Goal: Task Accomplishment & Management: Use online tool/utility

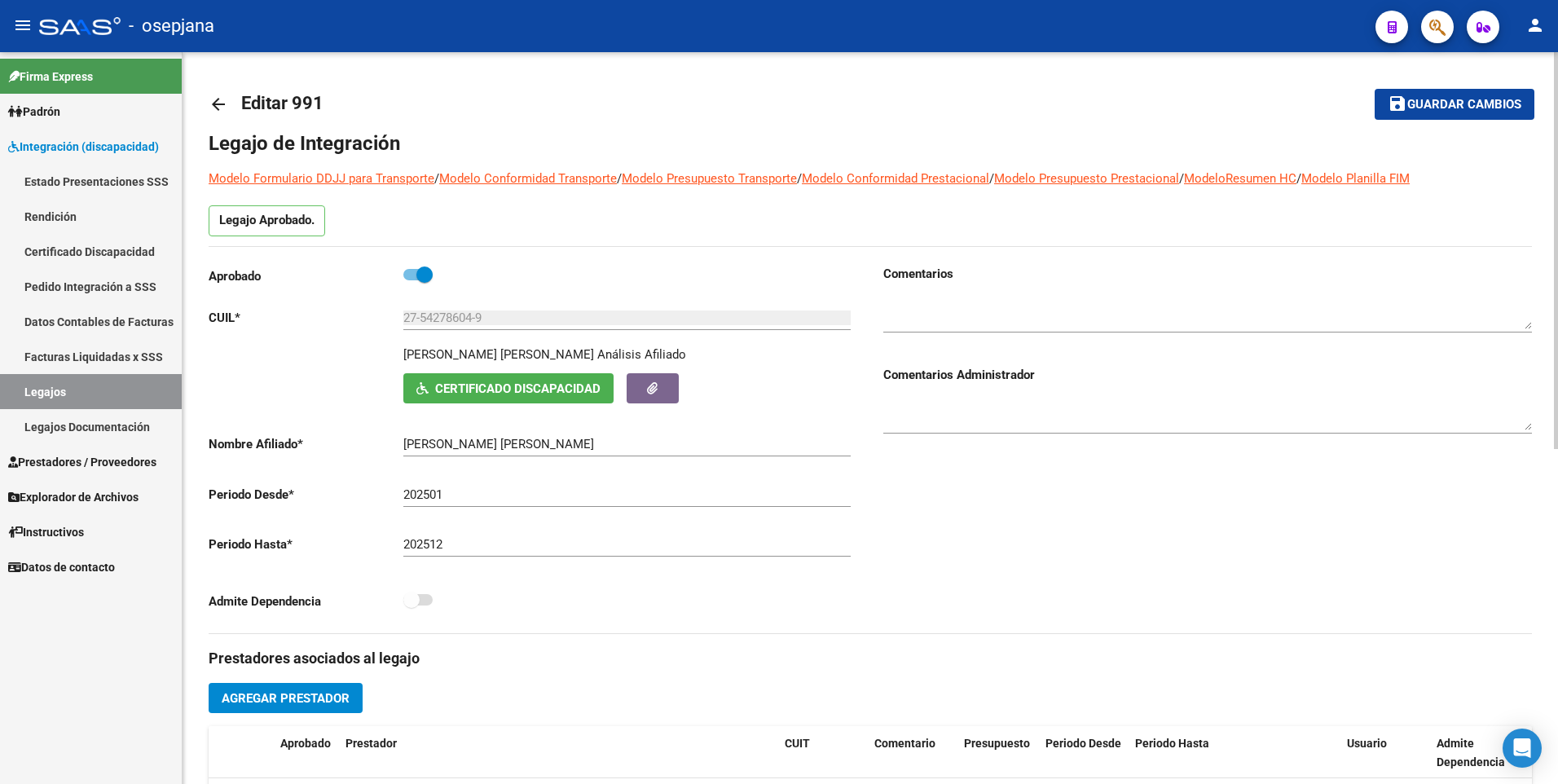
scroll to position [57, 0]
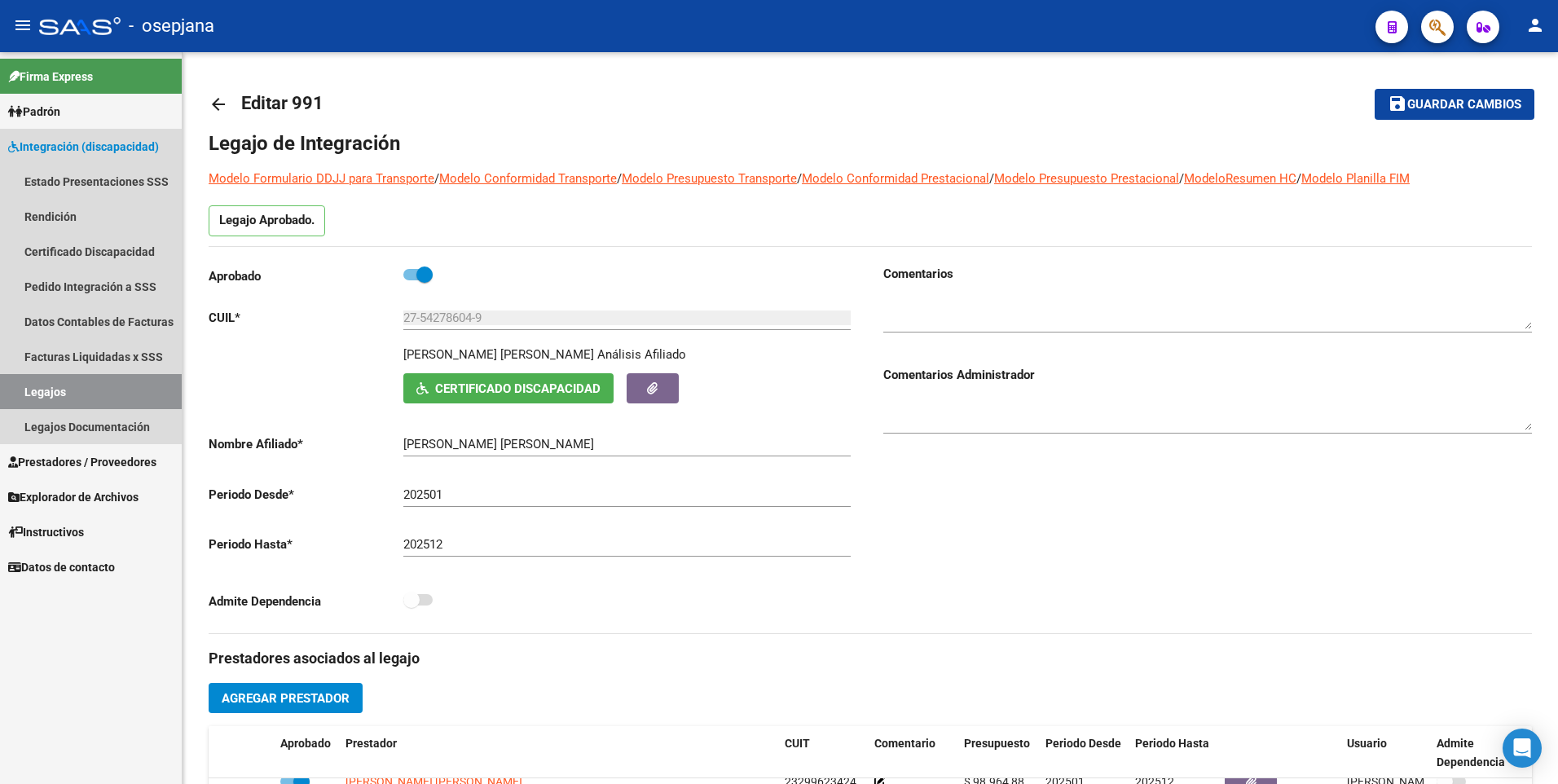
click at [37, 392] on link "Legajos" at bounding box center [90, 392] width 182 height 35
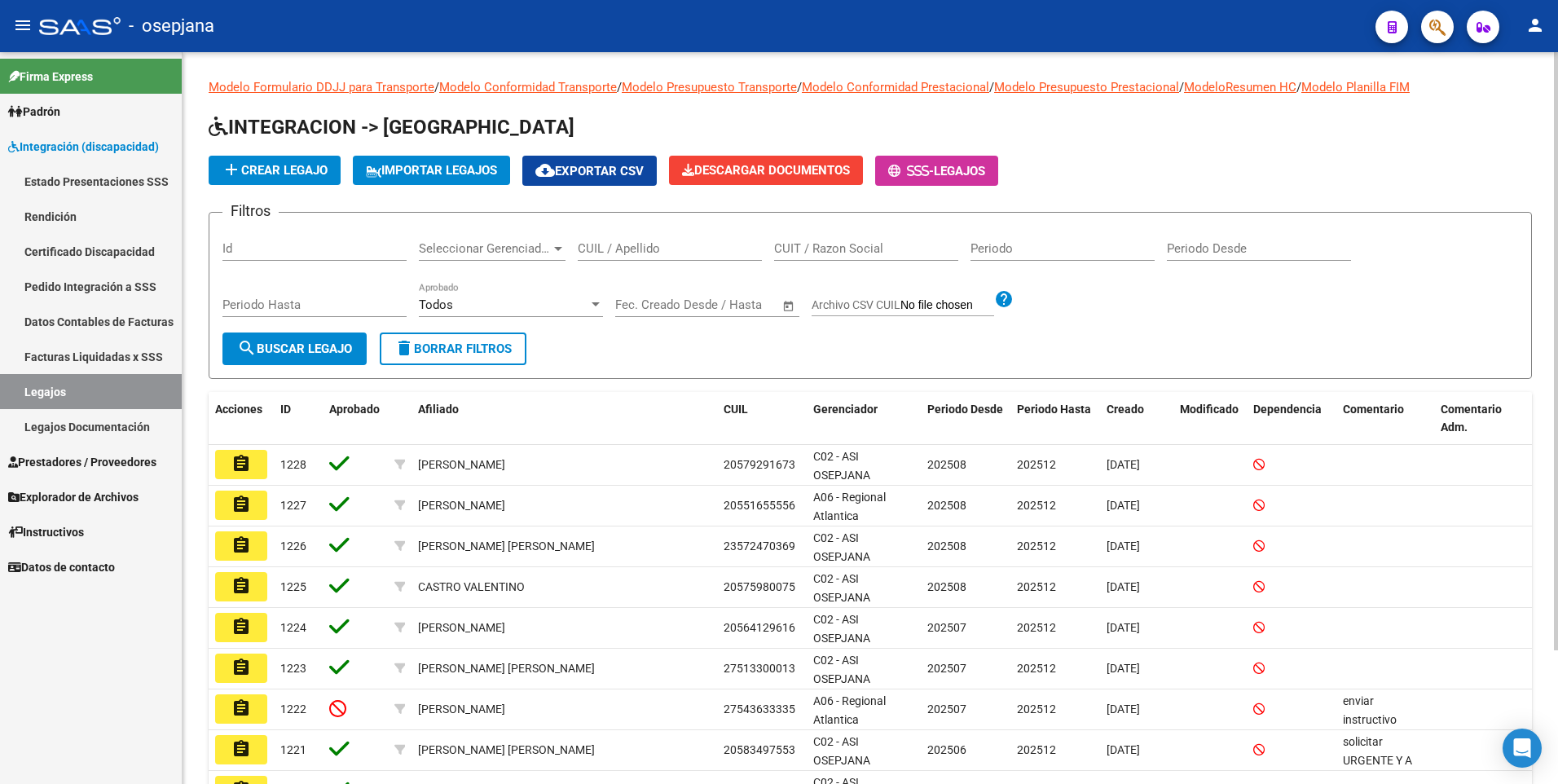
click at [647, 248] on input "CUIL / Apellido" at bounding box center [669, 248] width 184 height 15
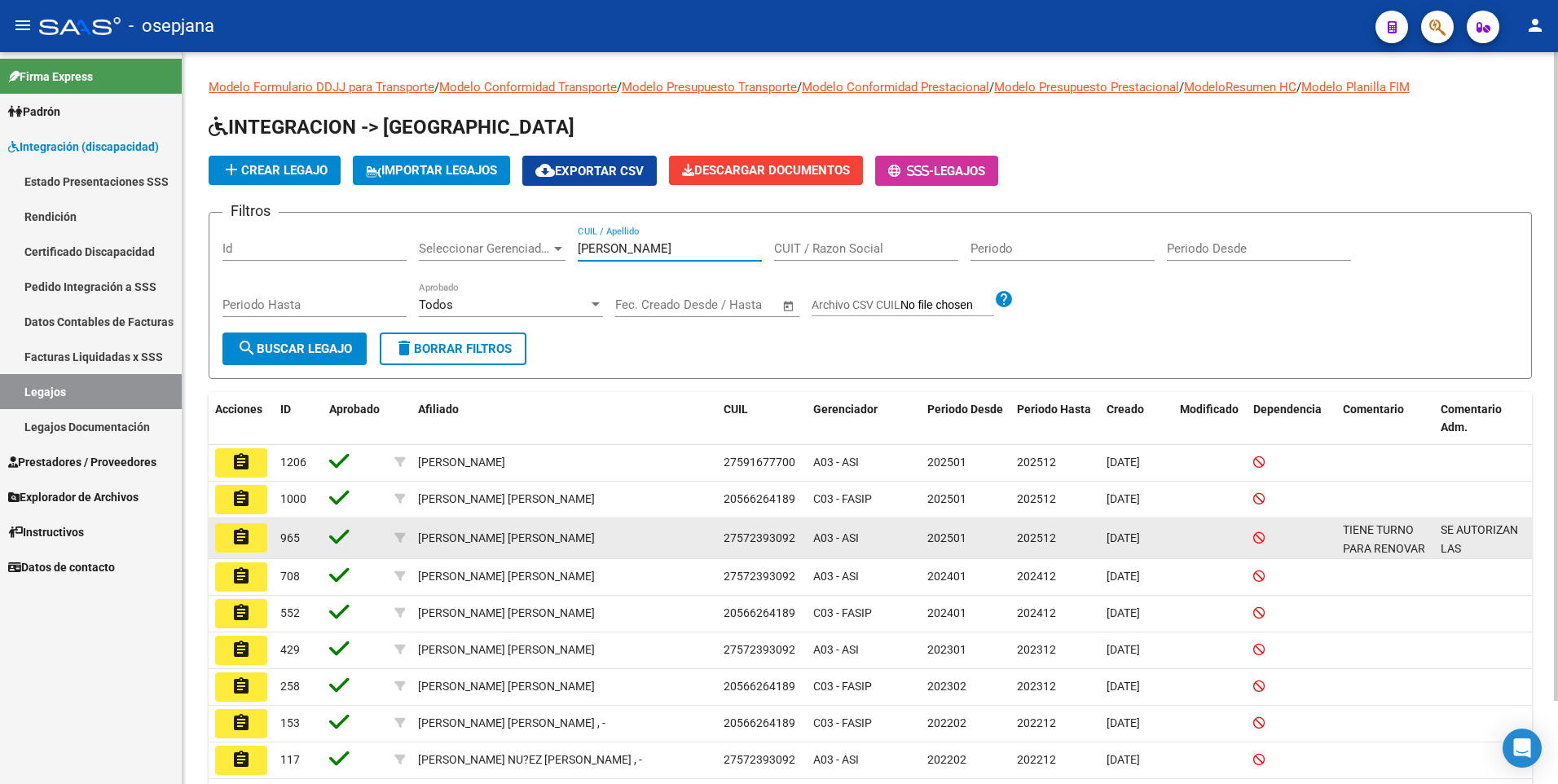
type input "[PERSON_NAME]"
click at [251, 541] on button "assignment" at bounding box center [241, 537] width 52 height 29
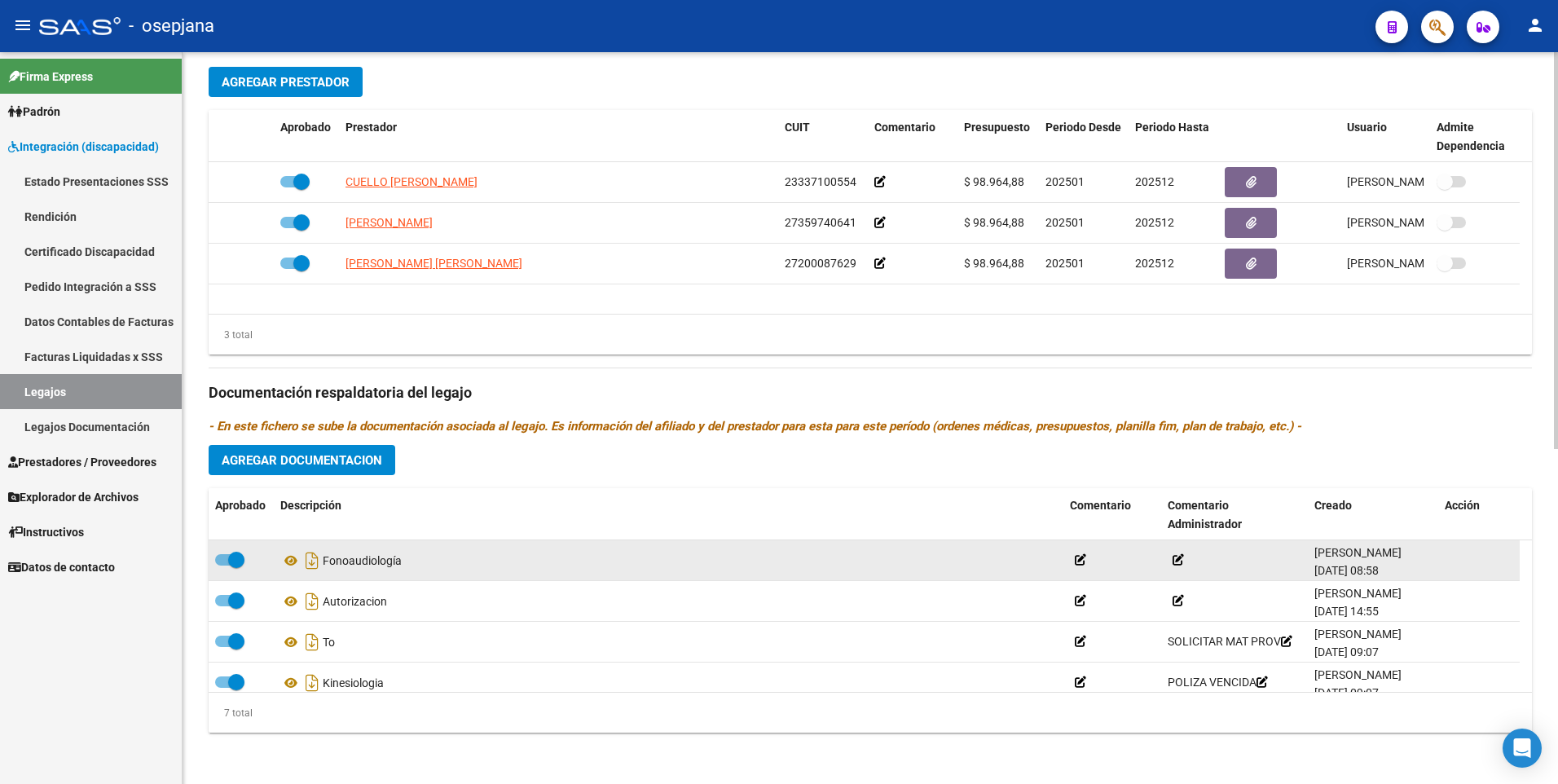
scroll to position [617, 0]
click at [295, 558] on icon at bounding box center [291, 560] width 21 height 19
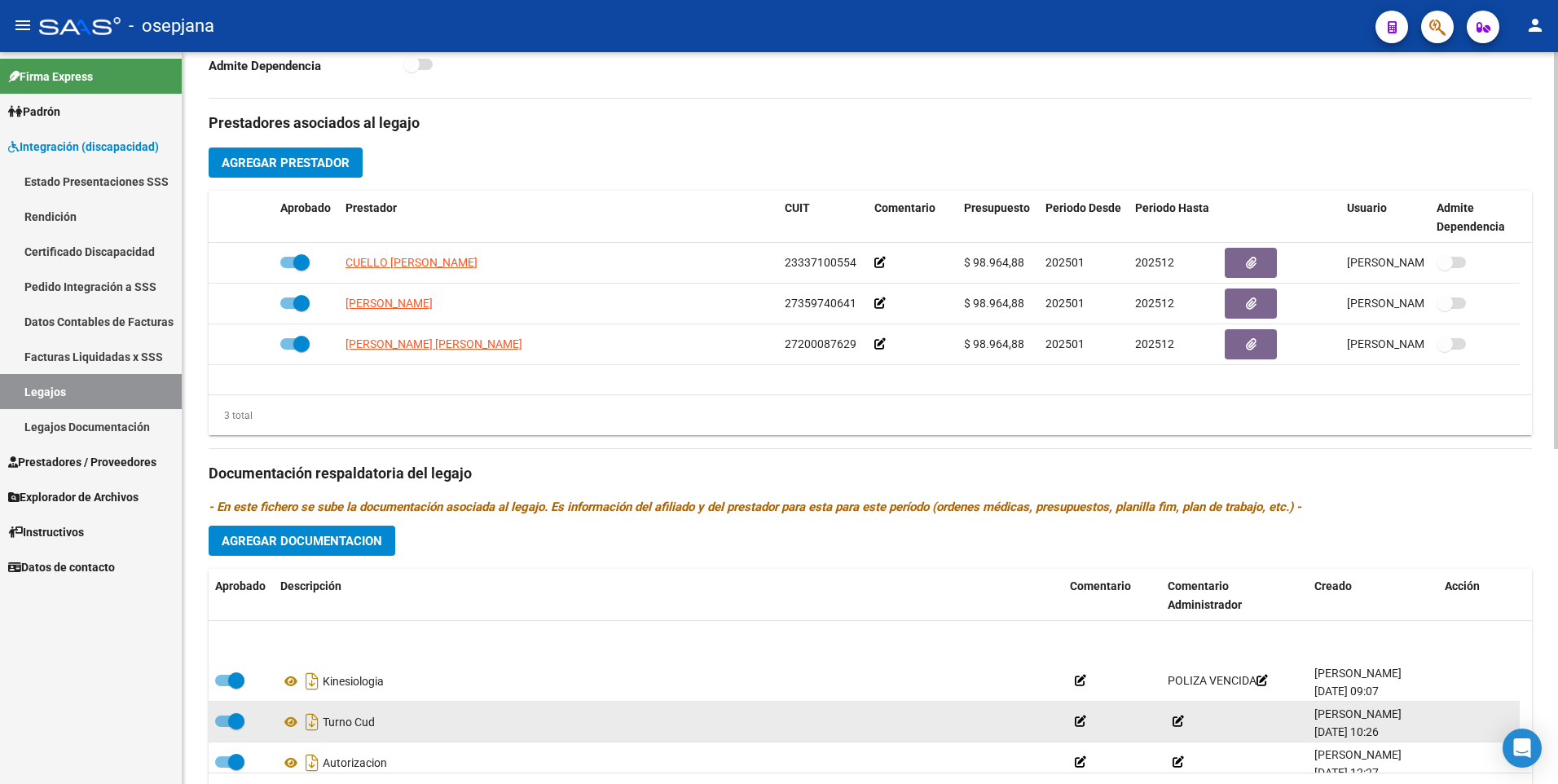
scroll to position [139, 0]
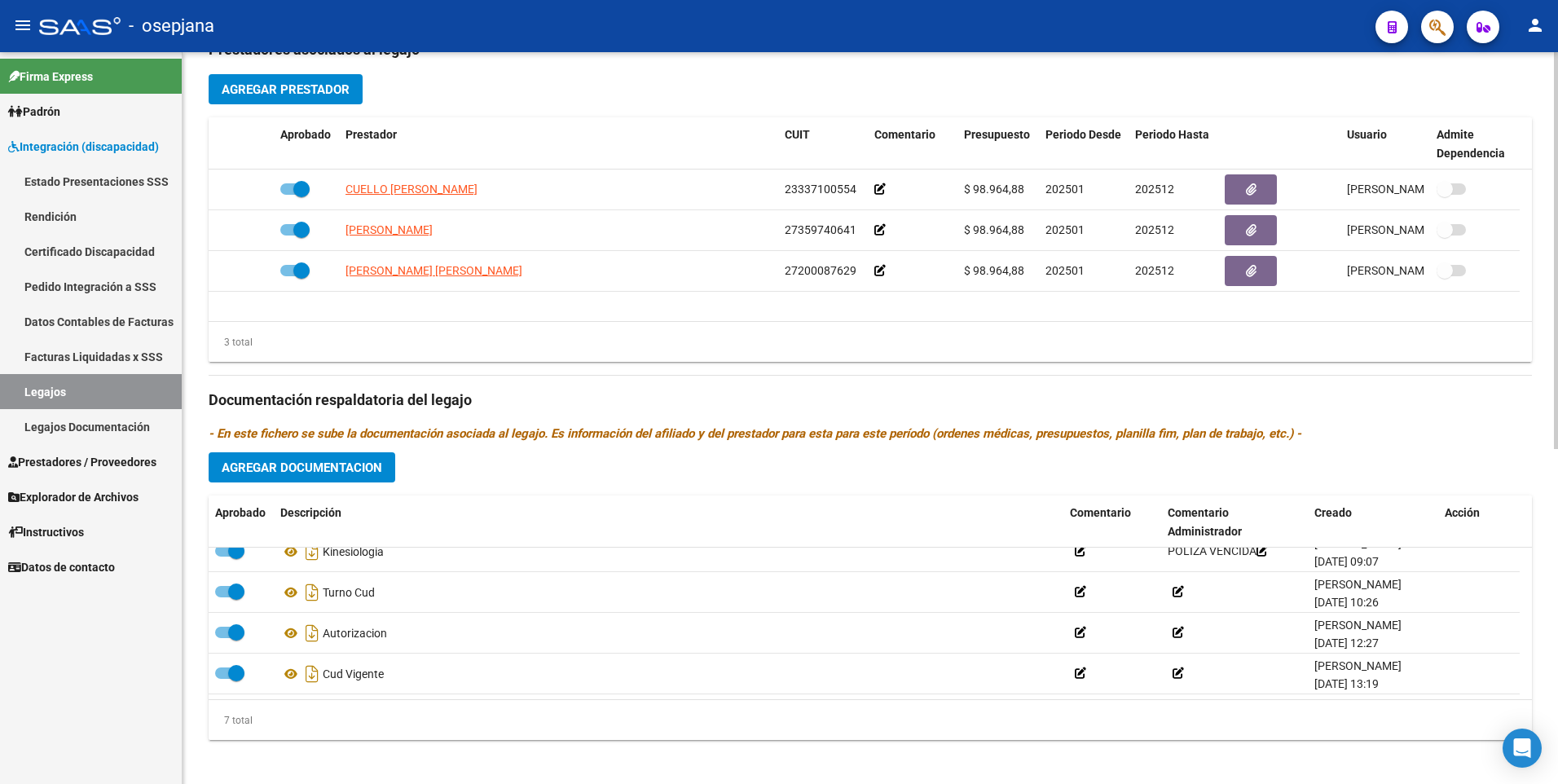
click at [1551, 673] on div "arrow_back Editar 965 save Guardar cambios Legajo de Integración Modelo Formula…" at bounding box center [872, 118] width 1379 height 1348
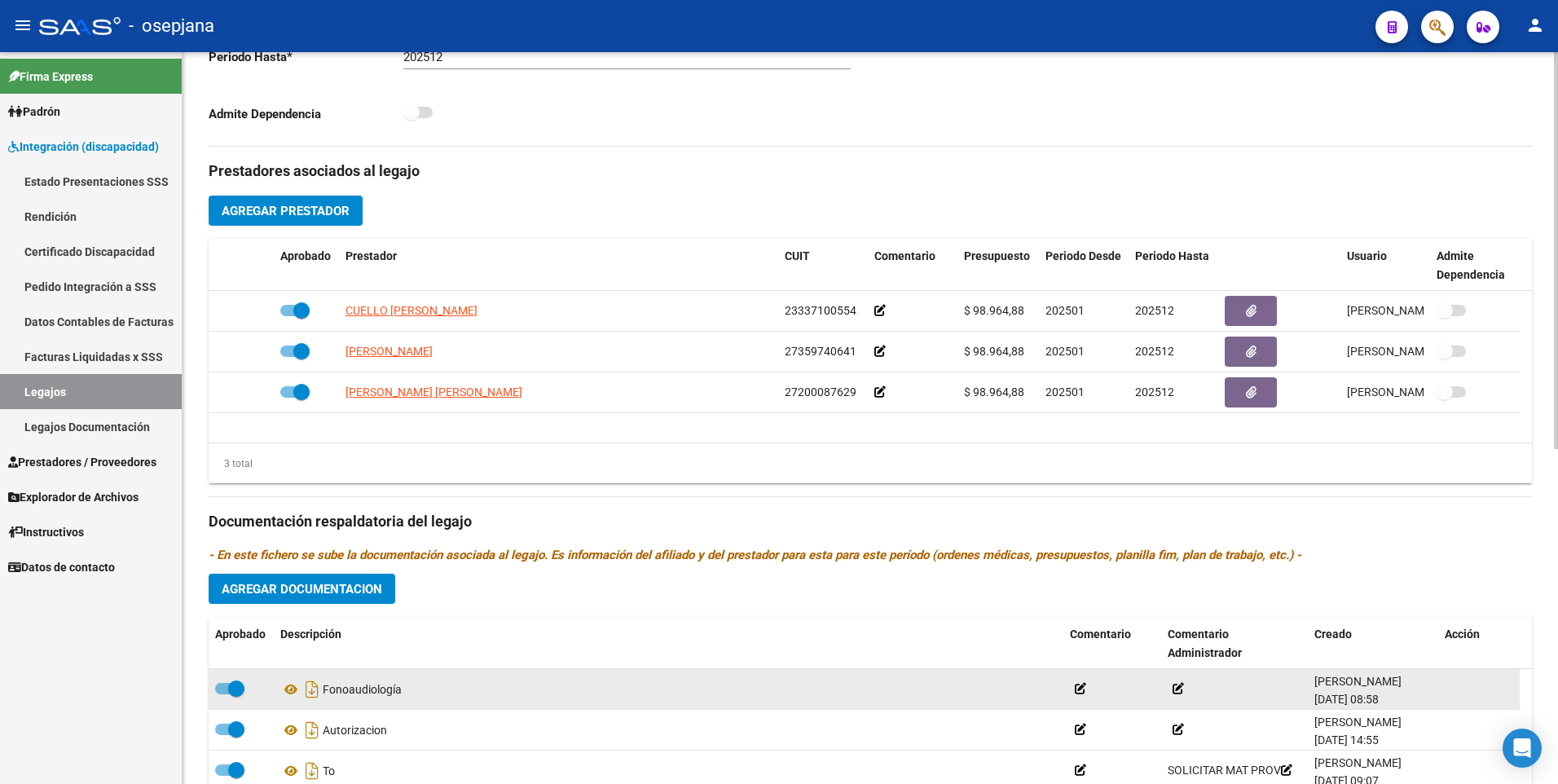
scroll to position [617, 0]
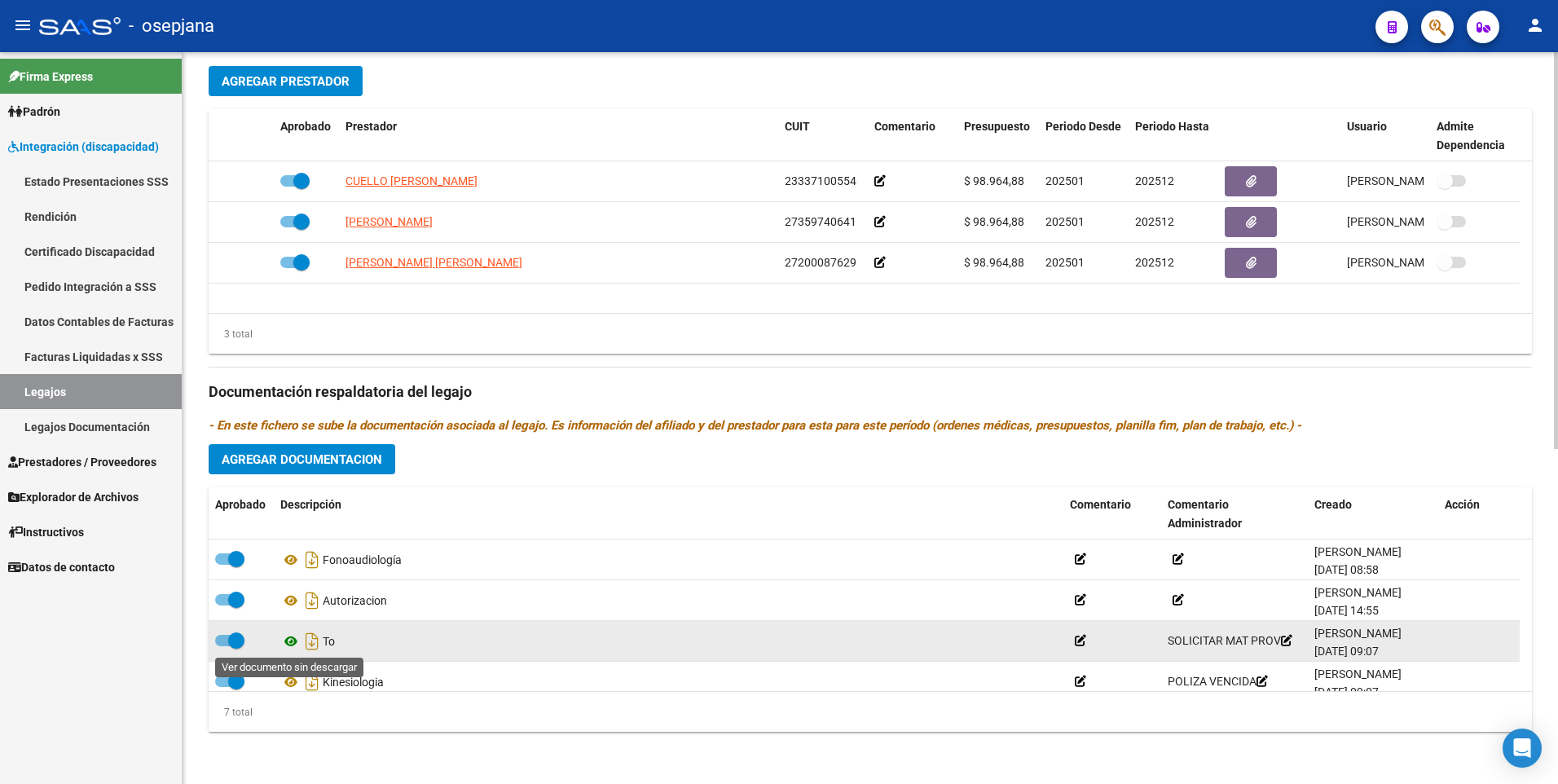
click at [291, 639] on icon at bounding box center [291, 641] width 21 height 19
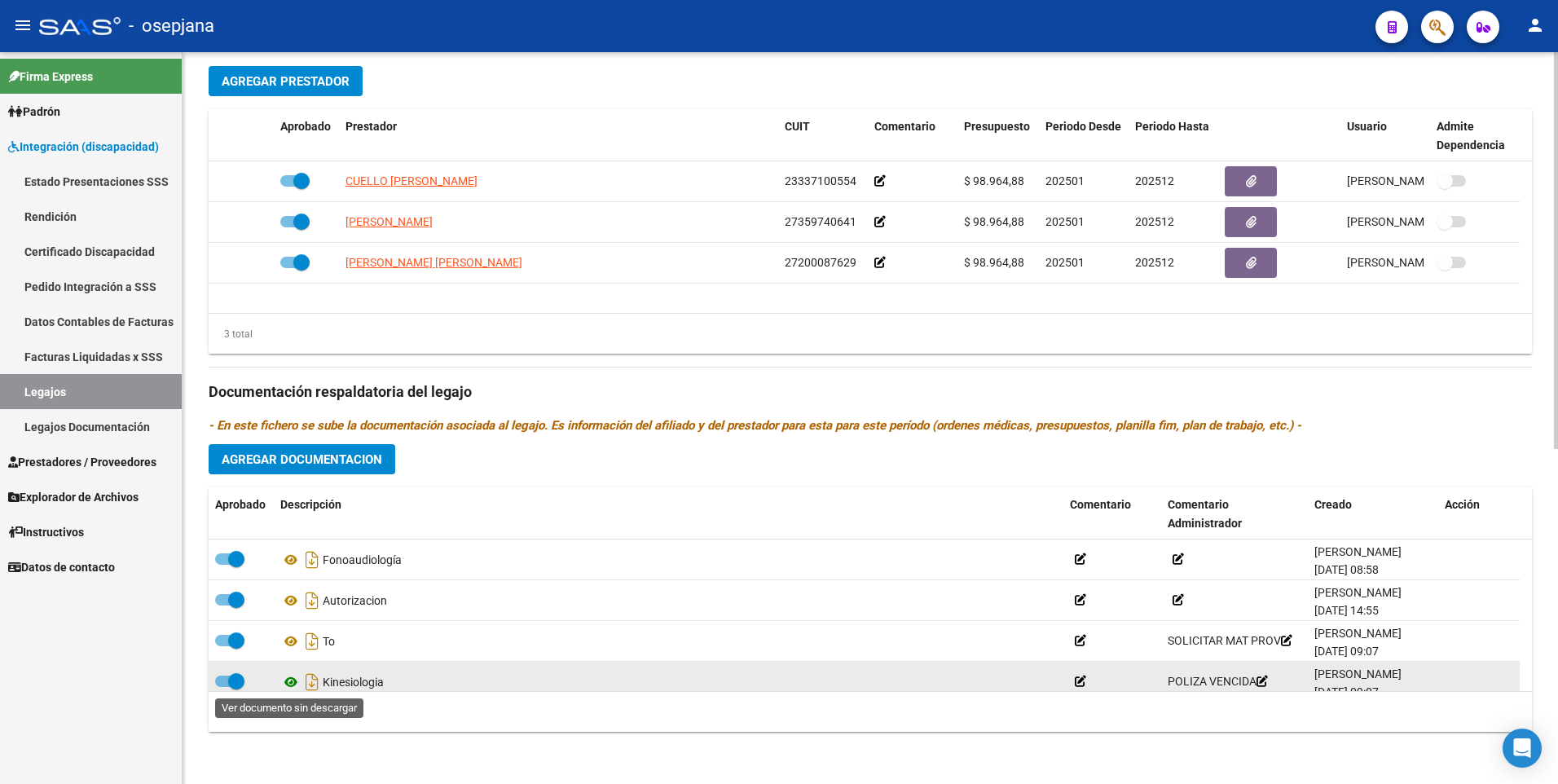
click at [295, 680] on icon at bounding box center [291, 682] width 21 height 19
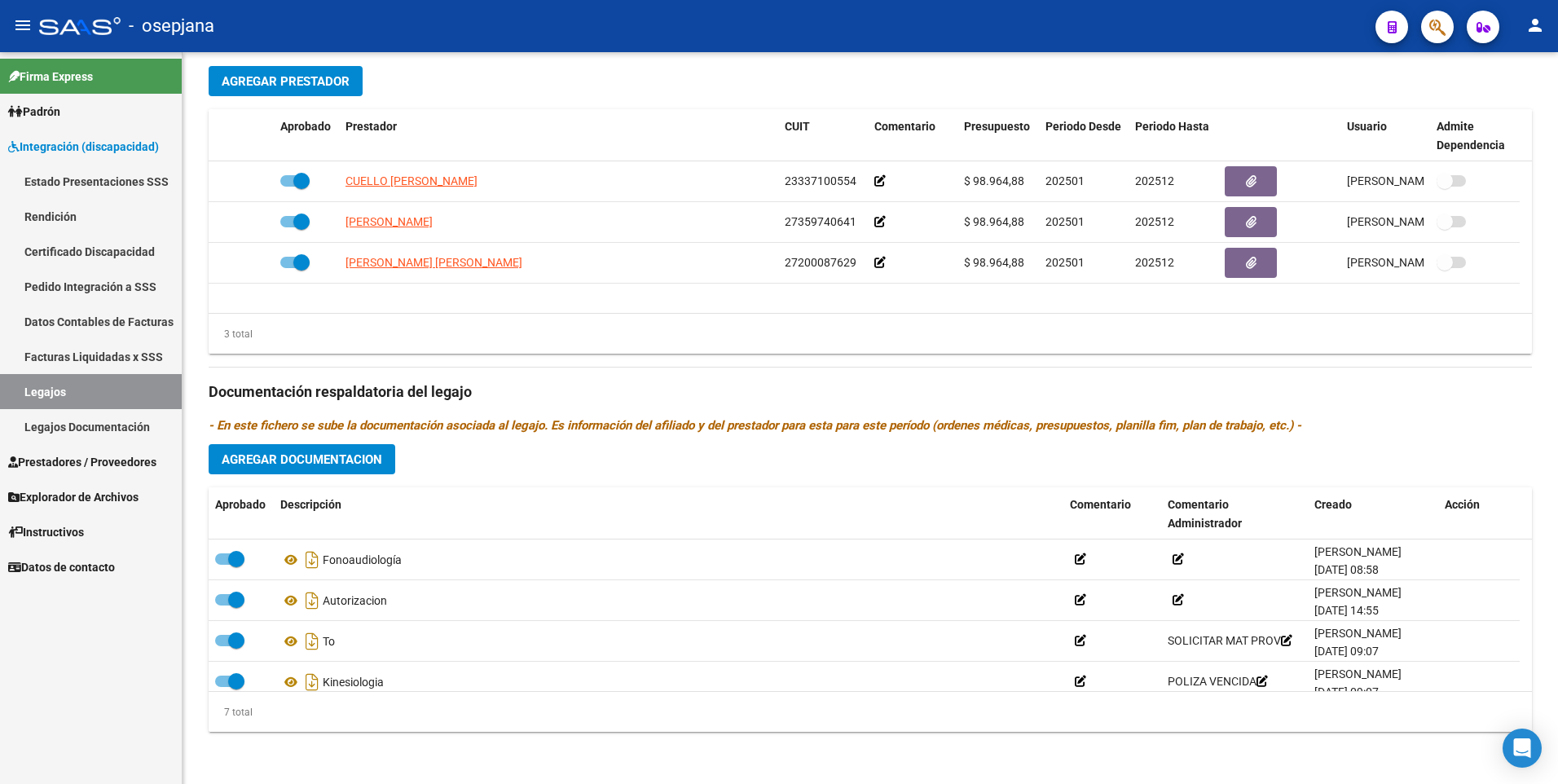
click at [73, 455] on span "Prestadores / Proveedores" at bounding box center [82, 461] width 149 height 17
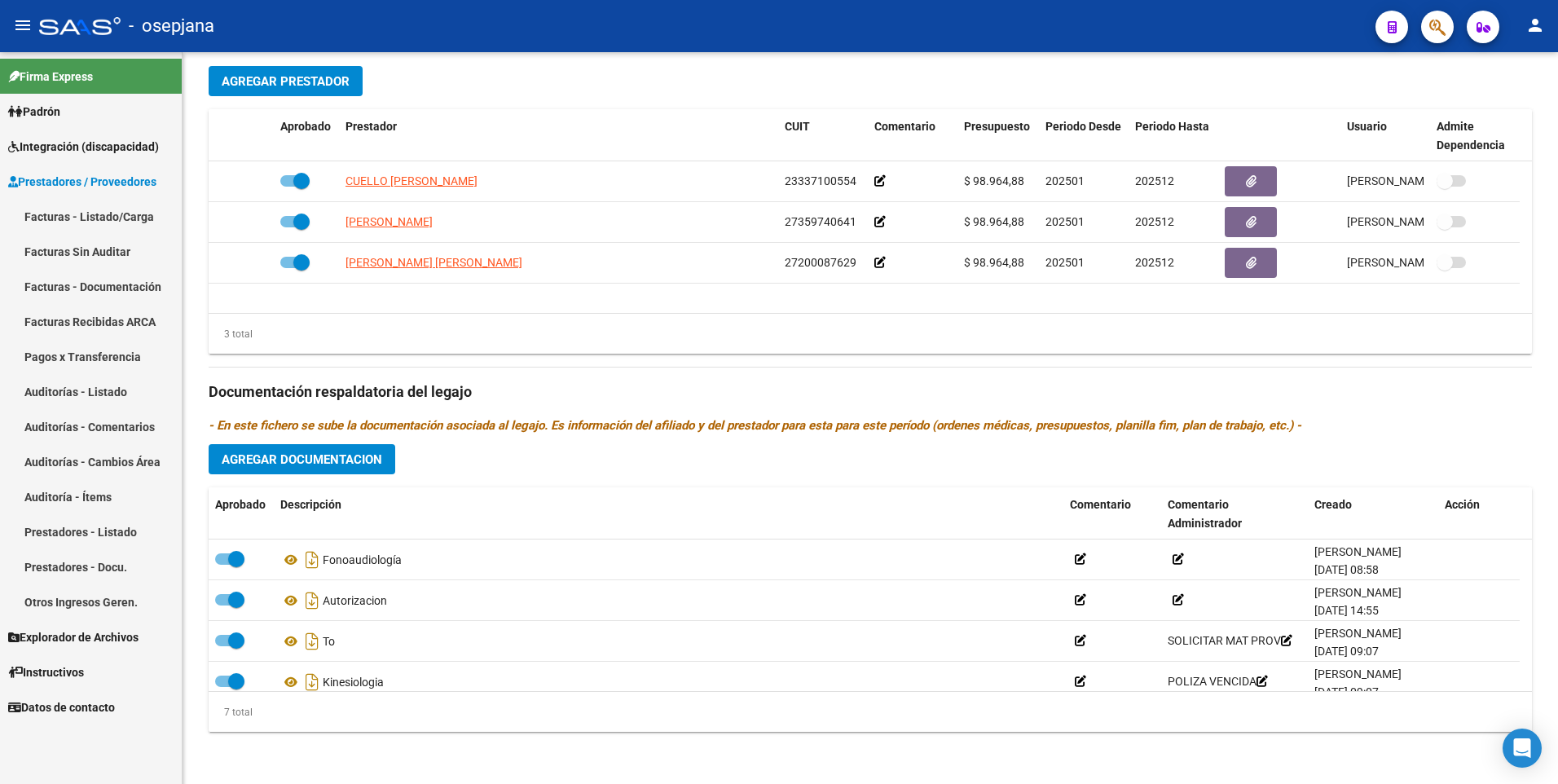
click at [89, 220] on link "Facturas - Listado/Carga" at bounding box center [90, 217] width 182 height 35
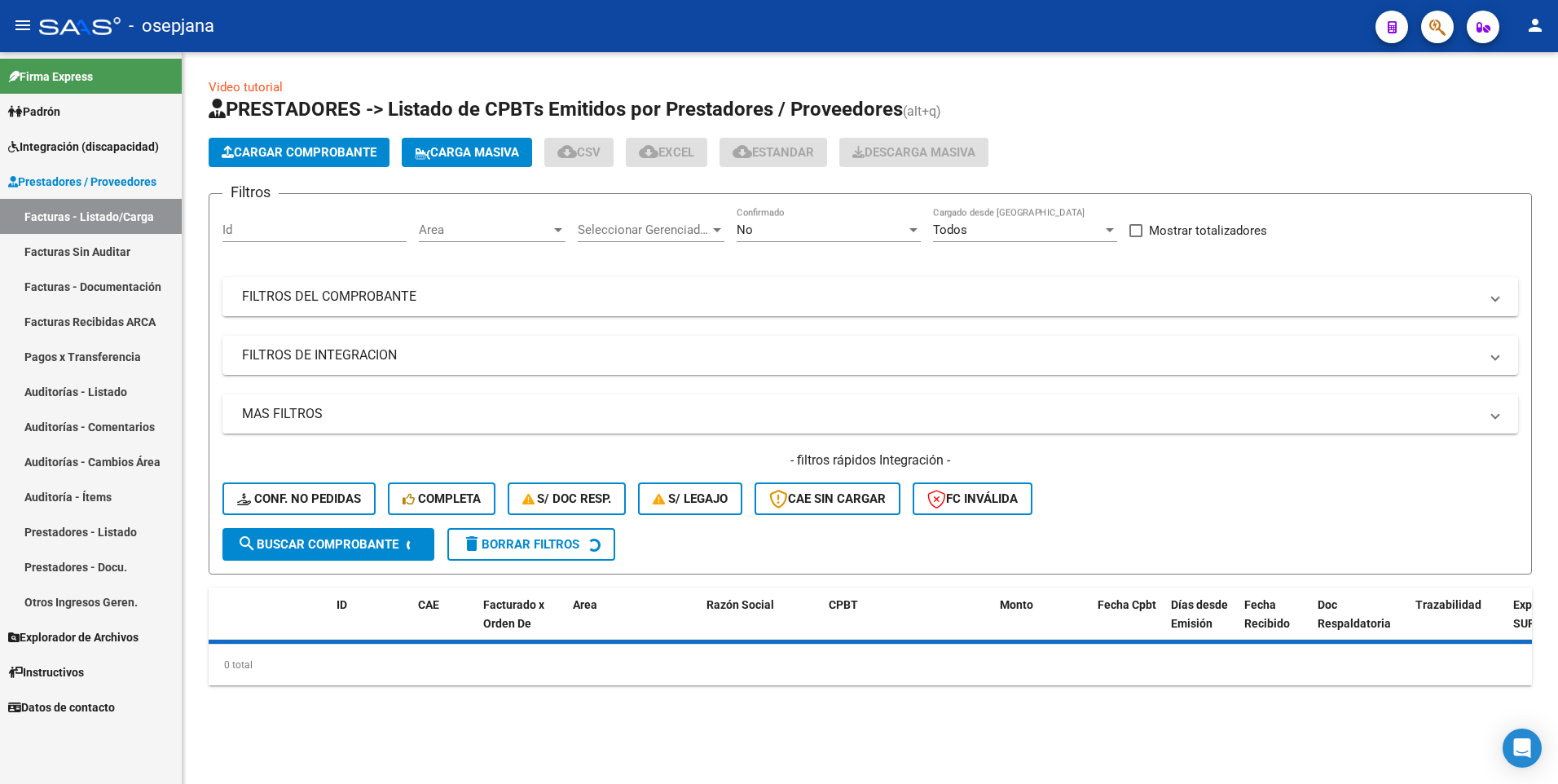
click at [511, 236] on span "Area" at bounding box center [485, 229] width 132 height 15
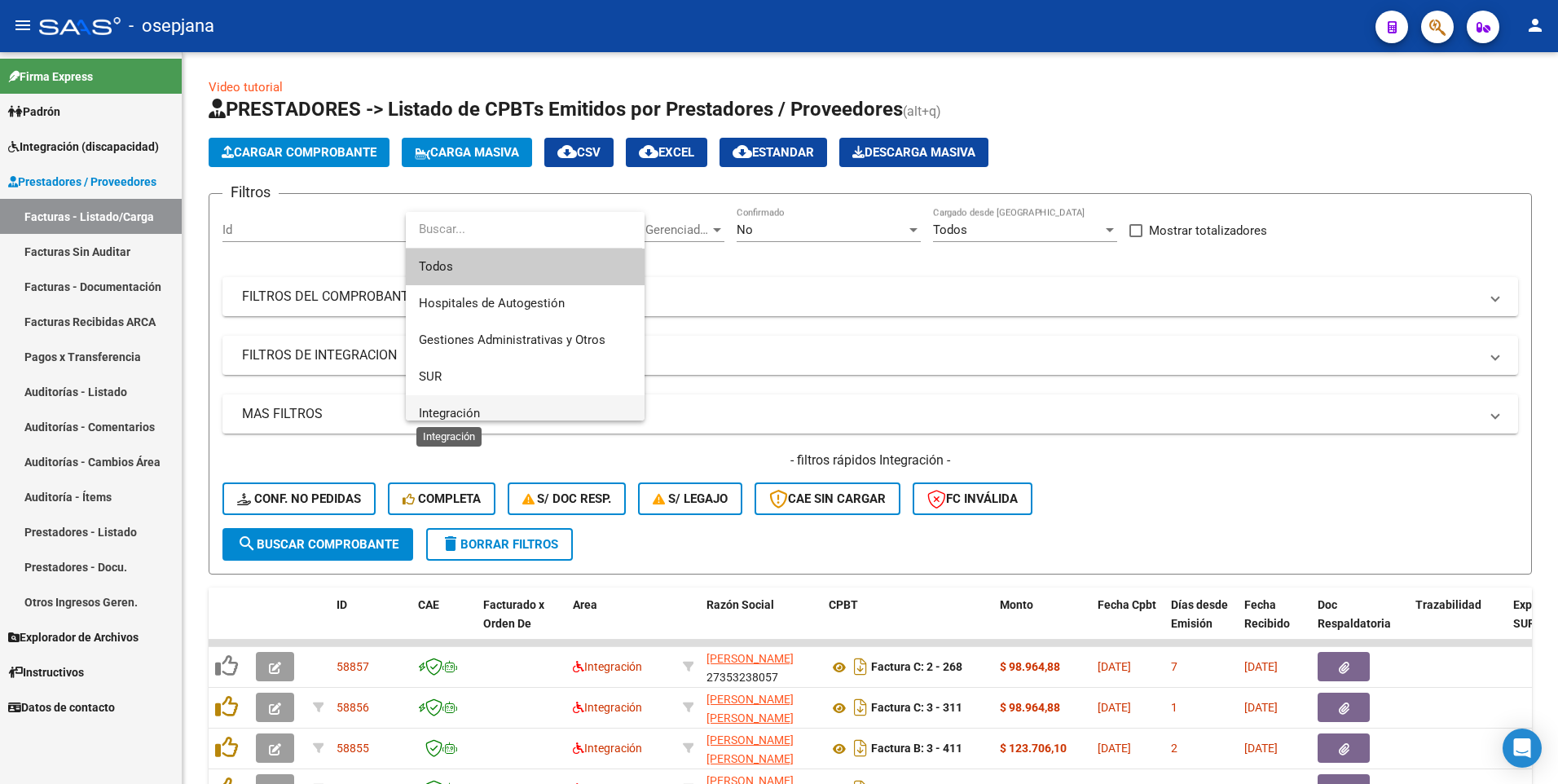
click at [479, 412] on span "Integración" at bounding box center [449, 413] width 61 height 15
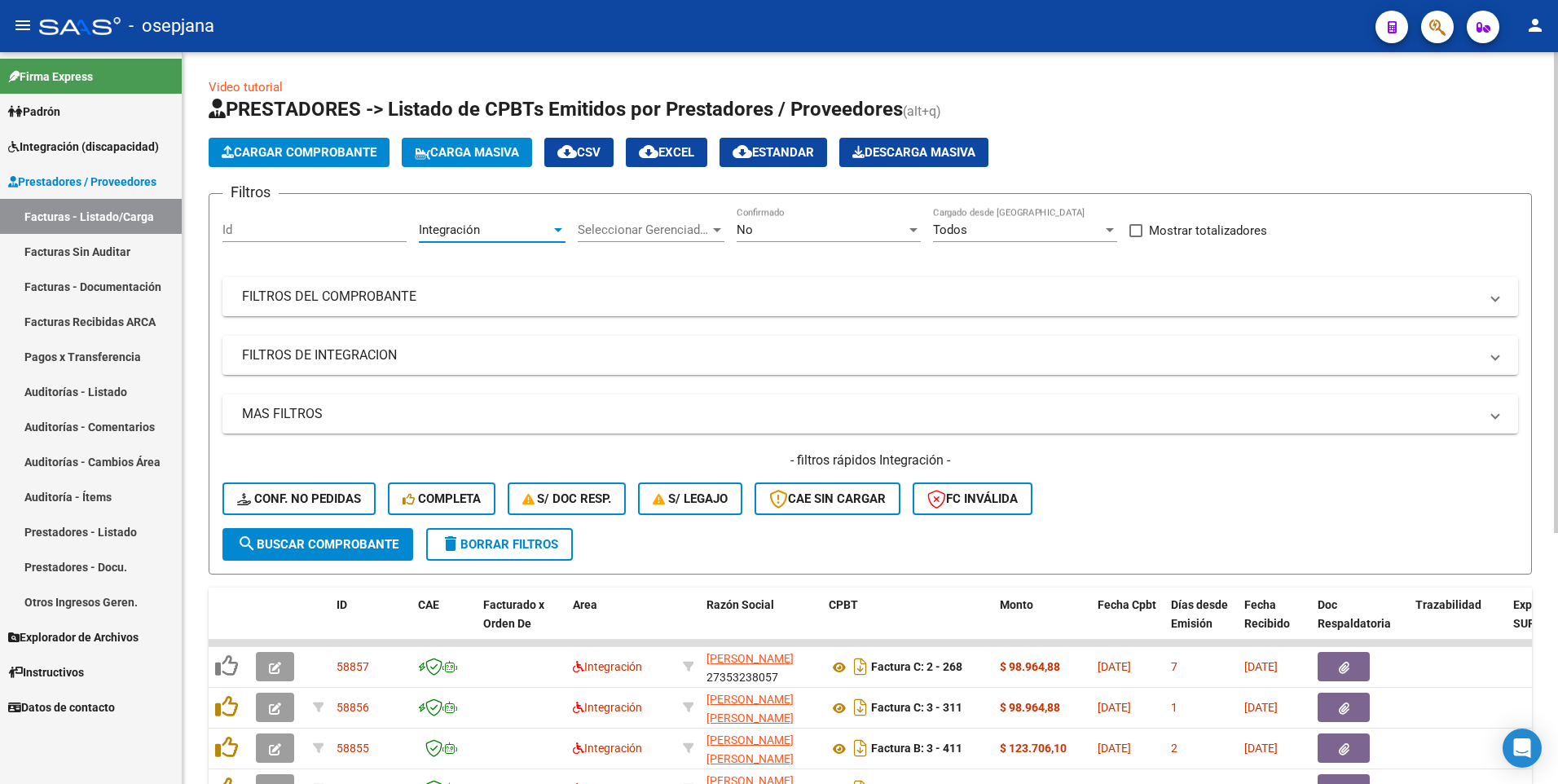
scroll to position [12, 0]
click at [636, 295] on mat-panel-title "FILTROS DEL COMPROBANTE" at bounding box center [860, 296] width 1237 height 17
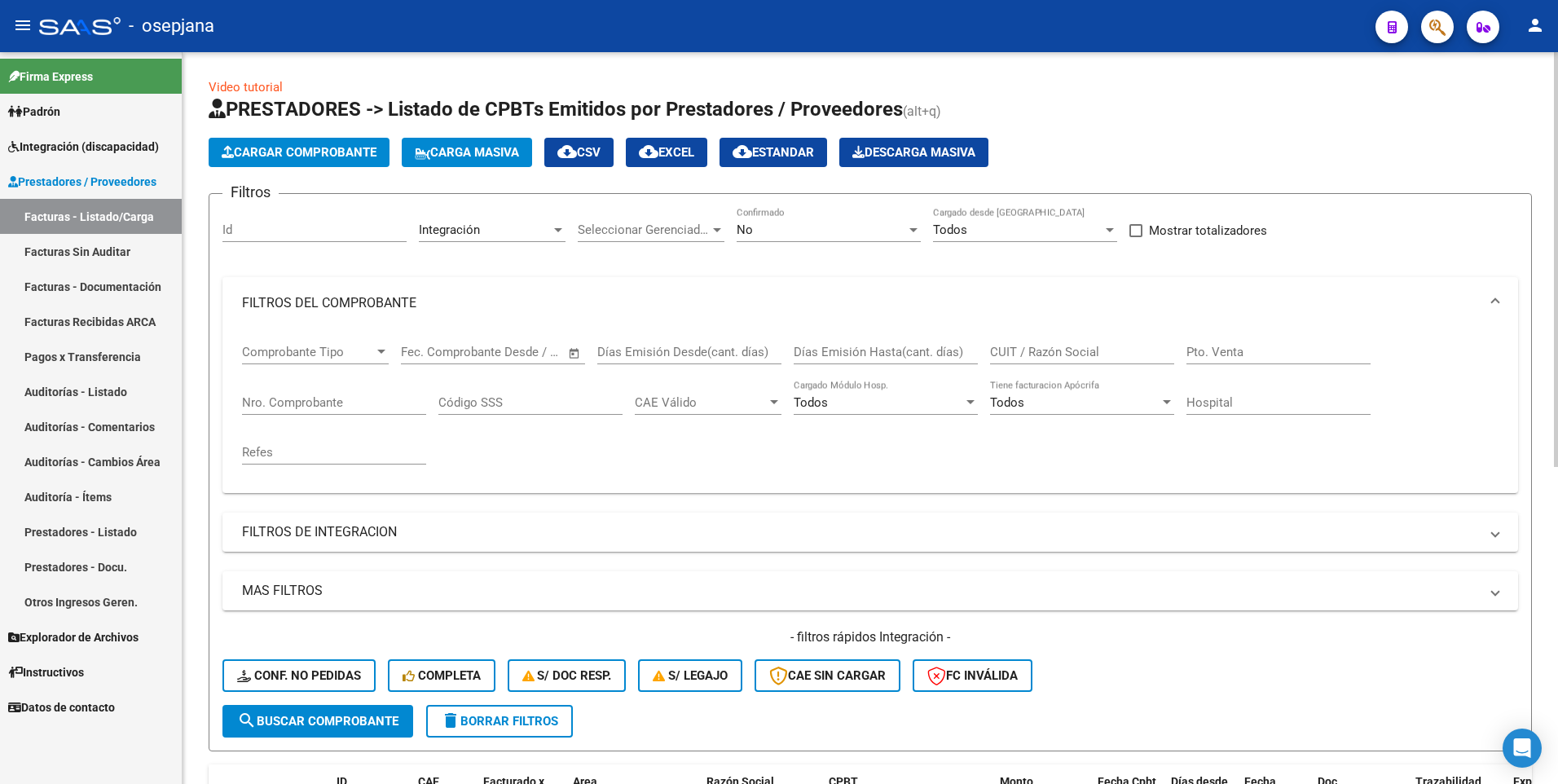
click at [332, 410] on div "Nro. Comprobante" at bounding box center [333, 397] width 184 height 35
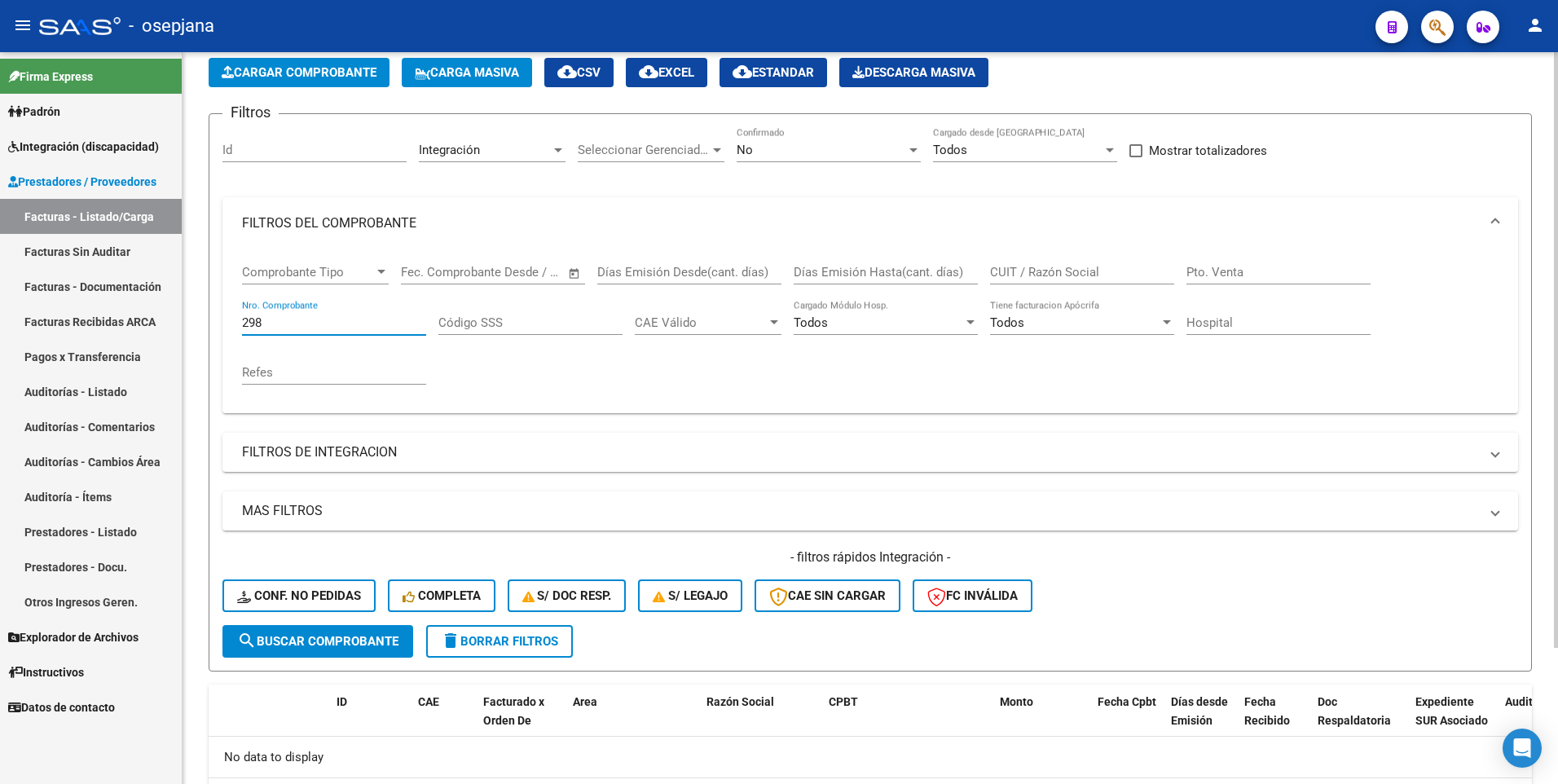
scroll to position [0, 0]
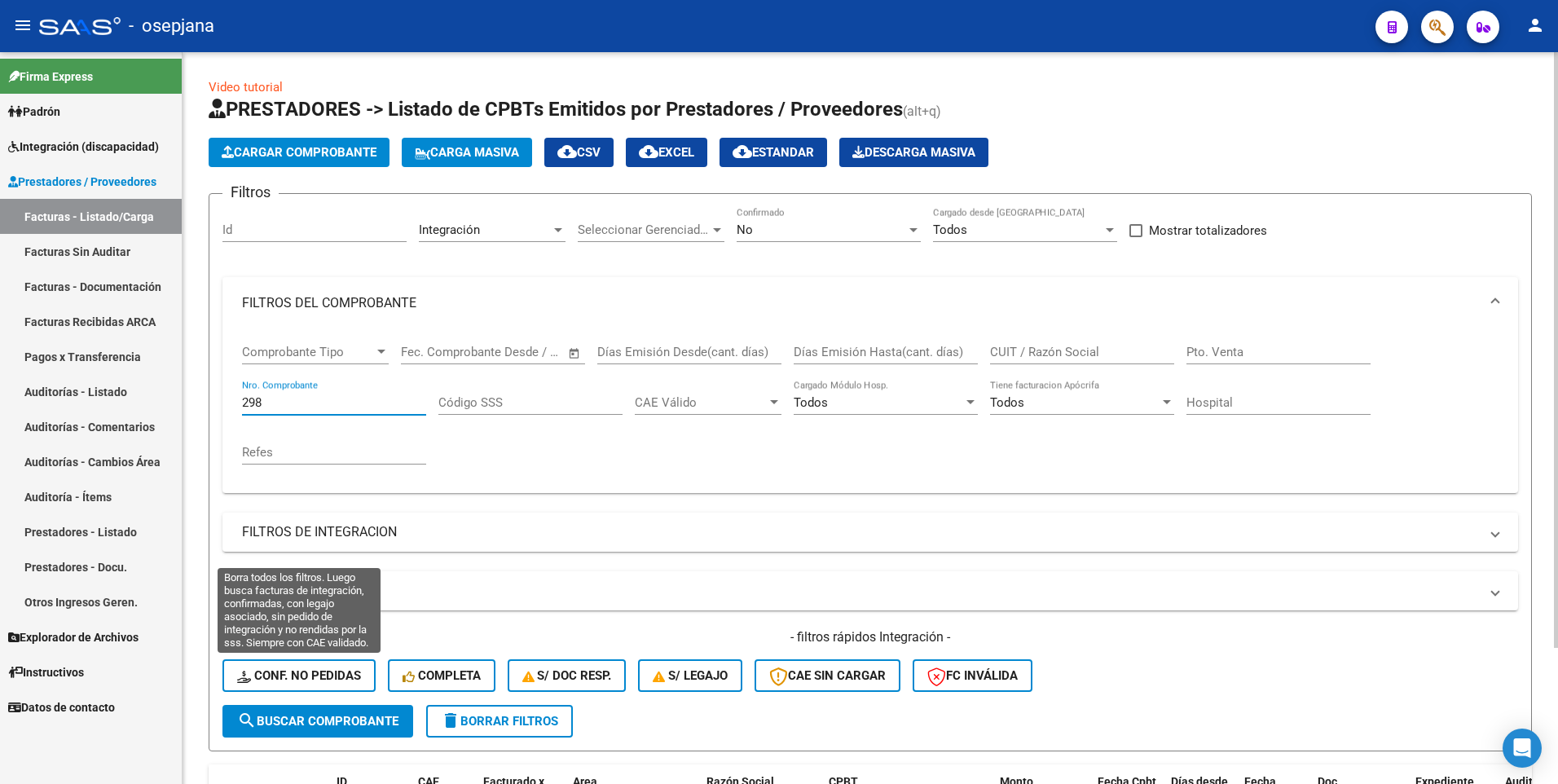
type input "298"
click at [330, 677] on span "Conf. no pedidas" at bounding box center [298, 675] width 123 height 15
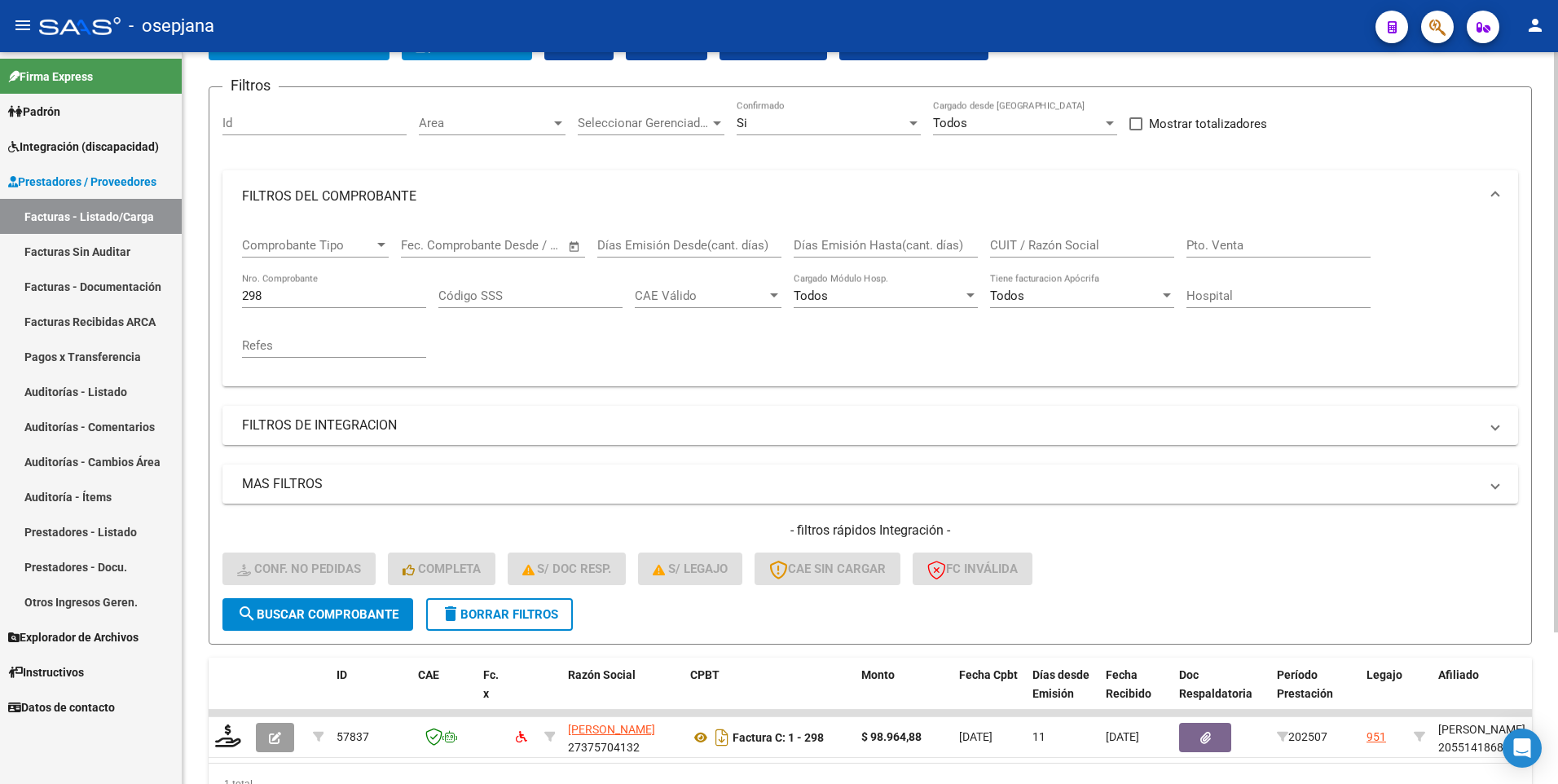
scroll to position [191, 0]
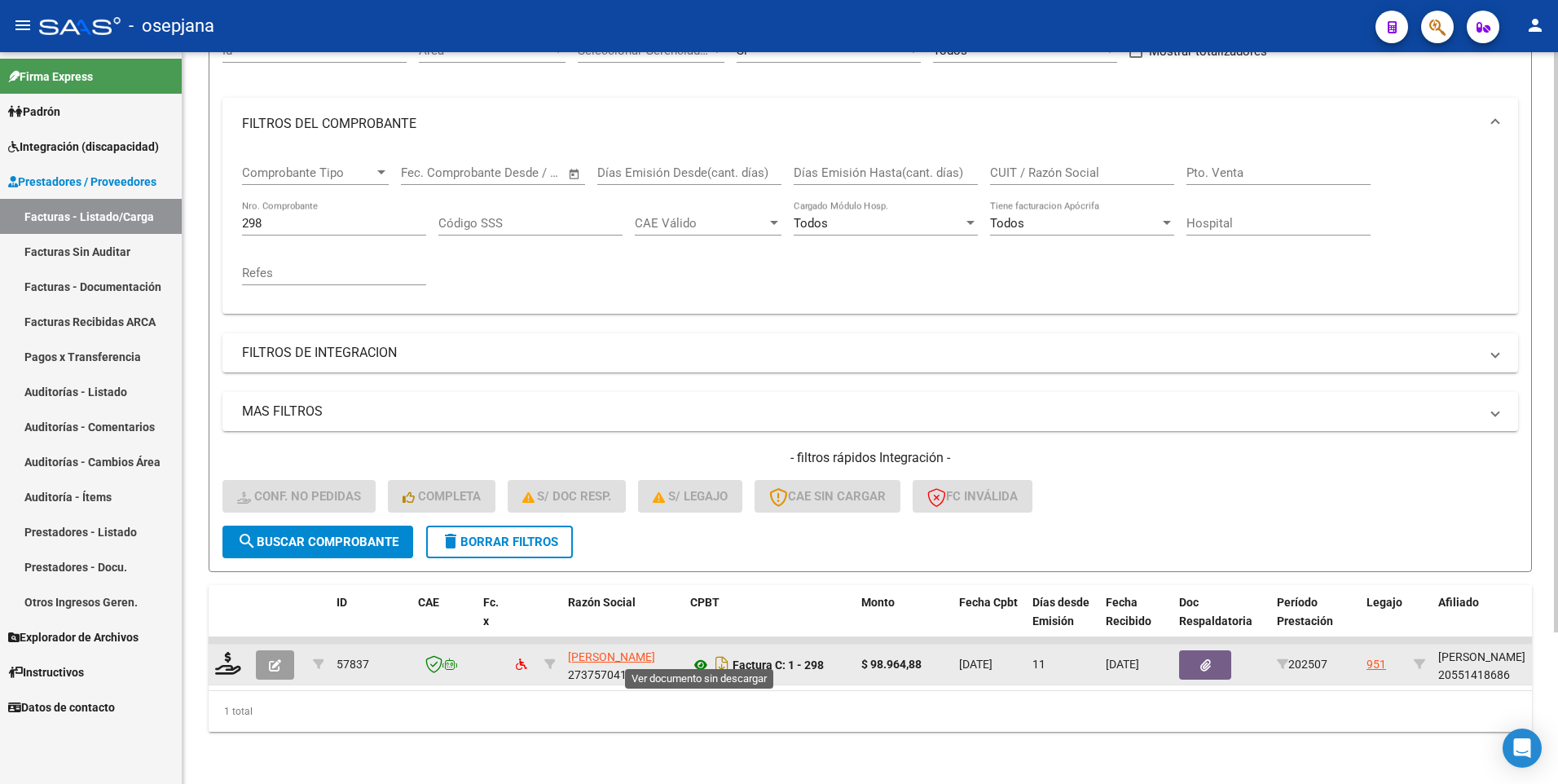
click at [697, 655] on icon at bounding box center [701, 665] width 21 height 19
click at [271, 659] on icon "button" at bounding box center [275, 665] width 13 height 13
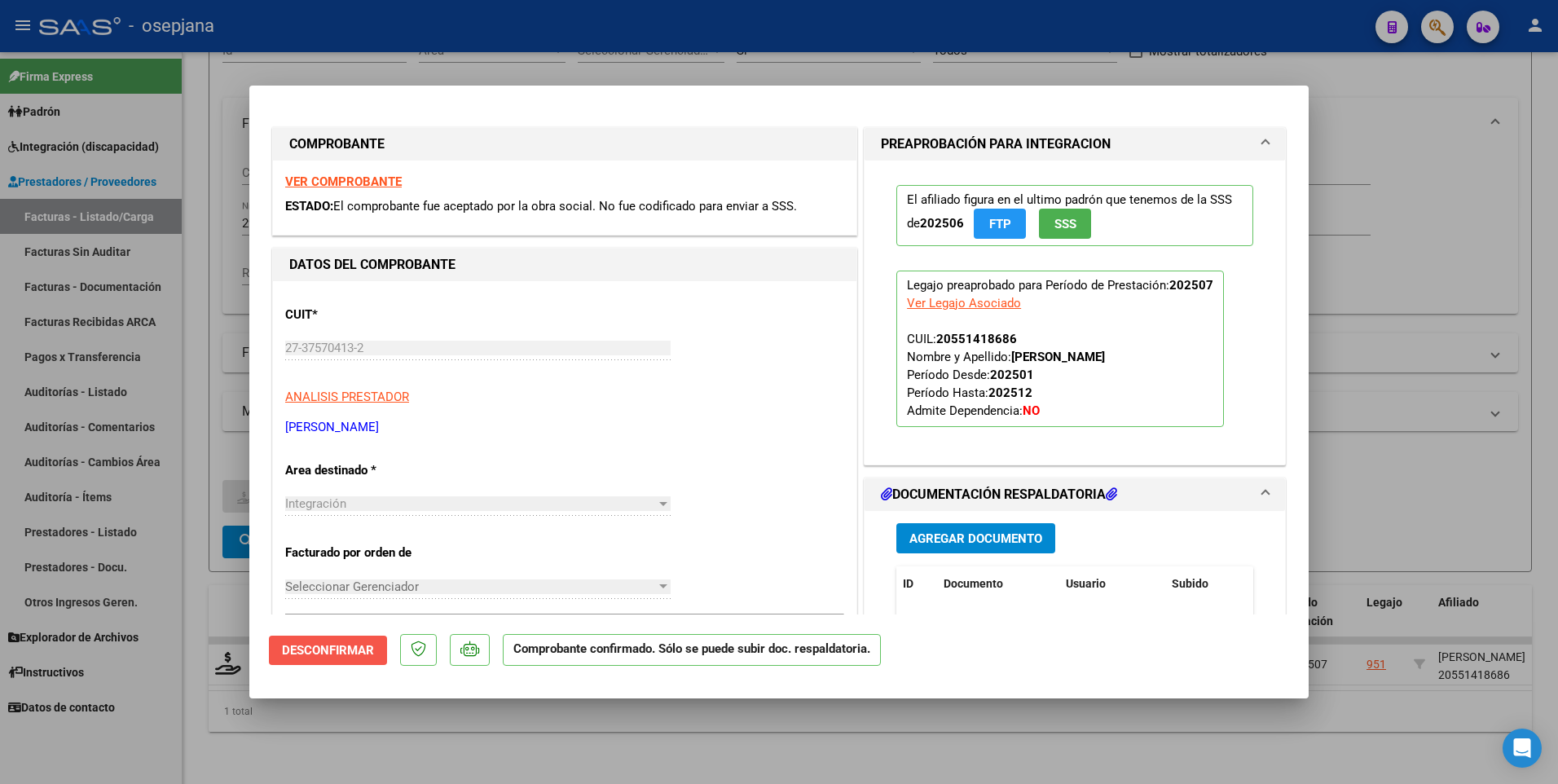
click at [314, 645] on span "Desconfirmar" at bounding box center [328, 650] width 92 height 15
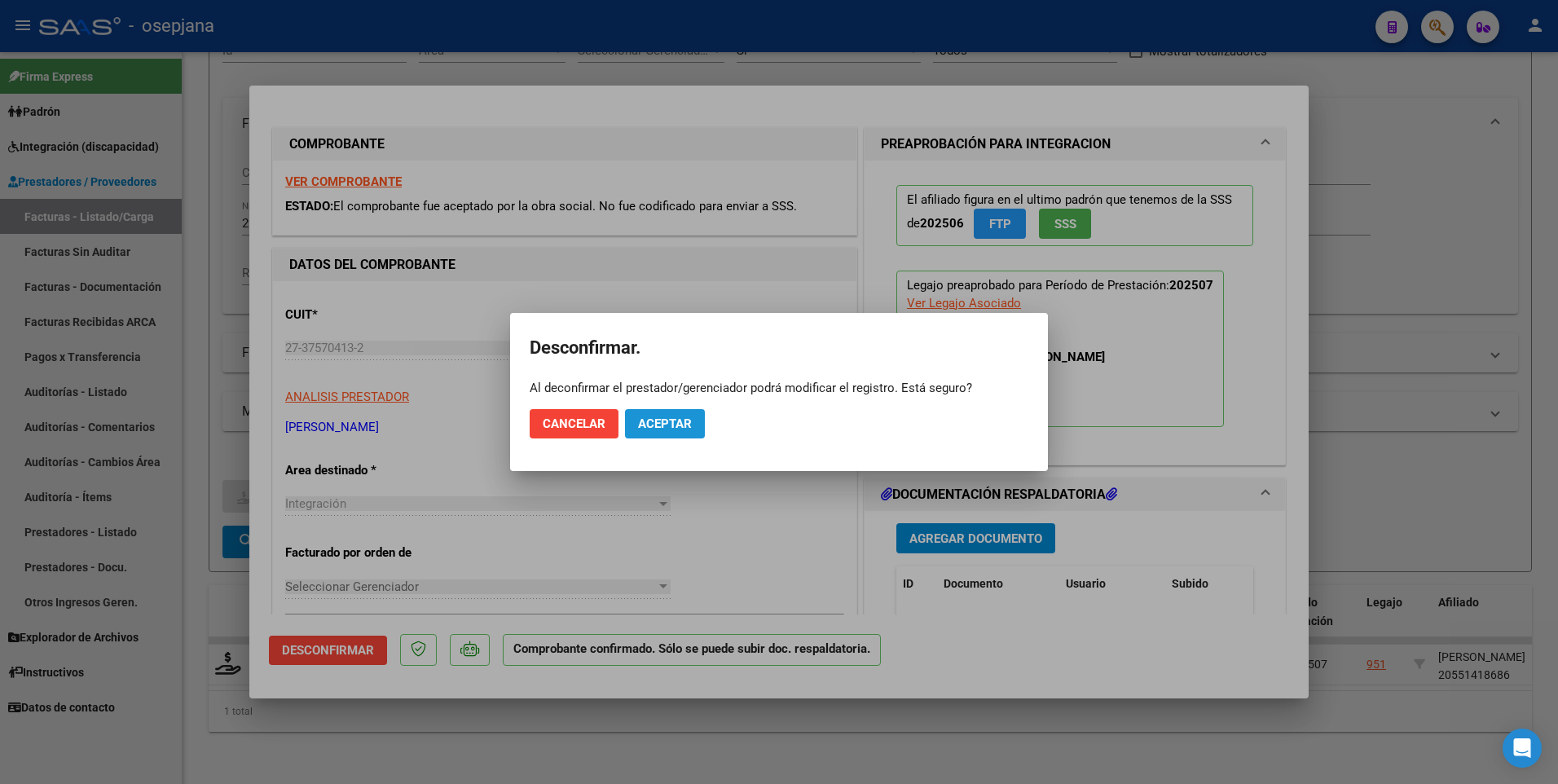
click at [675, 426] on span "Aceptar" at bounding box center [664, 423] width 53 height 15
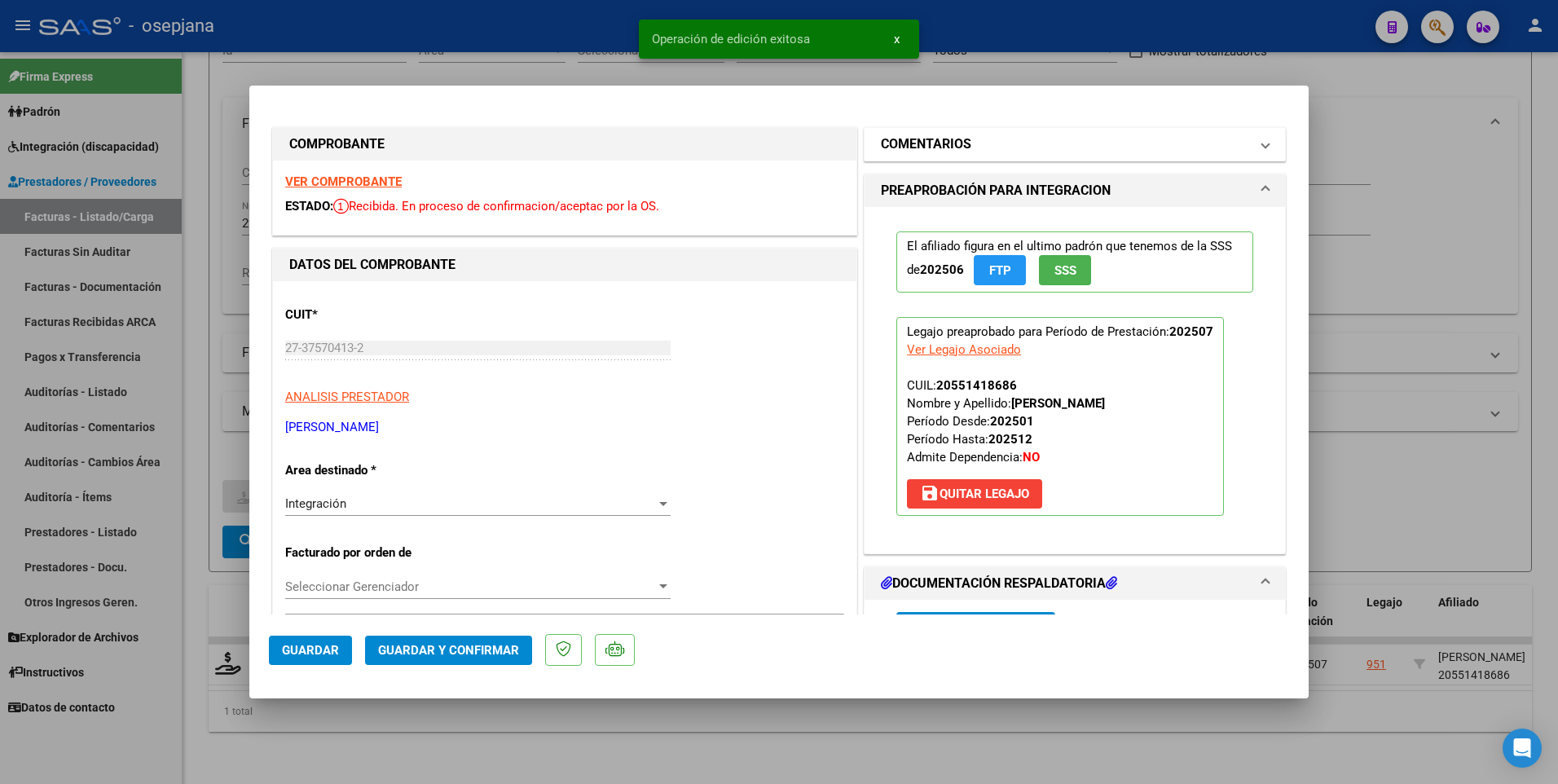
click at [964, 153] on h1 "COMENTARIOS" at bounding box center [925, 144] width 90 height 19
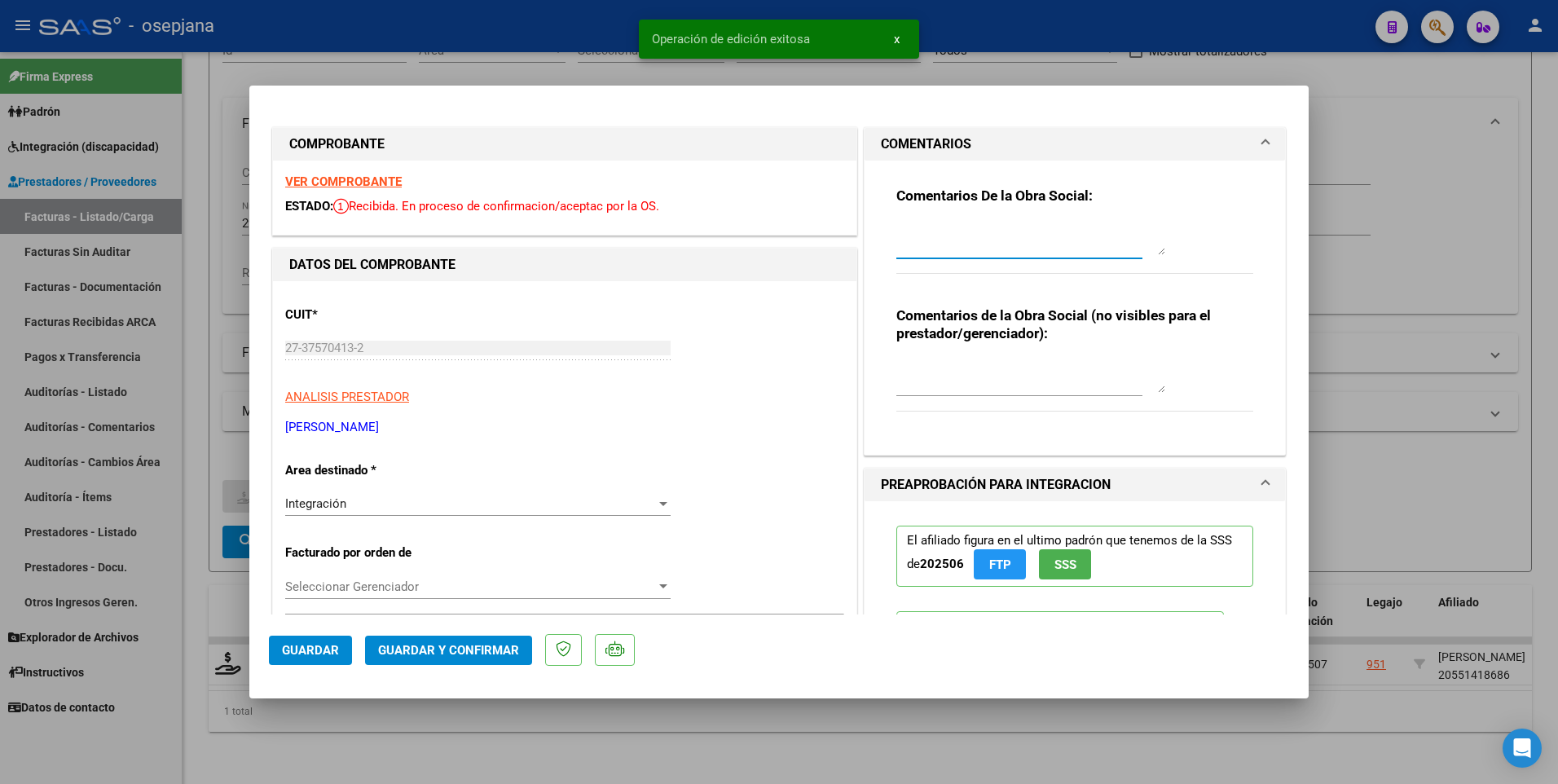
click at [973, 247] on textarea at bounding box center [1030, 239] width 269 height 33
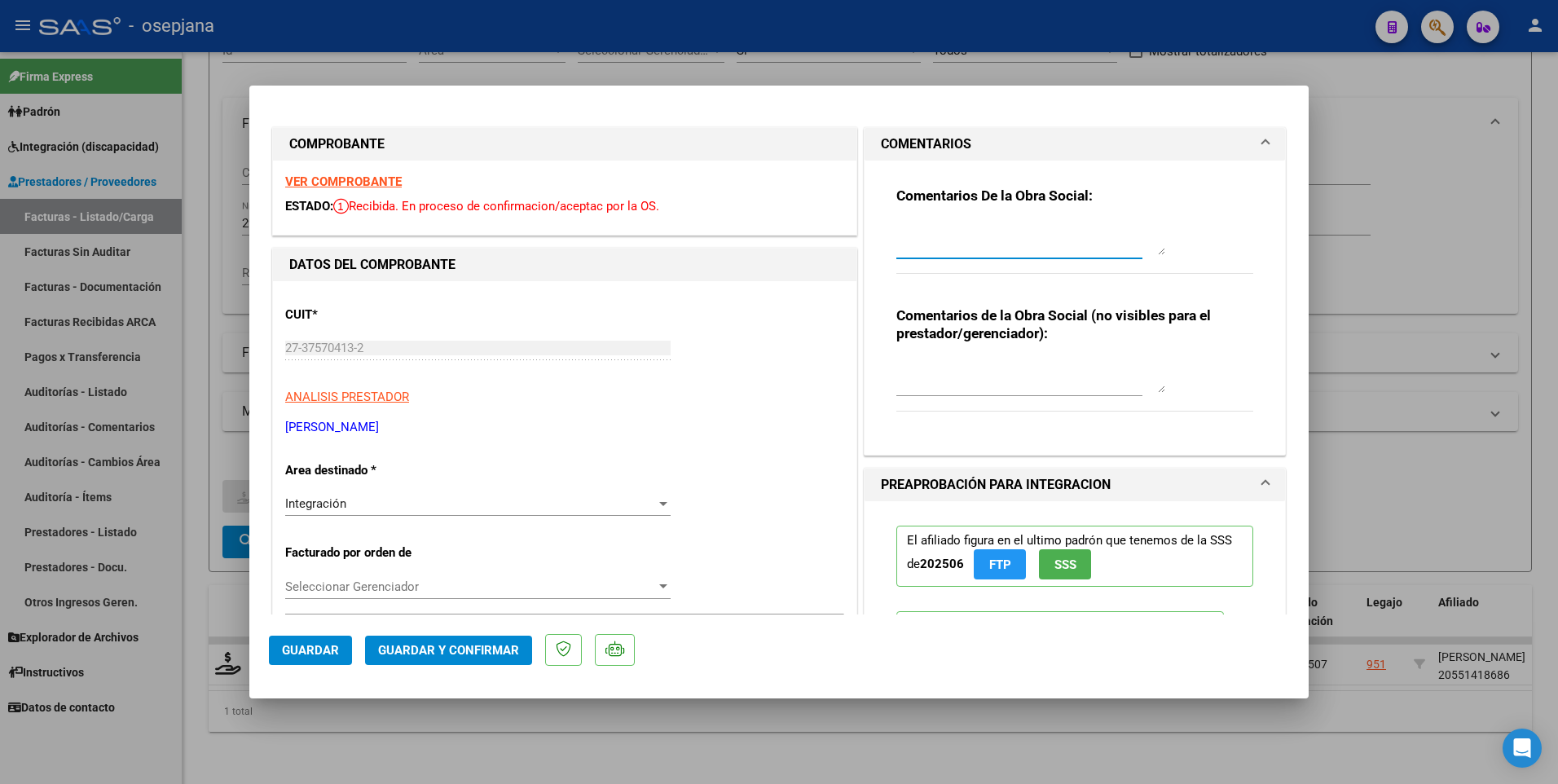
click at [936, 394] on div at bounding box center [1030, 376] width 269 height 39
type textarea "EL COMPROBANTE SE DEBITA YA QUE SE ABONO DOS VECES EL PERIODO 5"
click at [279, 654] on button "Guardar" at bounding box center [311, 650] width 84 height 29
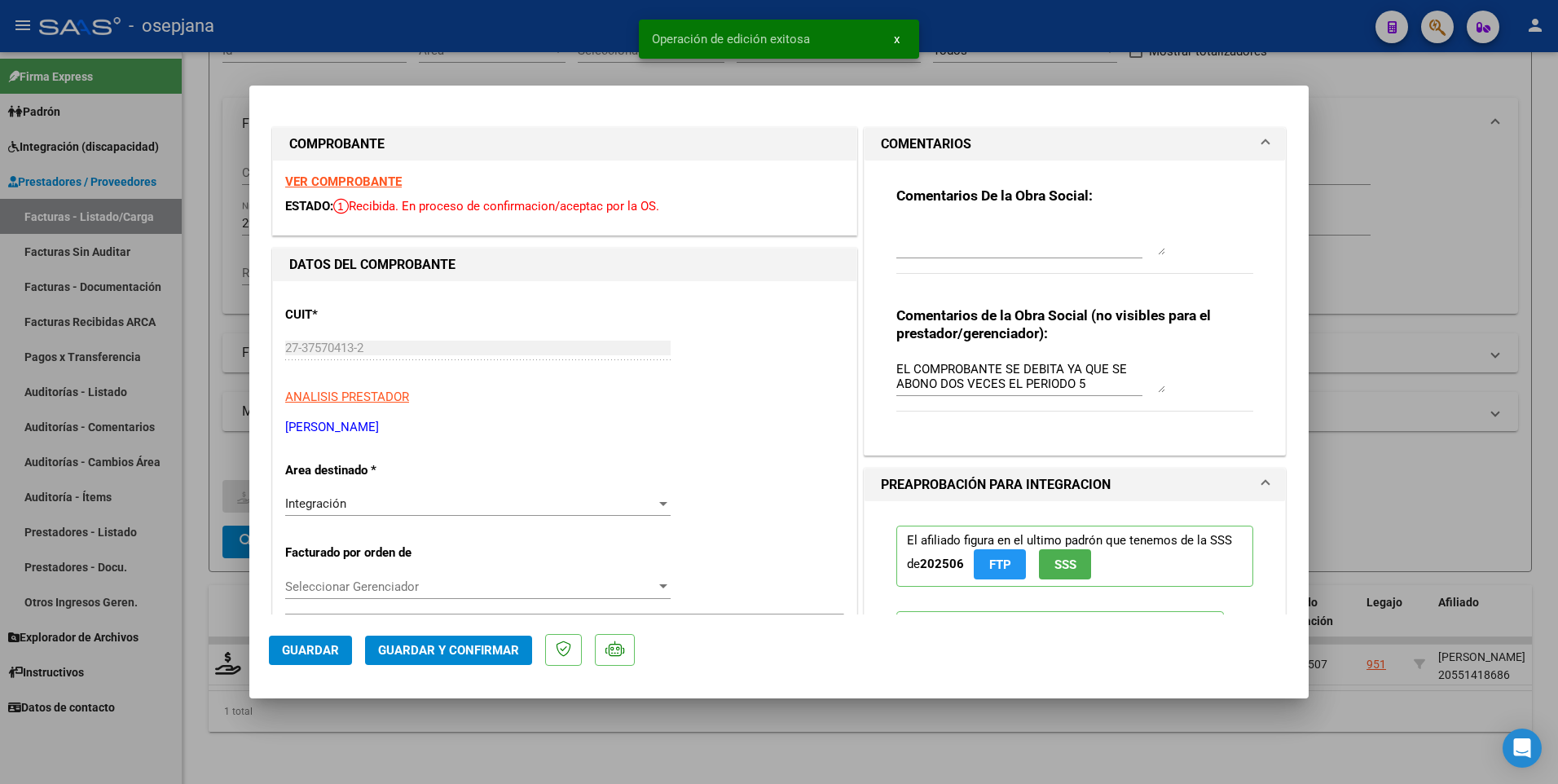
click at [1508, 461] on div at bounding box center [779, 392] width 1558 height 784
type input "$ 0,00"
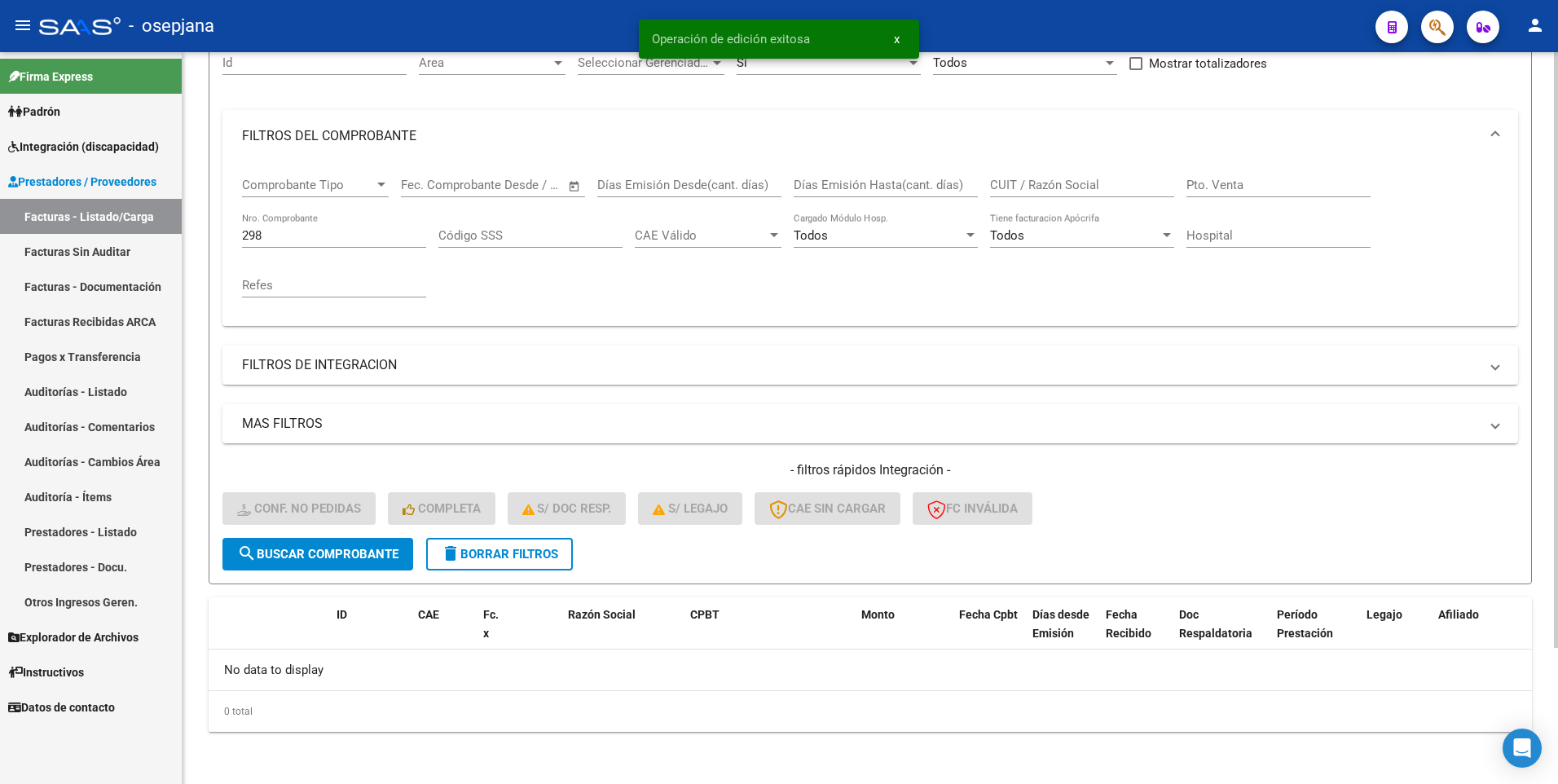
scroll to position [167, 0]
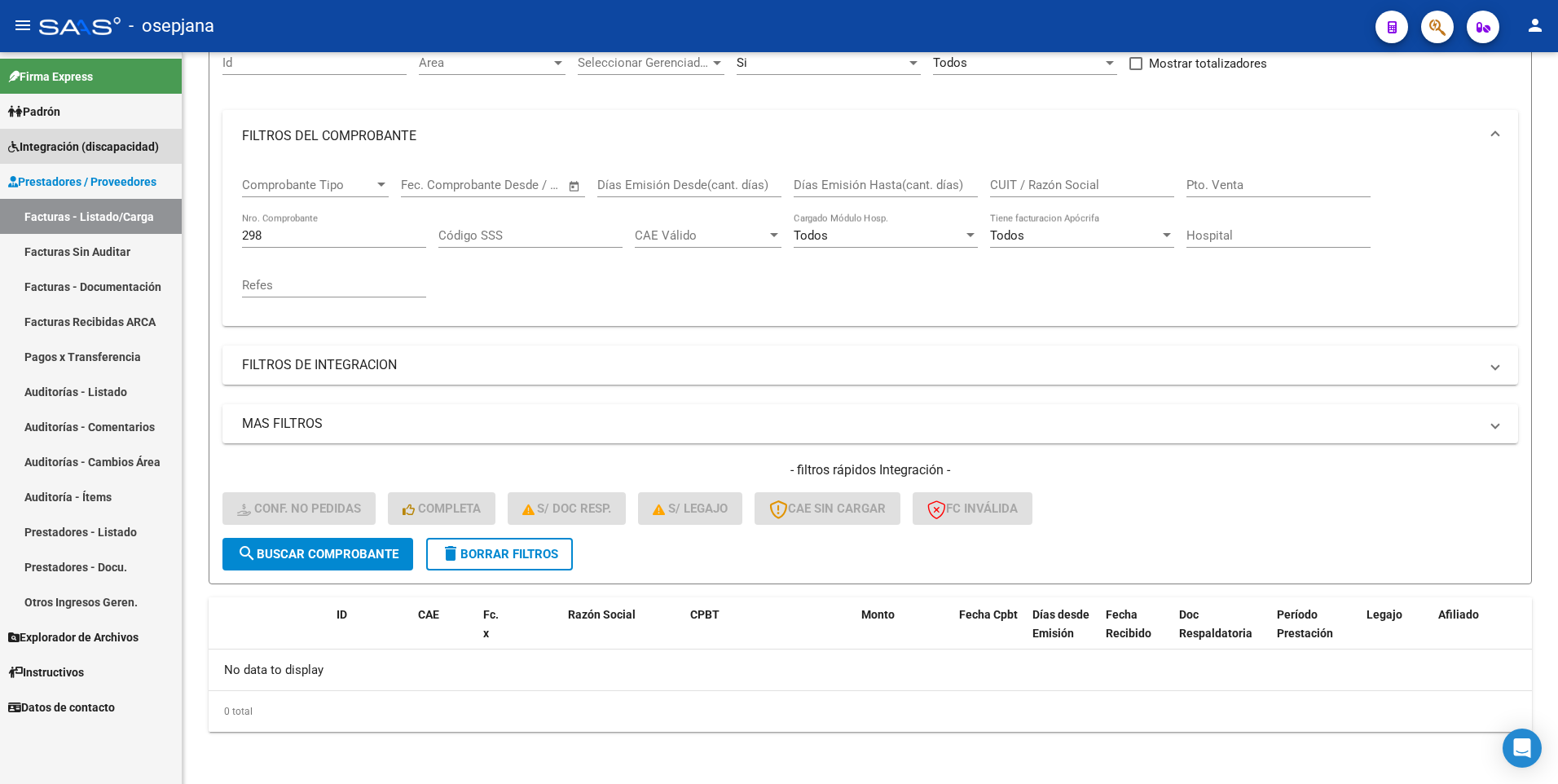
click at [68, 138] on span "Integración (discapacidad)" at bounding box center [83, 147] width 151 height 17
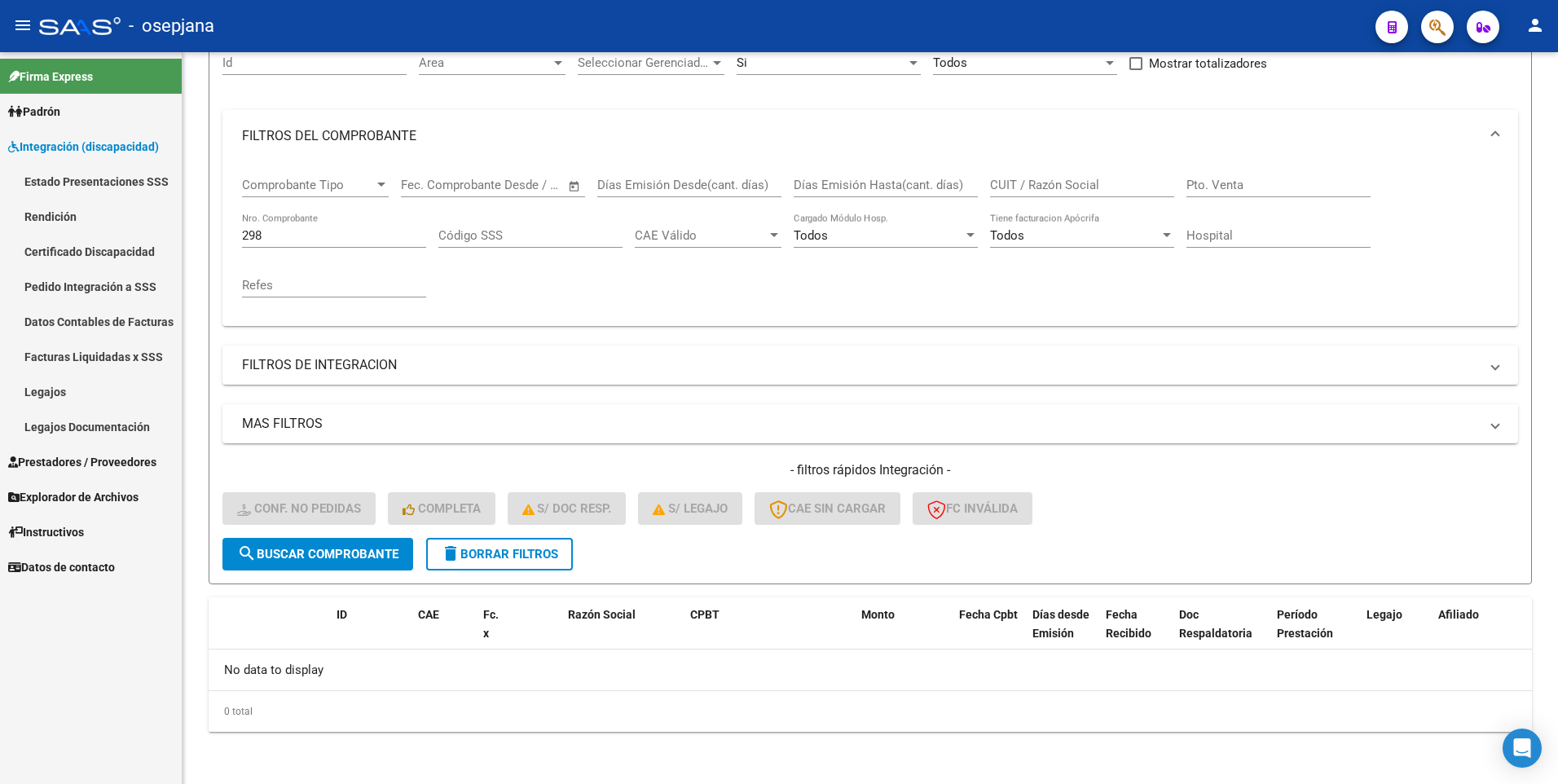
click at [61, 456] on span "Prestadores / Proveedores" at bounding box center [82, 461] width 149 height 17
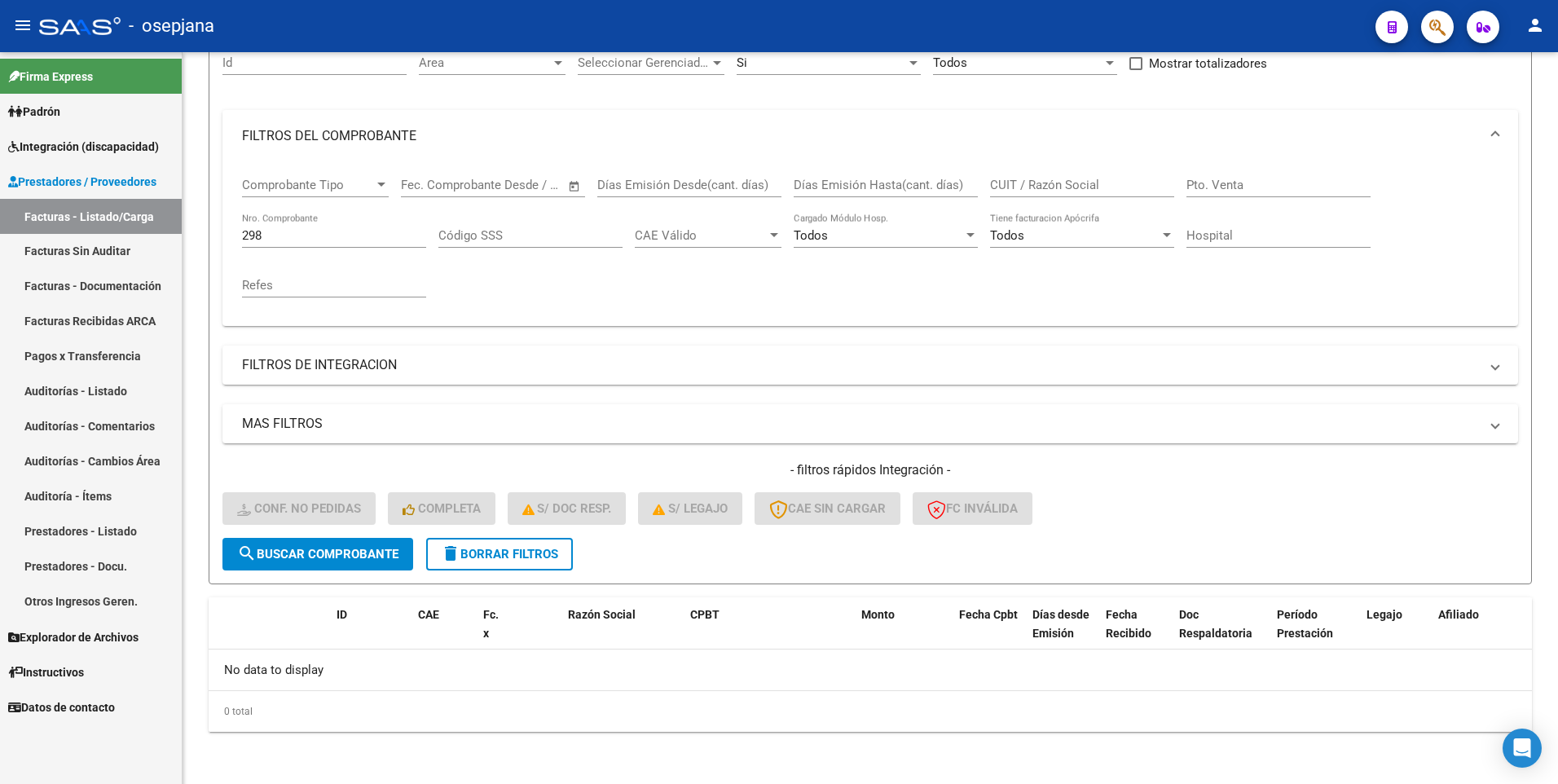
click at [87, 215] on link "Facturas - Listado/Carga" at bounding box center [90, 217] width 182 height 35
drag, startPoint x: 352, startPoint y: 241, endPoint x: 226, endPoint y: 228, distance: 126.7
click at [226, 228] on div "Comprobante Tipo Comprobante Tipo Start date – End date Fec. Comprobante Desde …" at bounding box center [870, 244] width 1296 height 164
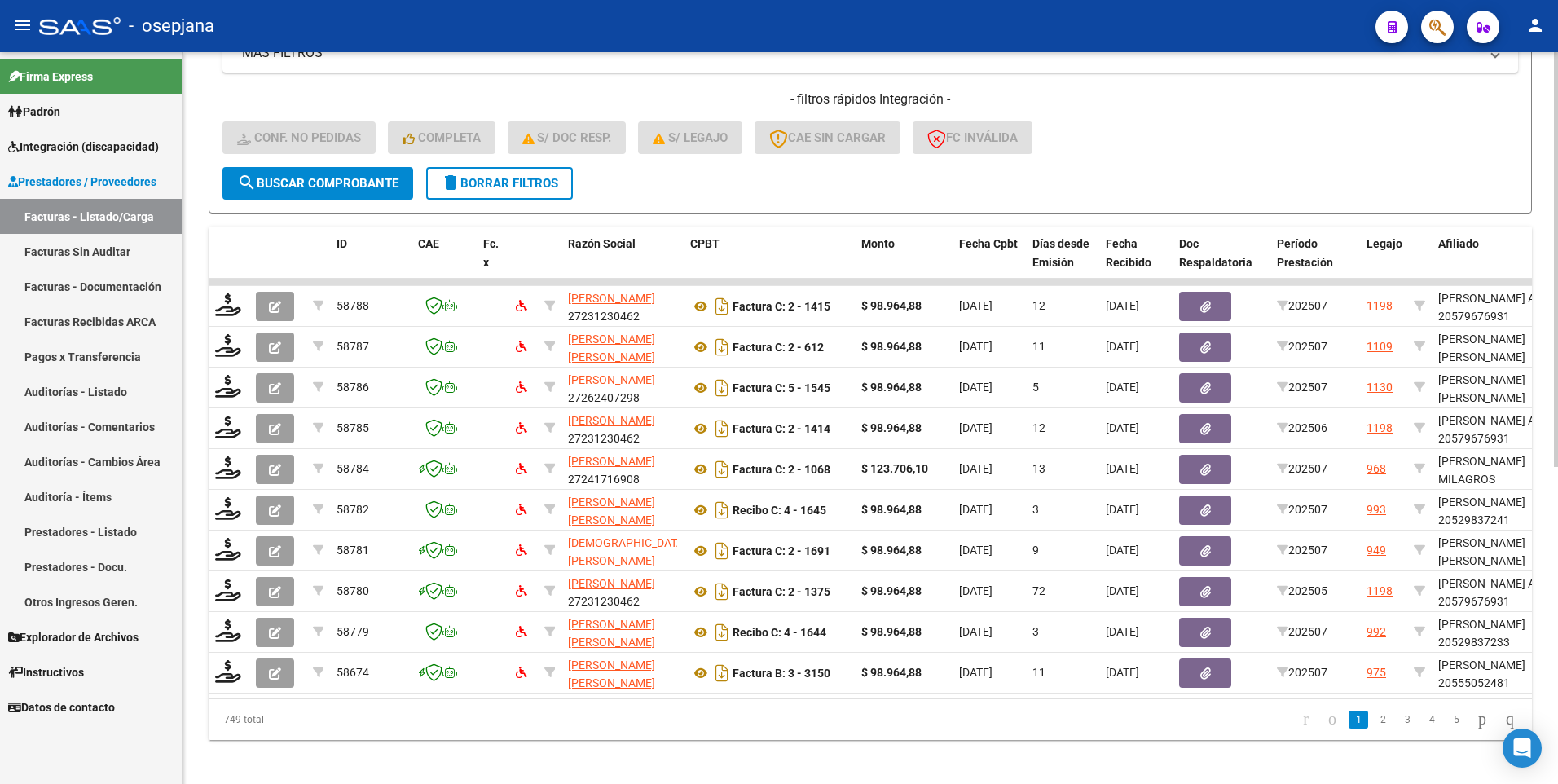
scroll to position [558, 0]
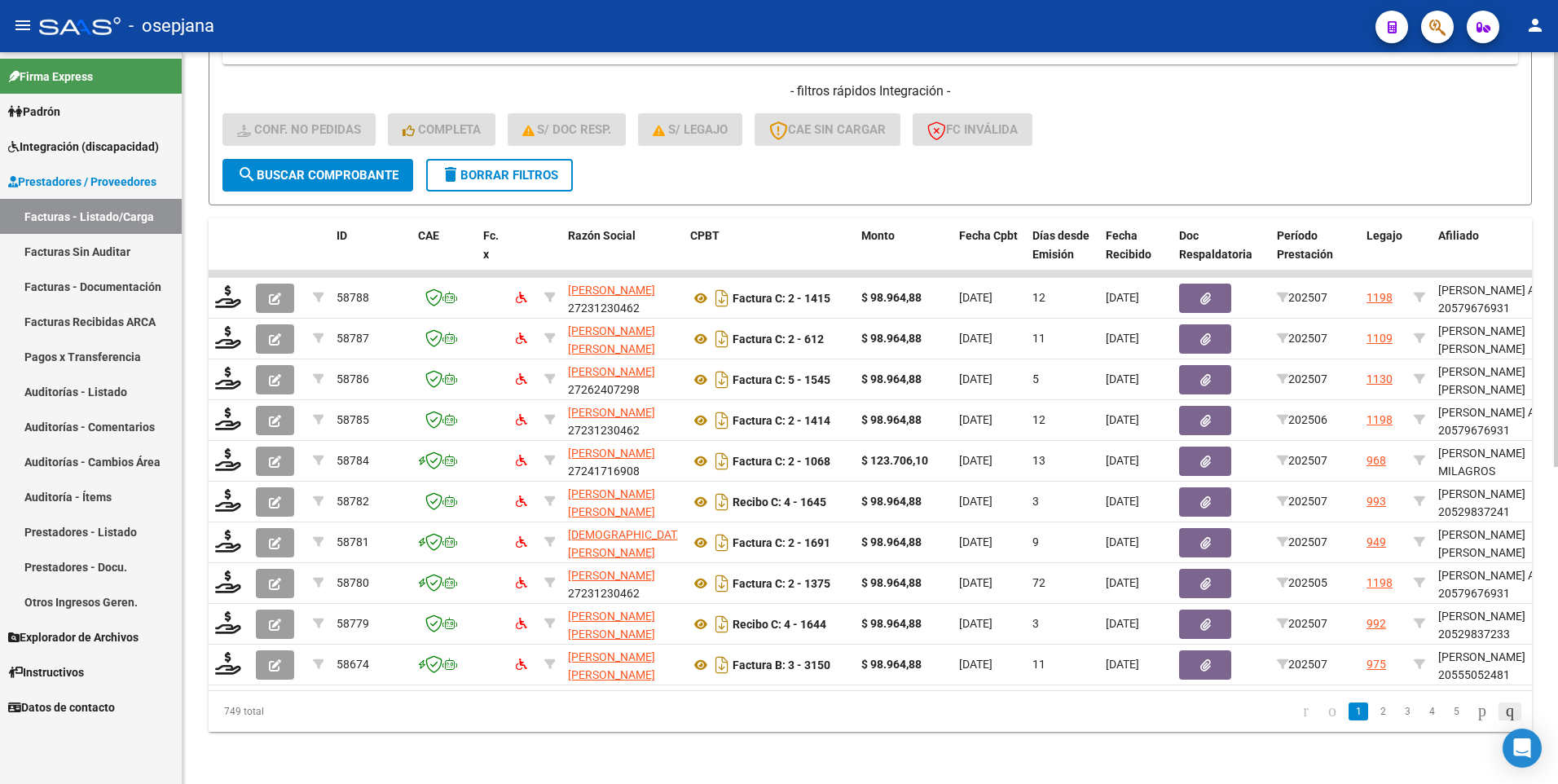
click at [1504, 706] on icon "go to last page" at bounding box center [1509, 710] width 13 height 19
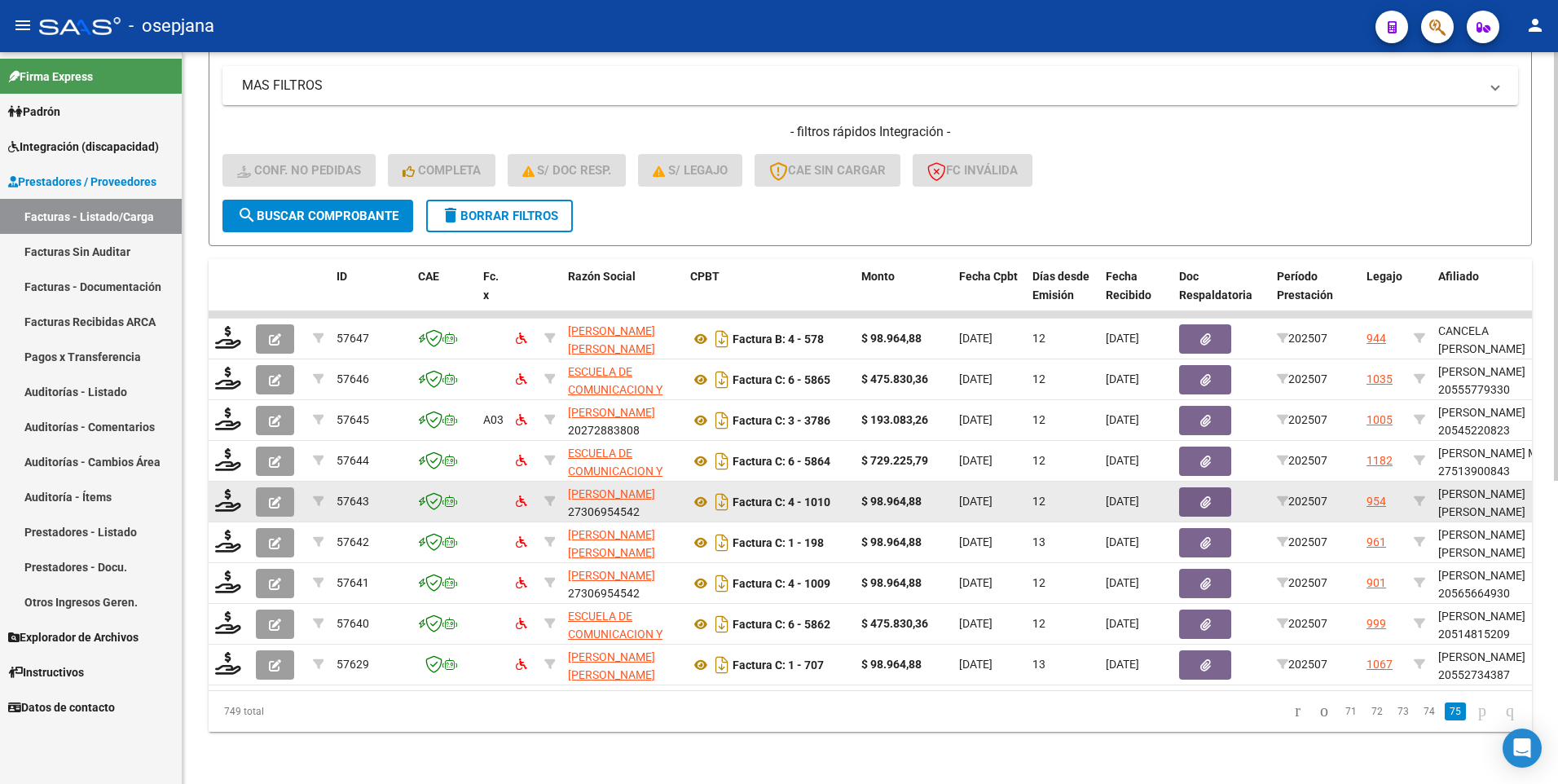
scroll to position [110, 0]
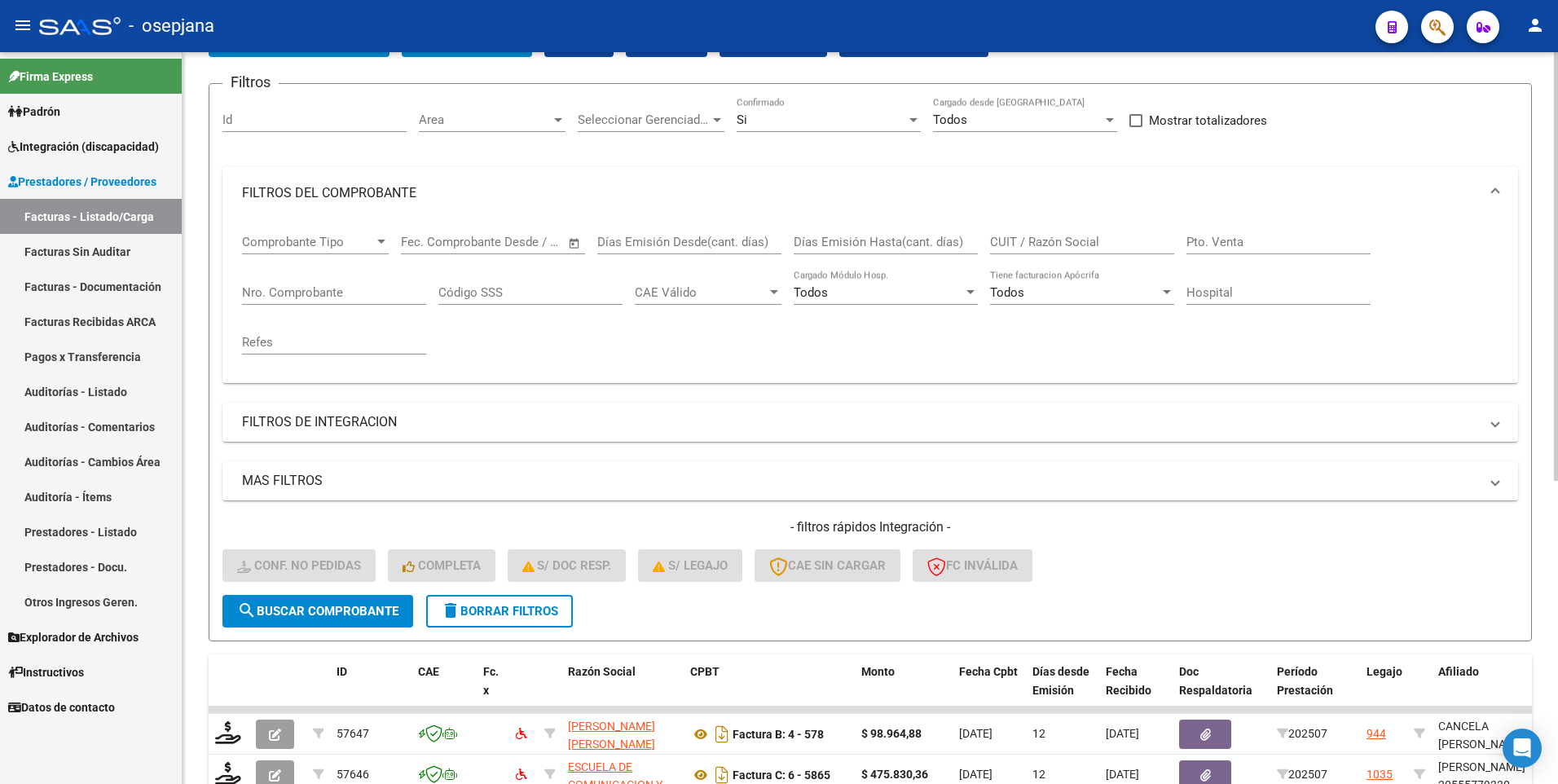
click at [473, 614] on span "delete Borrar Filtros" at bounding box center [500, 610] width 118 height 15
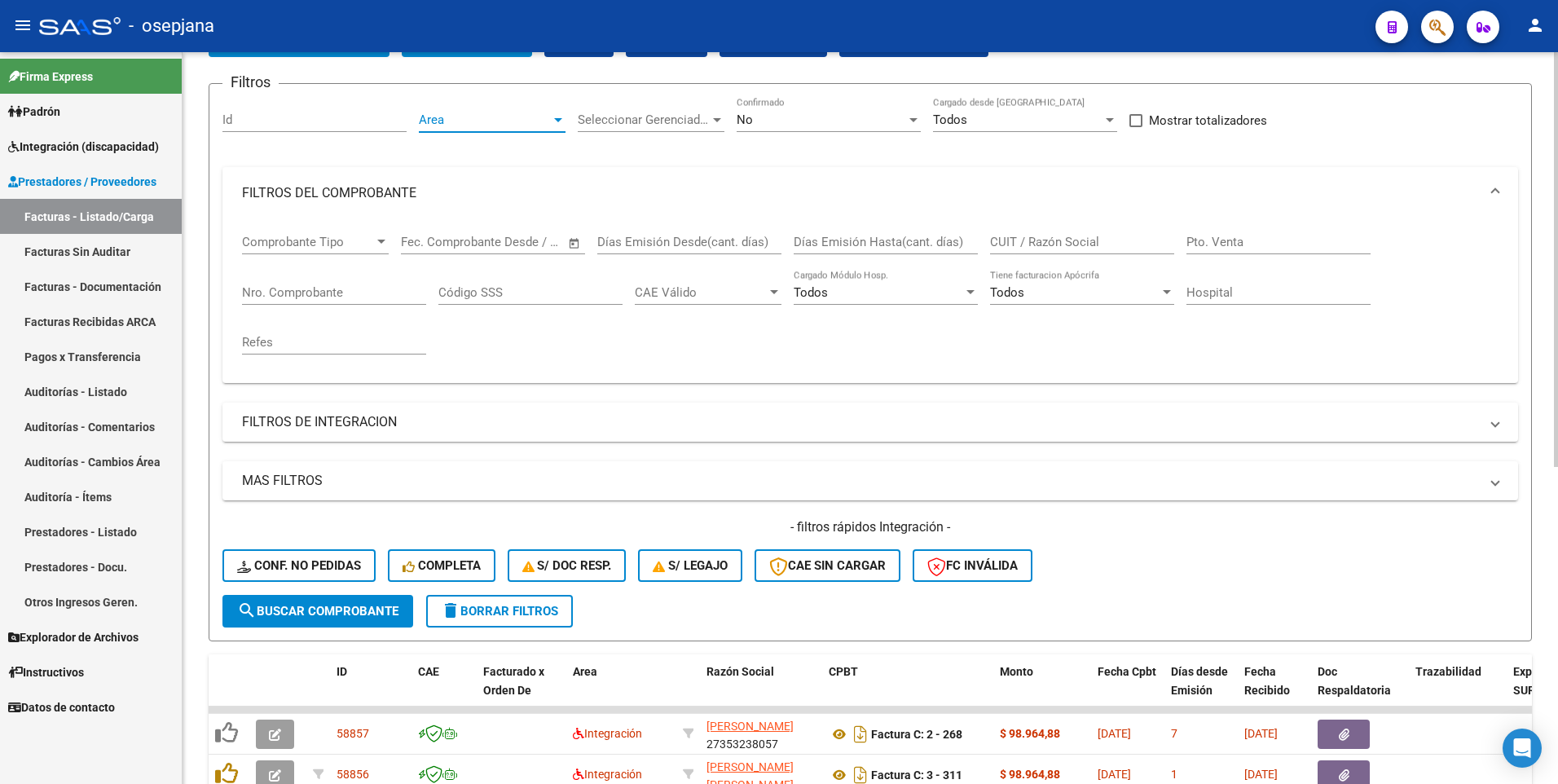
click at [518, 119] on span "Area" at bounding box center [485, 119] width 132 height 15
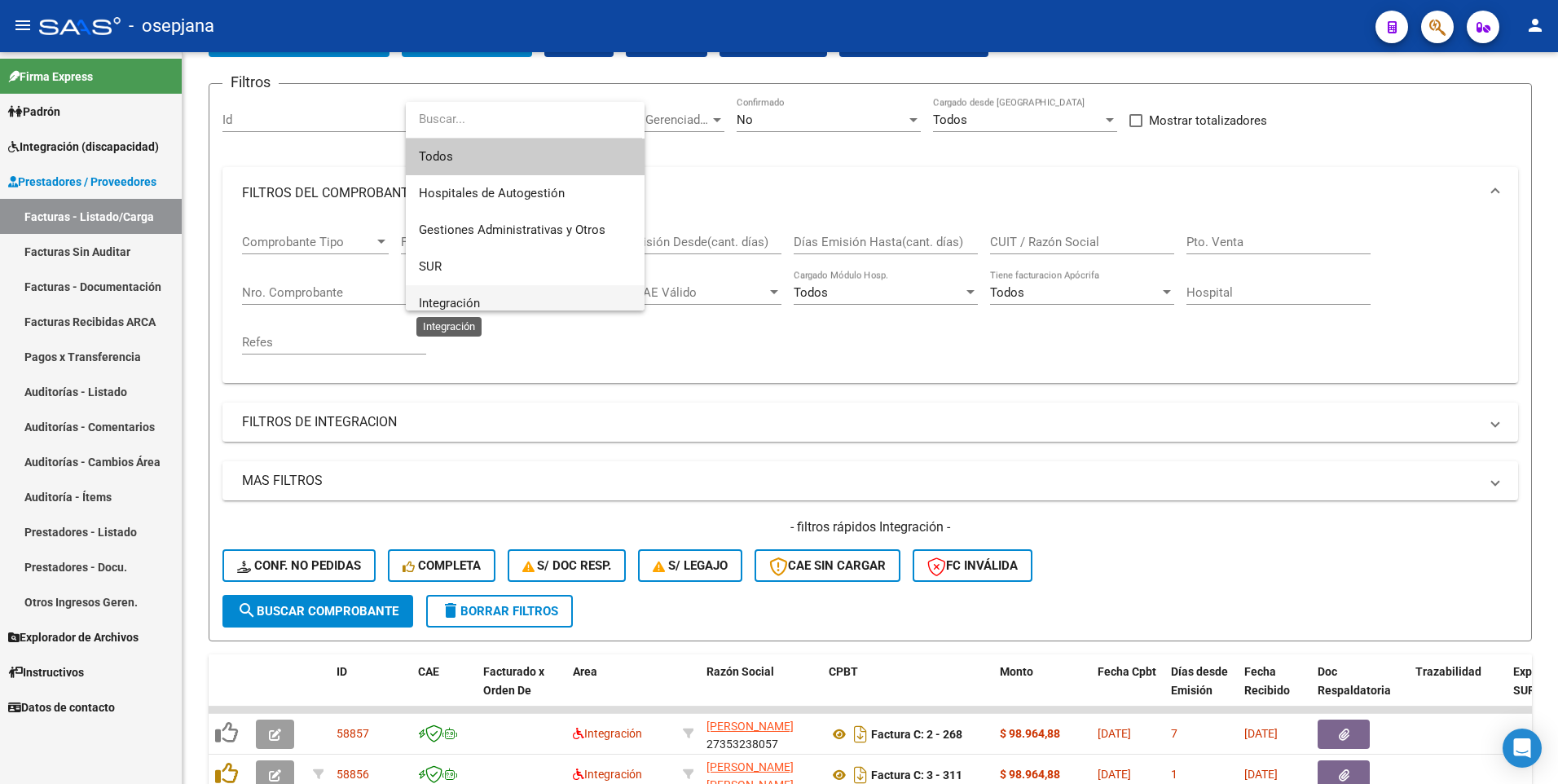
click at [478, 301] on span "Integración" at bounding box center [449, 302] width 61 height 15
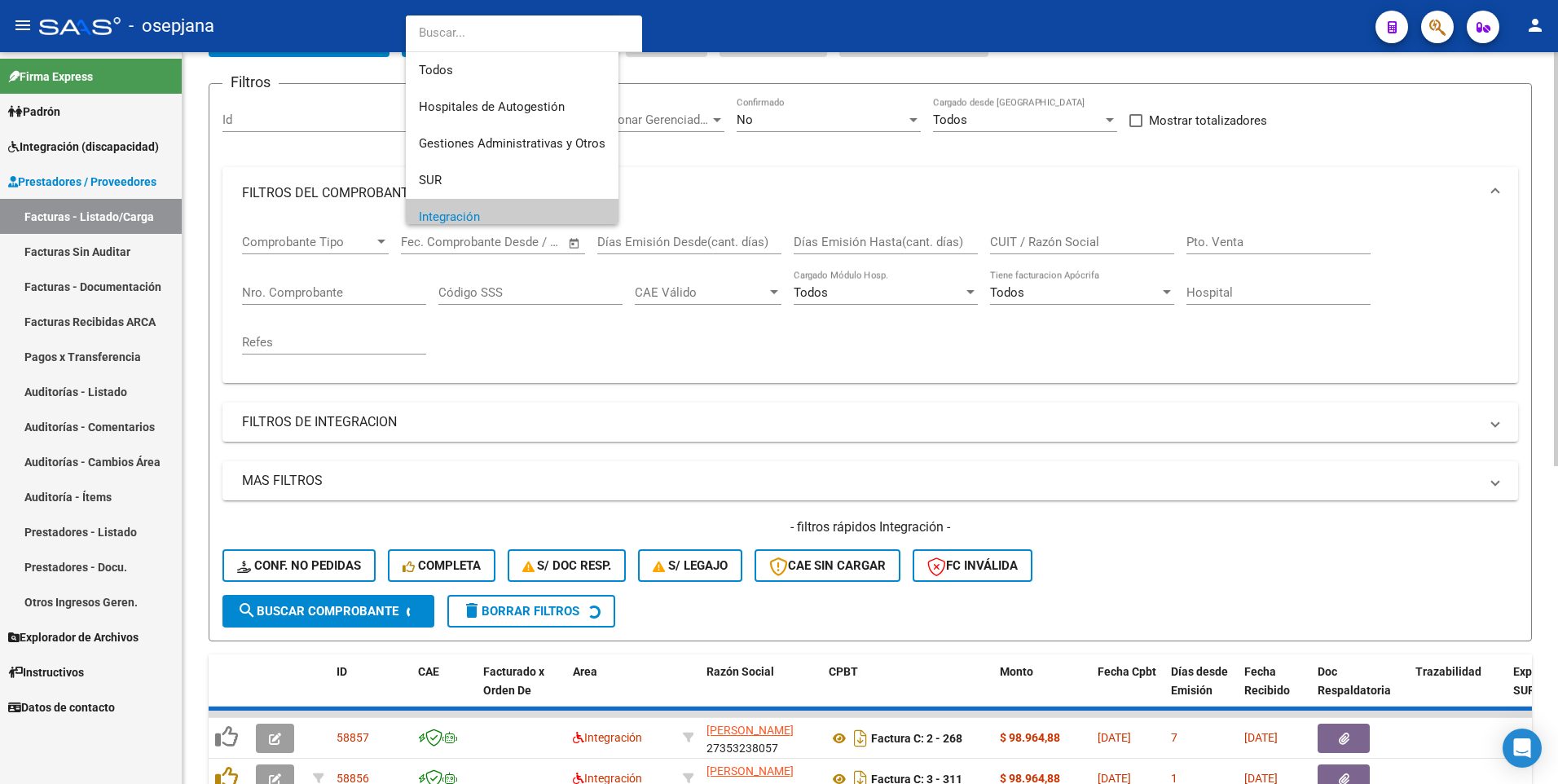
scroll to position [98, 0]
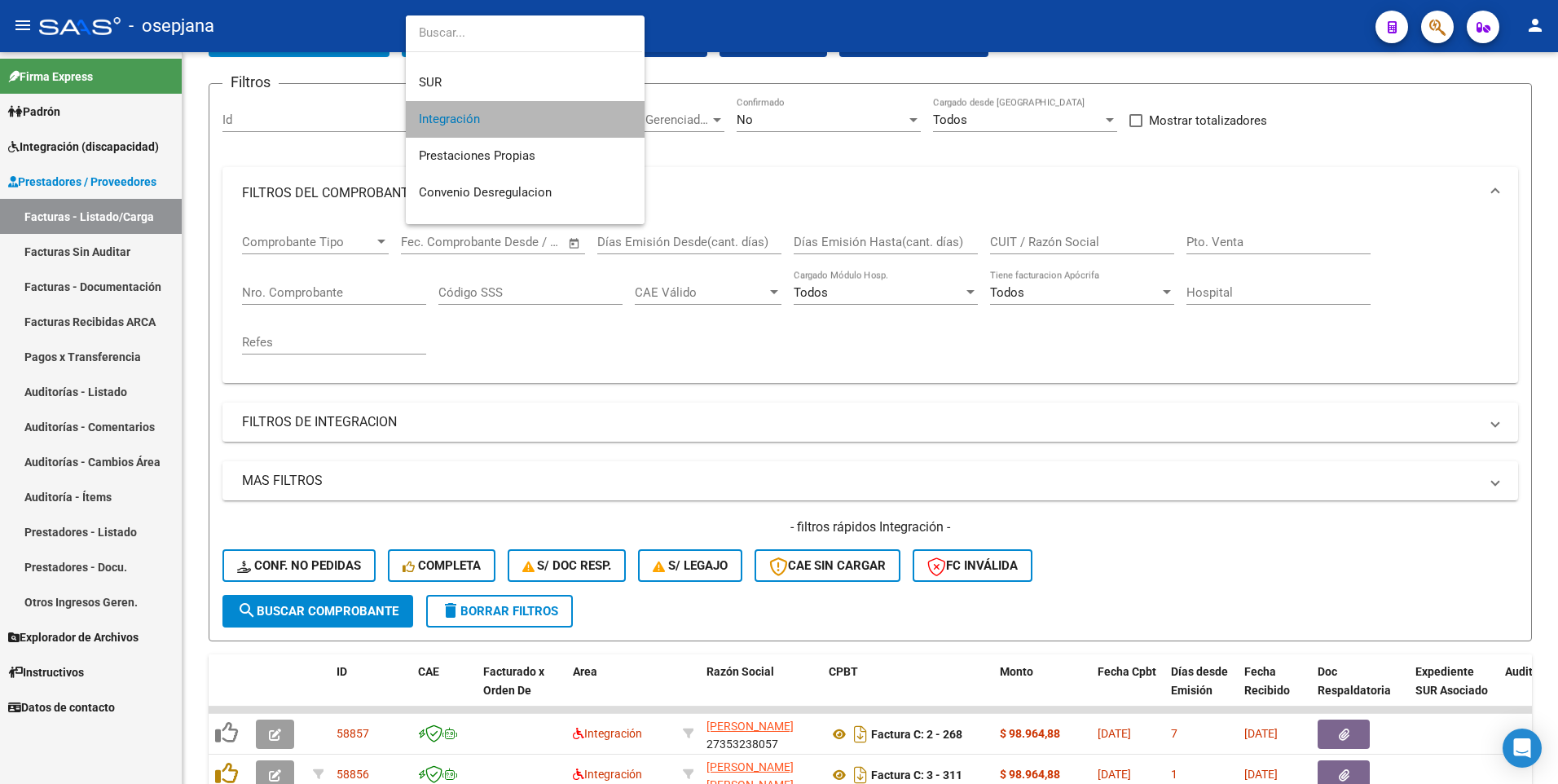
click at [541, 116] on span "Integración" at bounding box center [525, 119] width 213 height 37
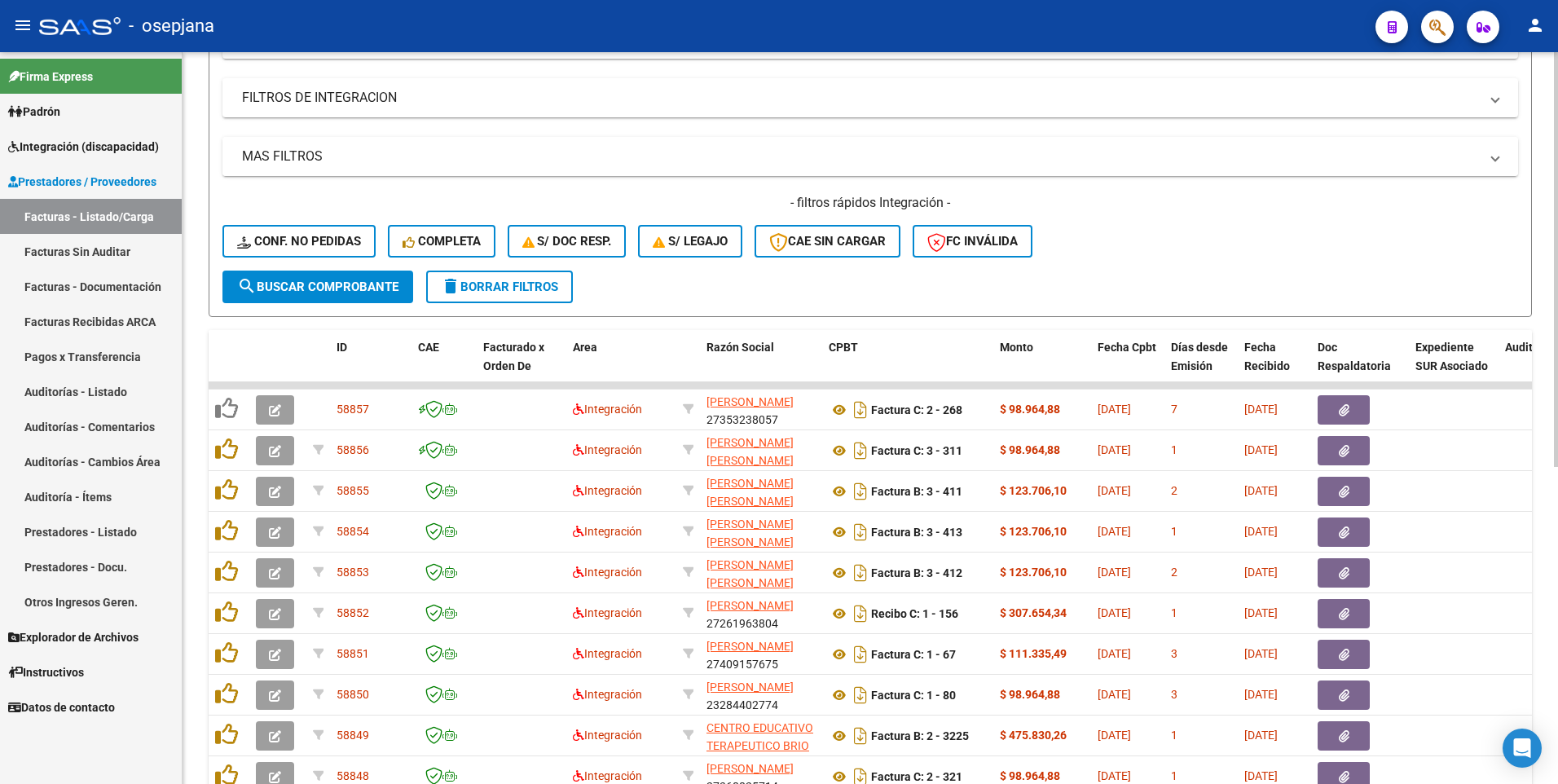
scroll to position [517, 0]
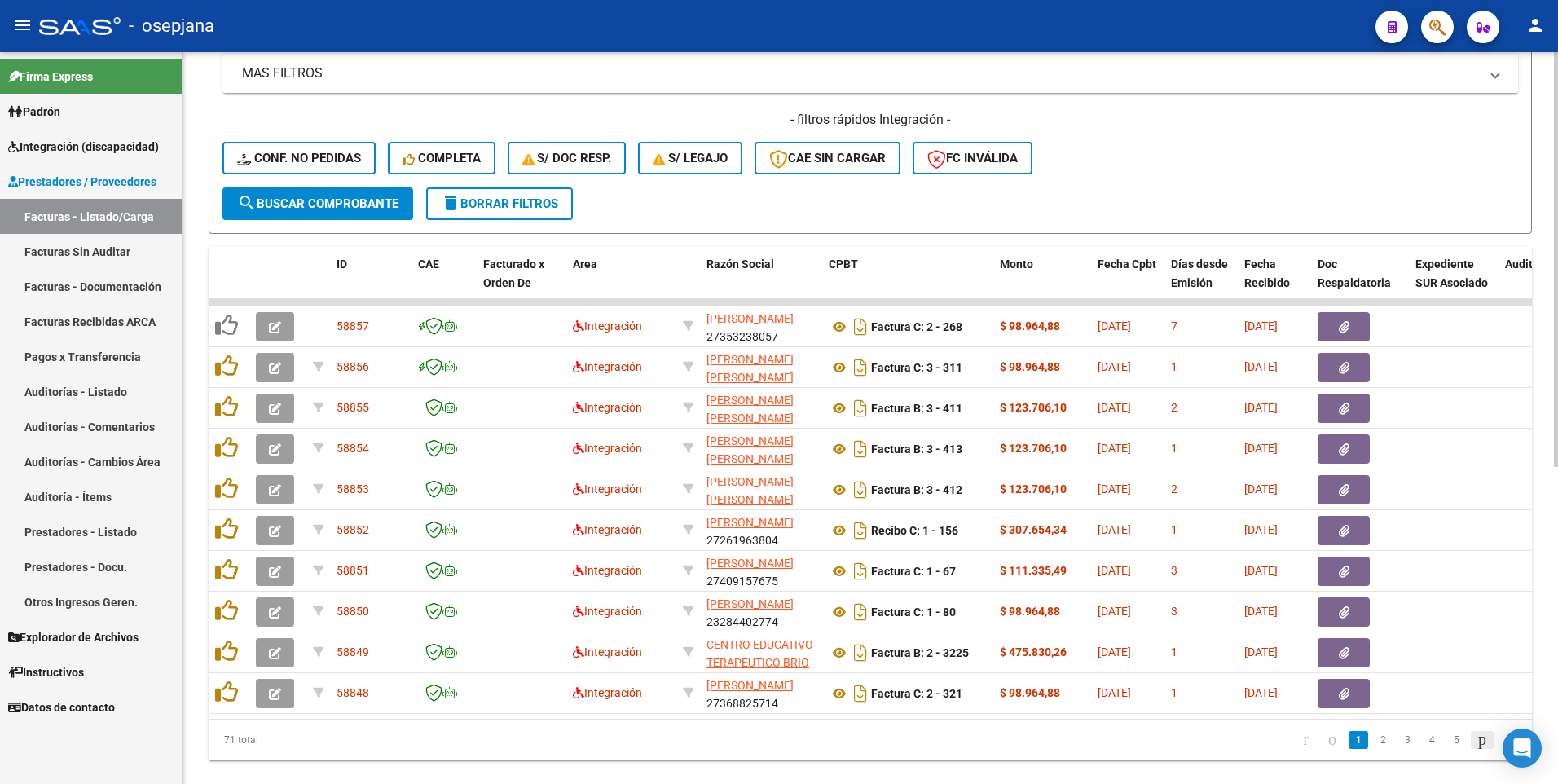
click at [1475, 749] on icon "go to next page" at bounding box center [1481, 738] width 13 height 19
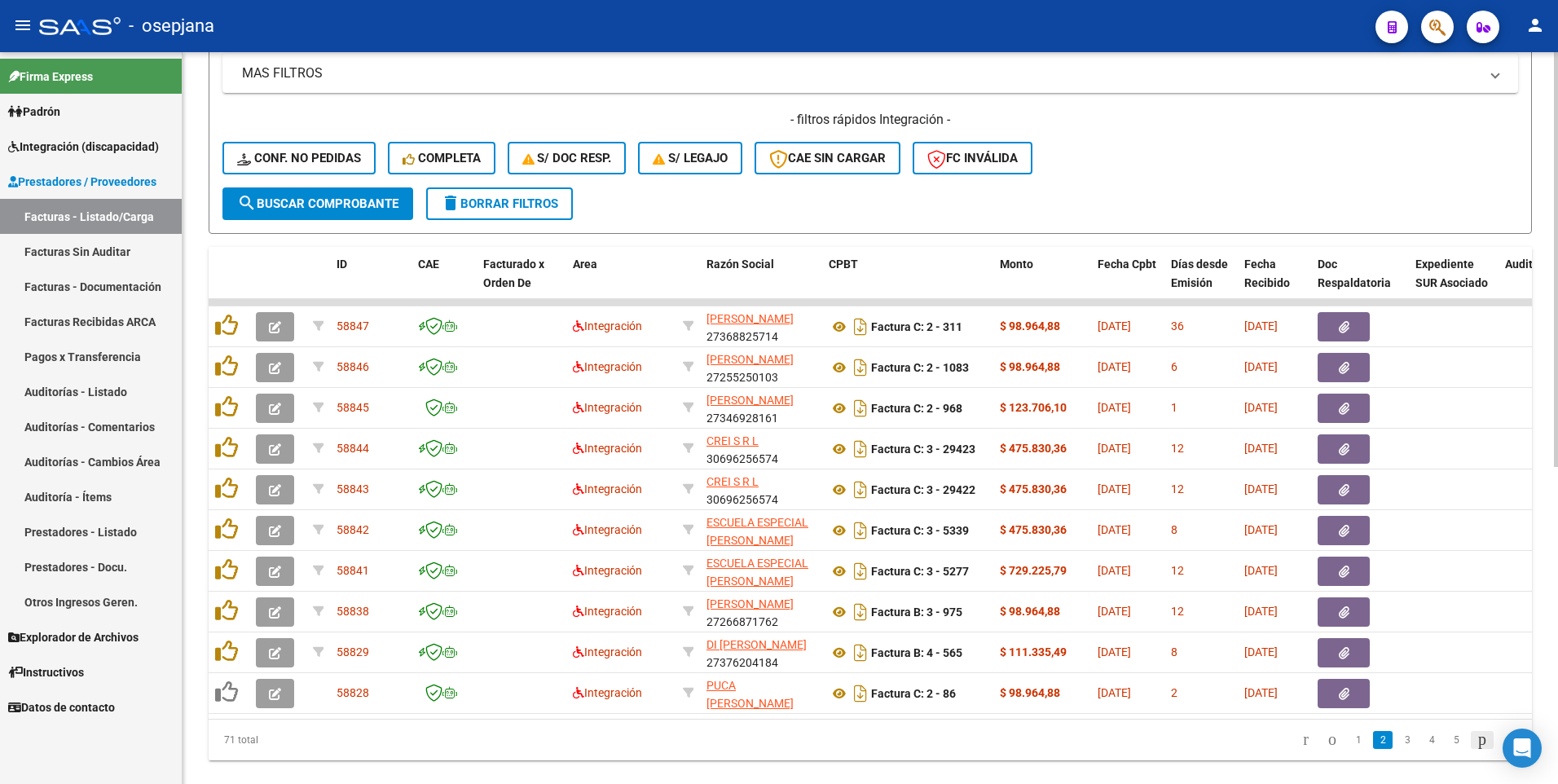
click at [1475, 749] on icon "go to next page" at bounding box center [1481, 738] width 13 height 19
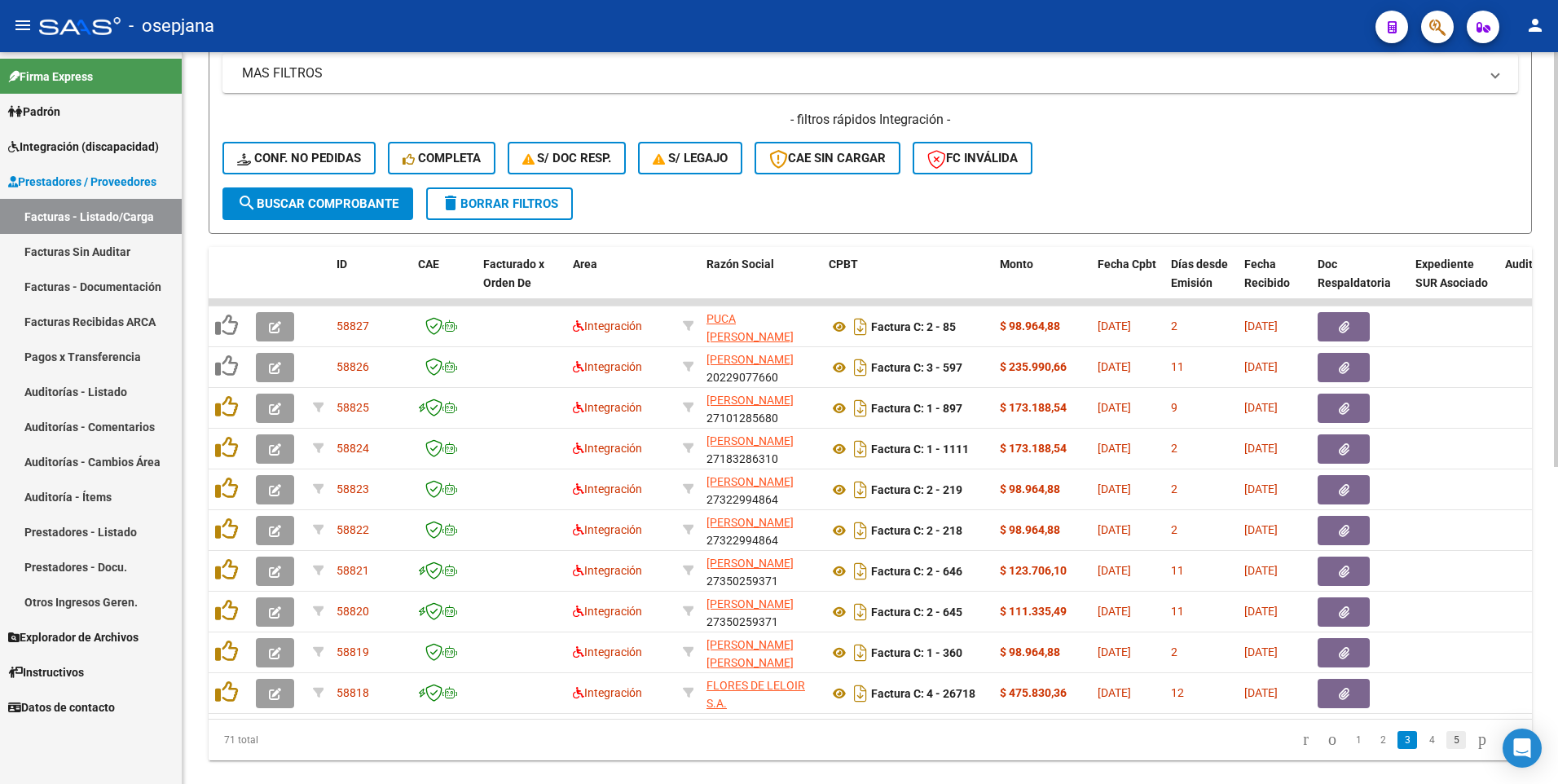
click at [1446, 749] on link "5" at bounding box center [1456, 739] width 19 height 17
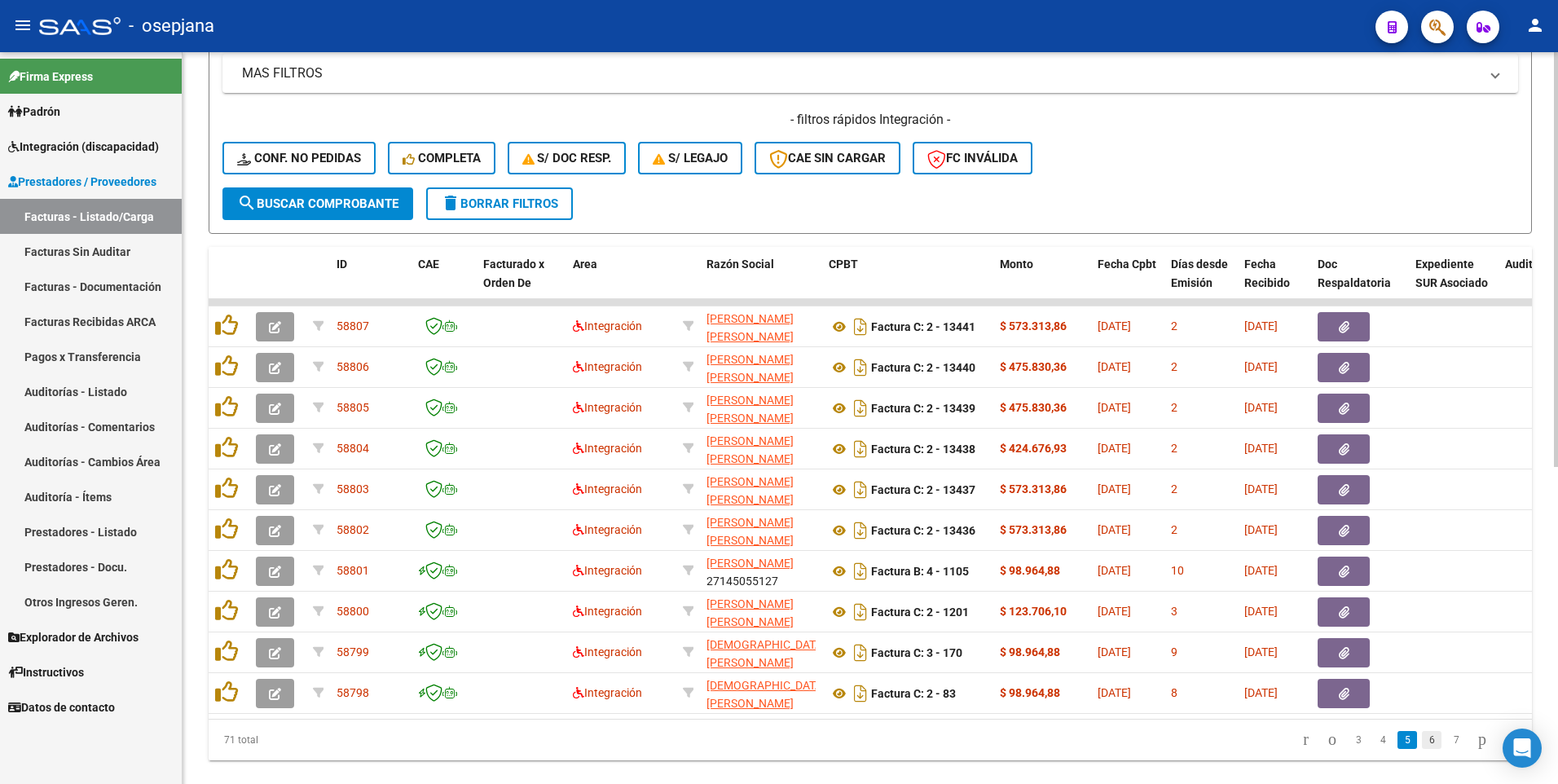
click at [1422, 749] on link "6" at bounding box center [1432, 739] width 19 height 17
click at [1422, 749] on link "7" at bounding box center [1432, 739] width 19 height 17
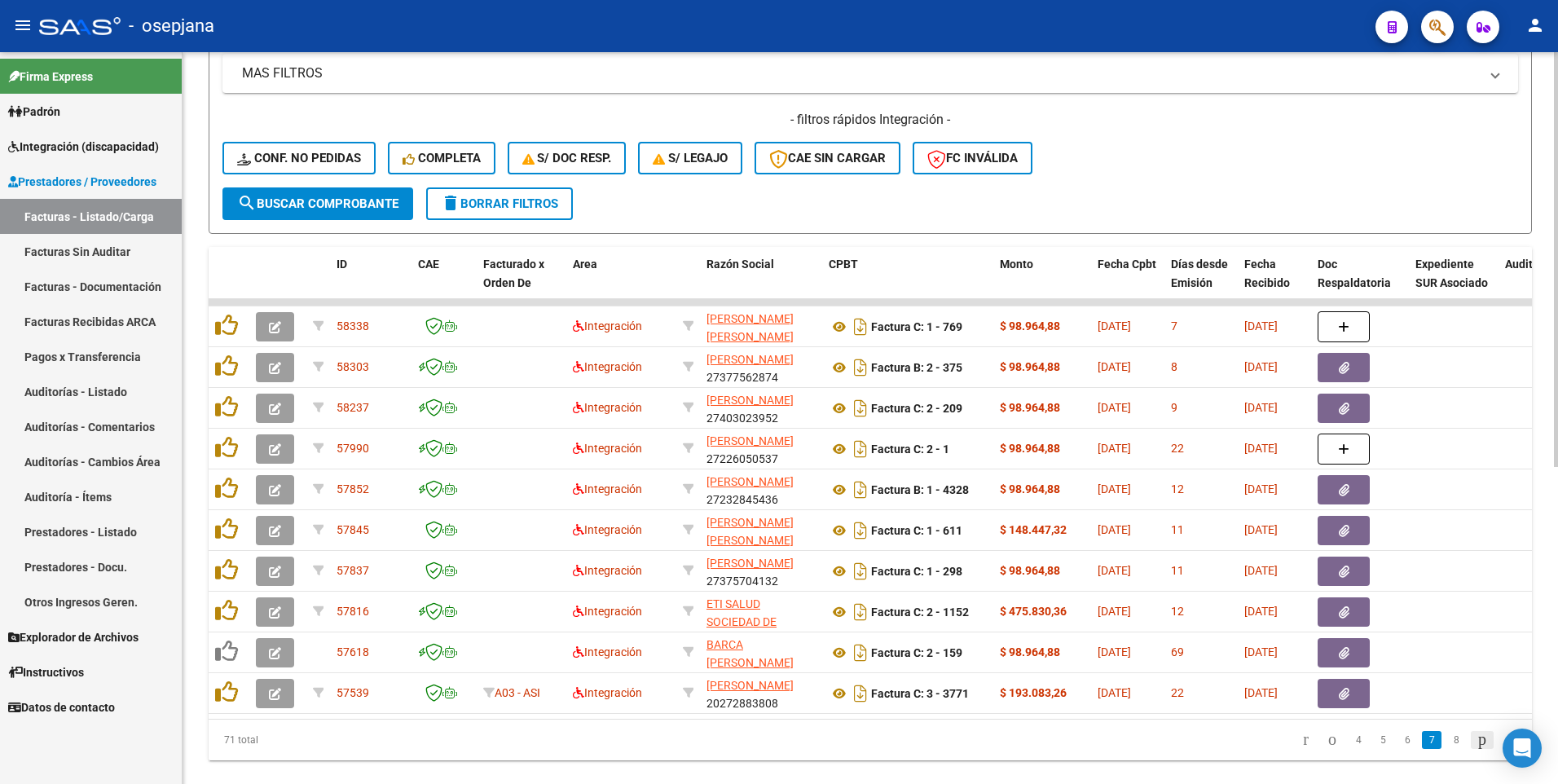
click at [1475, 749] on icon "go to next page" at bounding box center [1481, 738] width 13 height 19
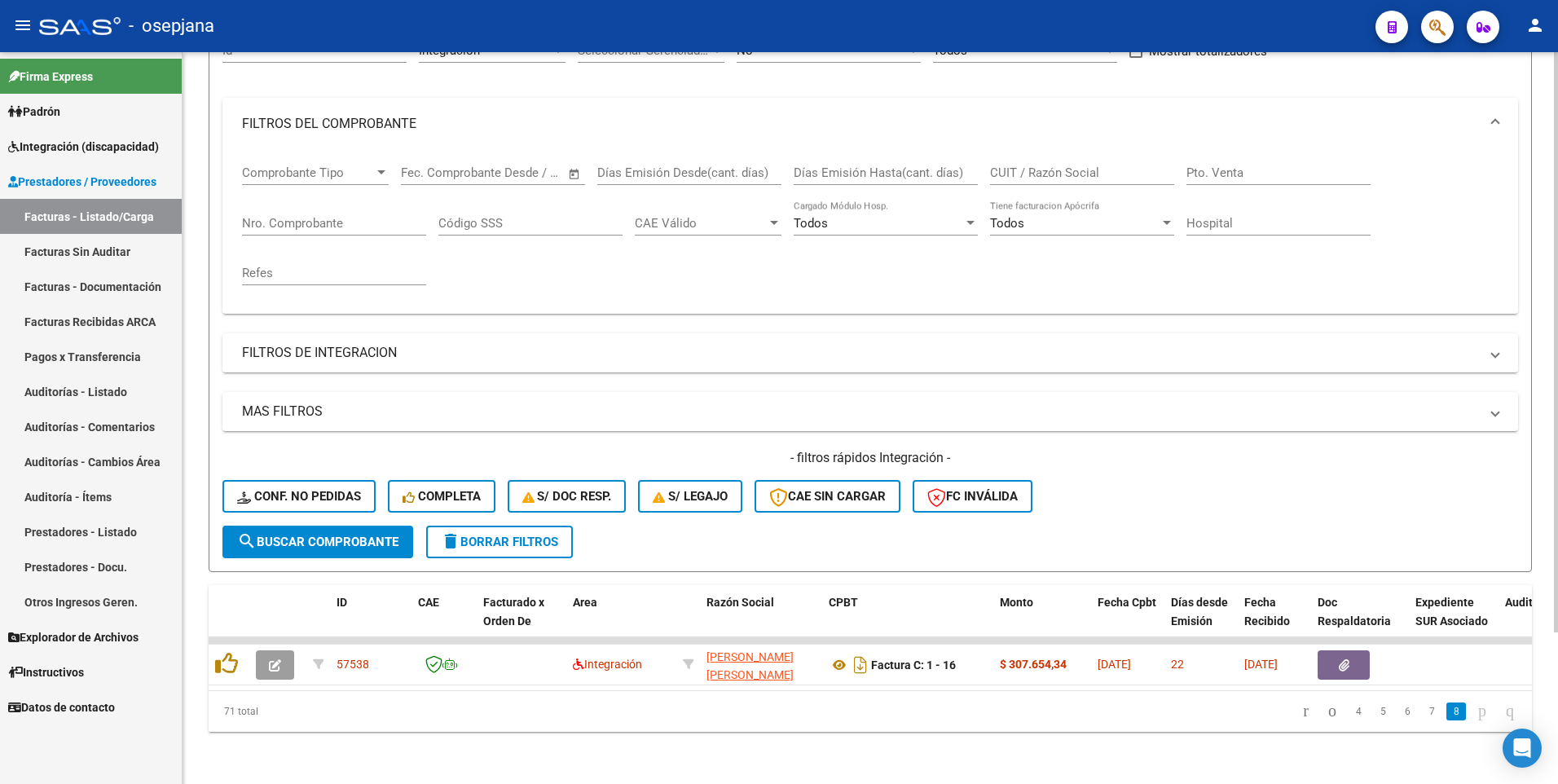
scroll to position [191, 0]
click at [1506, 712] on icon "go to last page" at bounding box center [1509, 710] width 13 height 19
click at [1422, 712] on link "7" at bounding box center [1432, 711] width 19 height 17
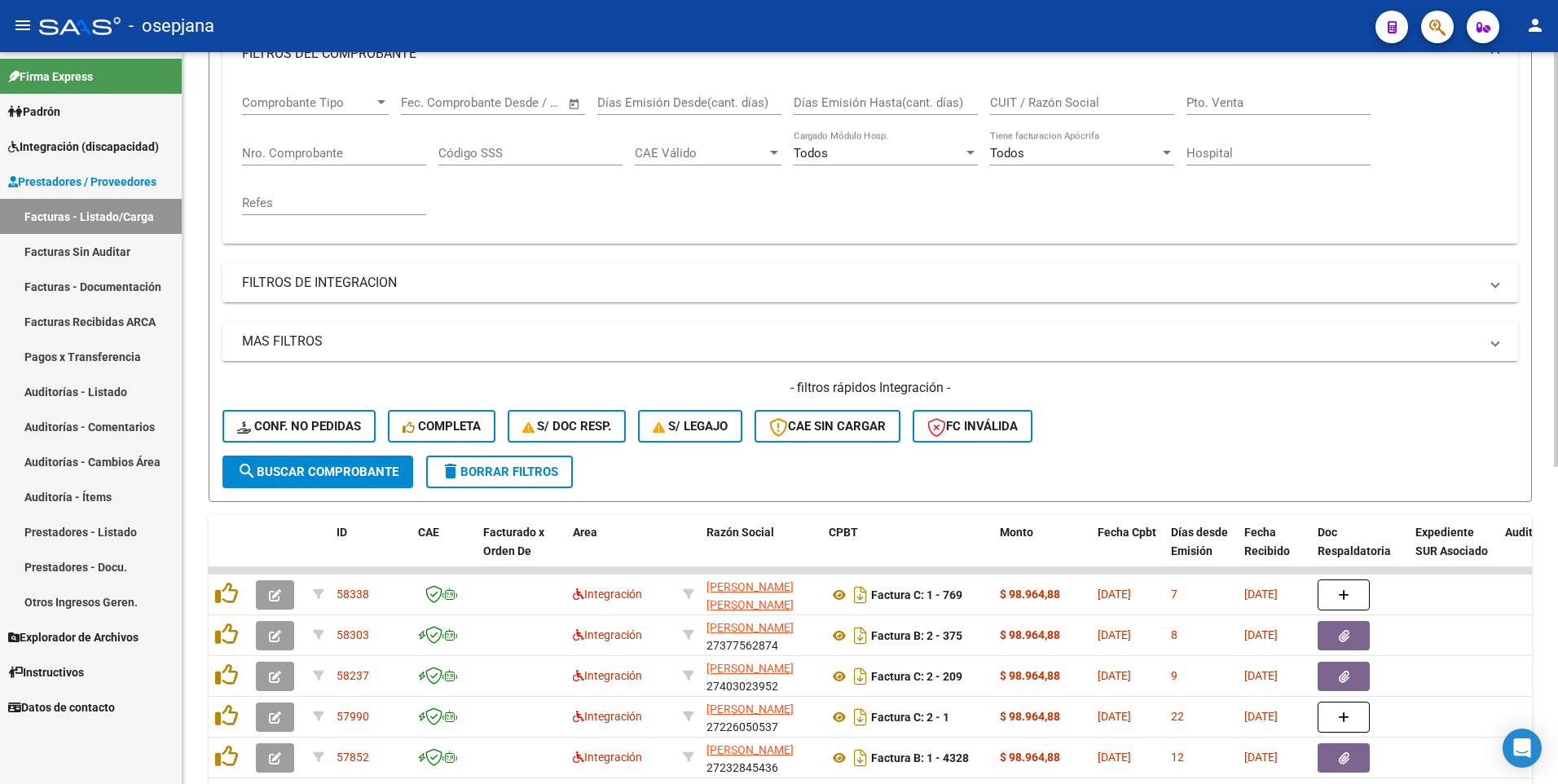
scroll to position [558, 0]
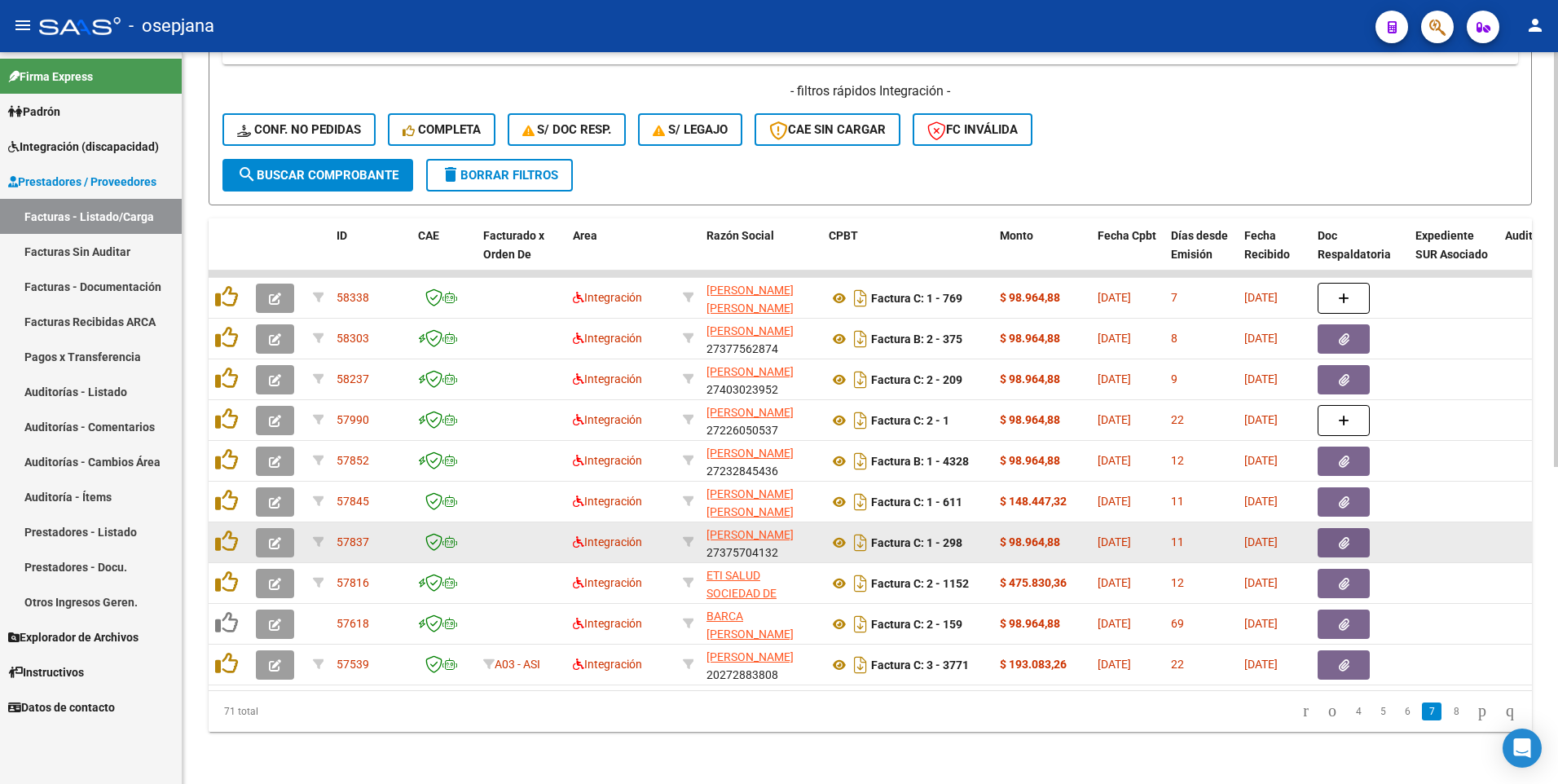
click at [270, 537] on icon "button" at bounding box center [275, 543] width 13 height 13
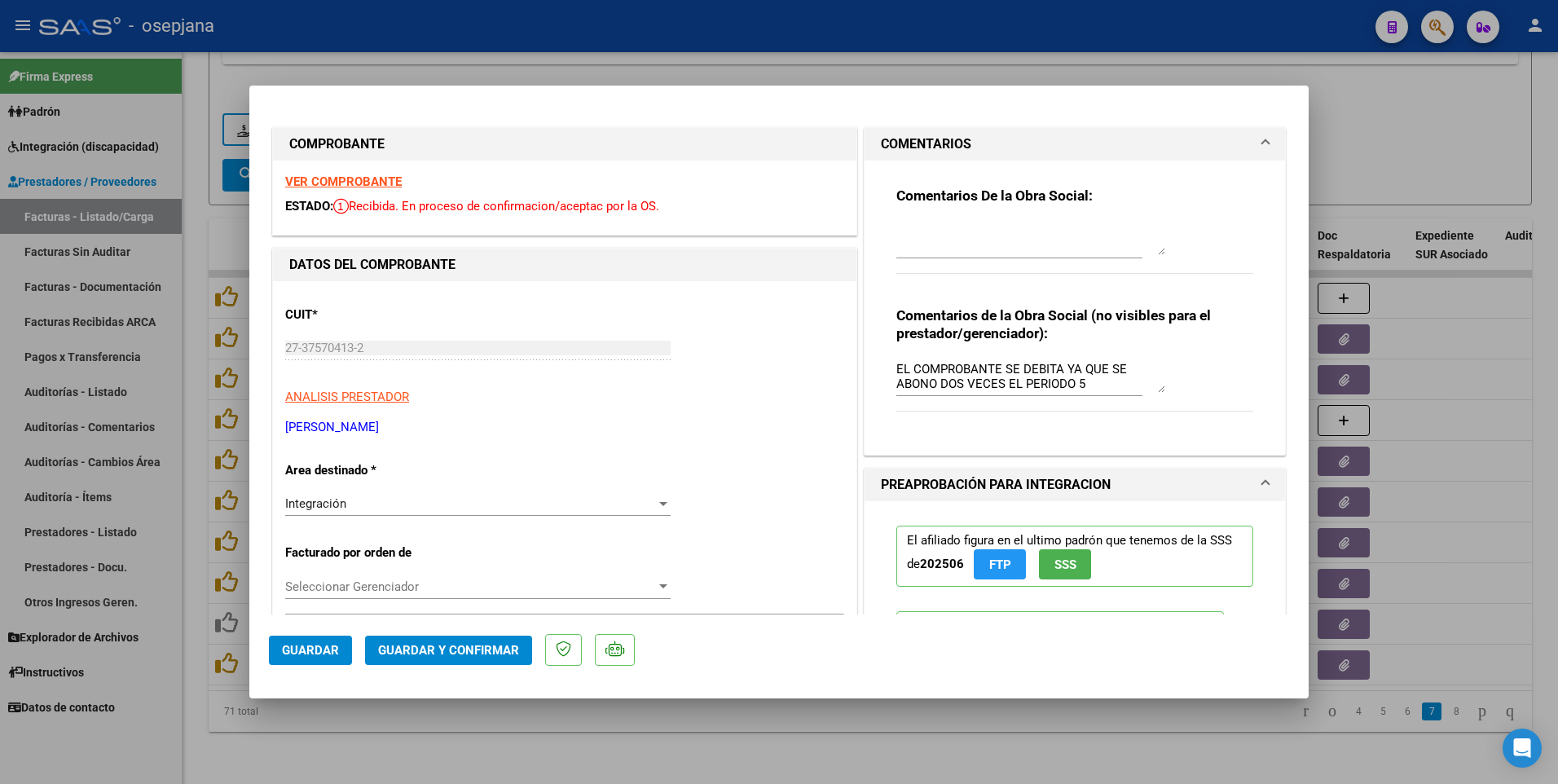
click at [1470, 401] on div at bounding box center [779, 392] width 1558 height 784
type input "$ 0,00"
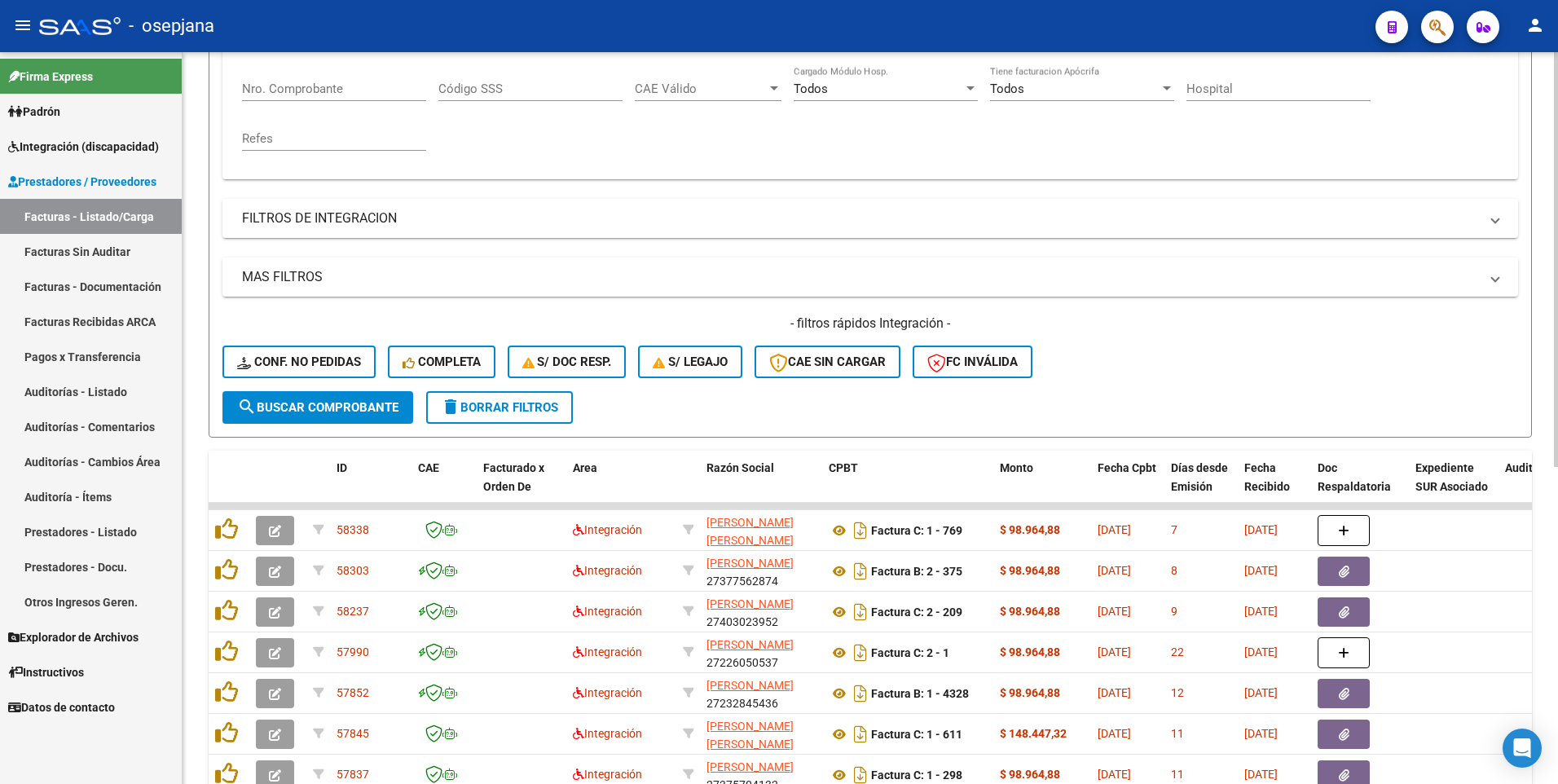
scroll to position [151, 0]
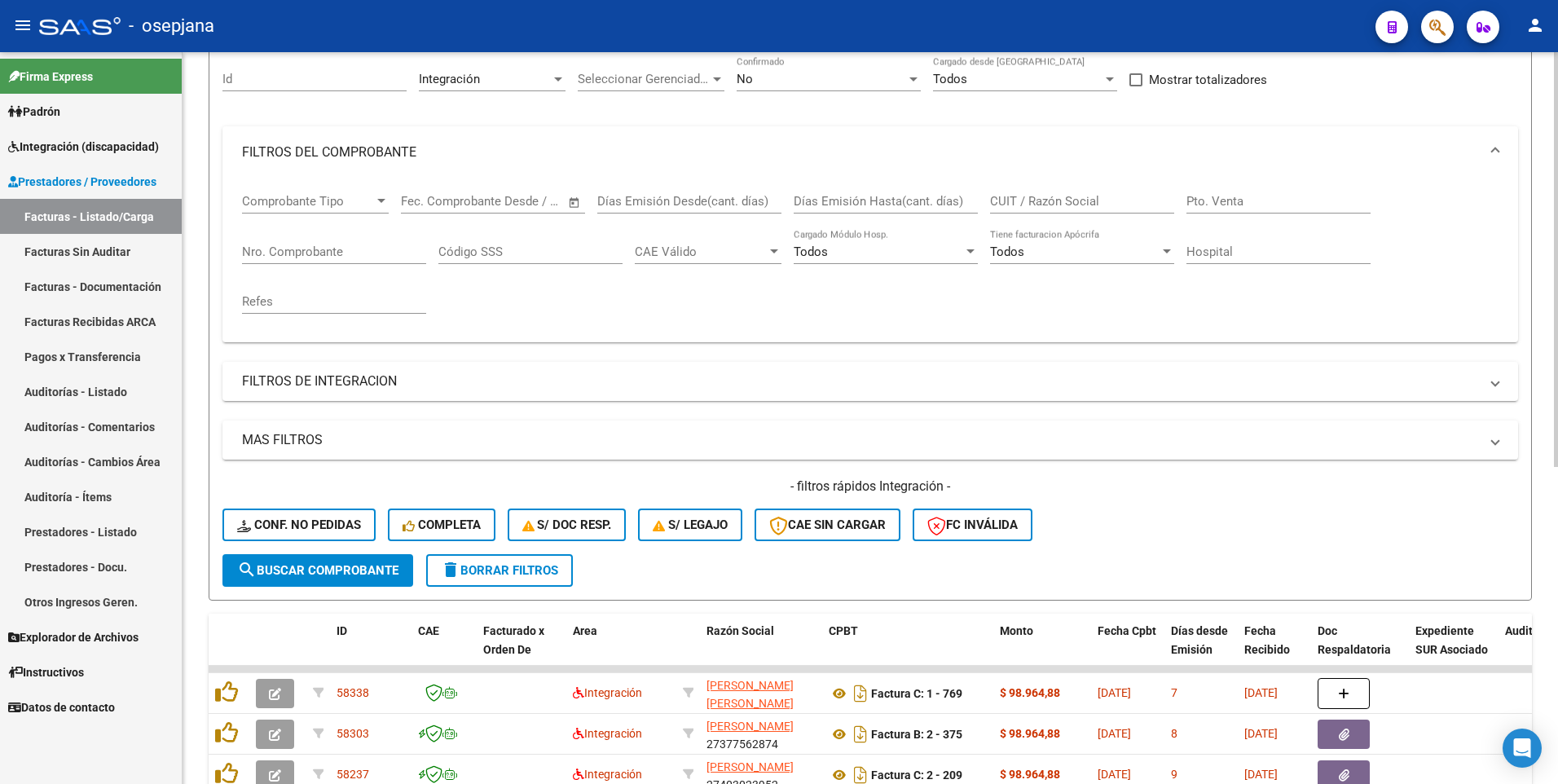
click at [346, 249] on input "Nro. Comprobante" at bounding box center [333, 252] width 184 height 15
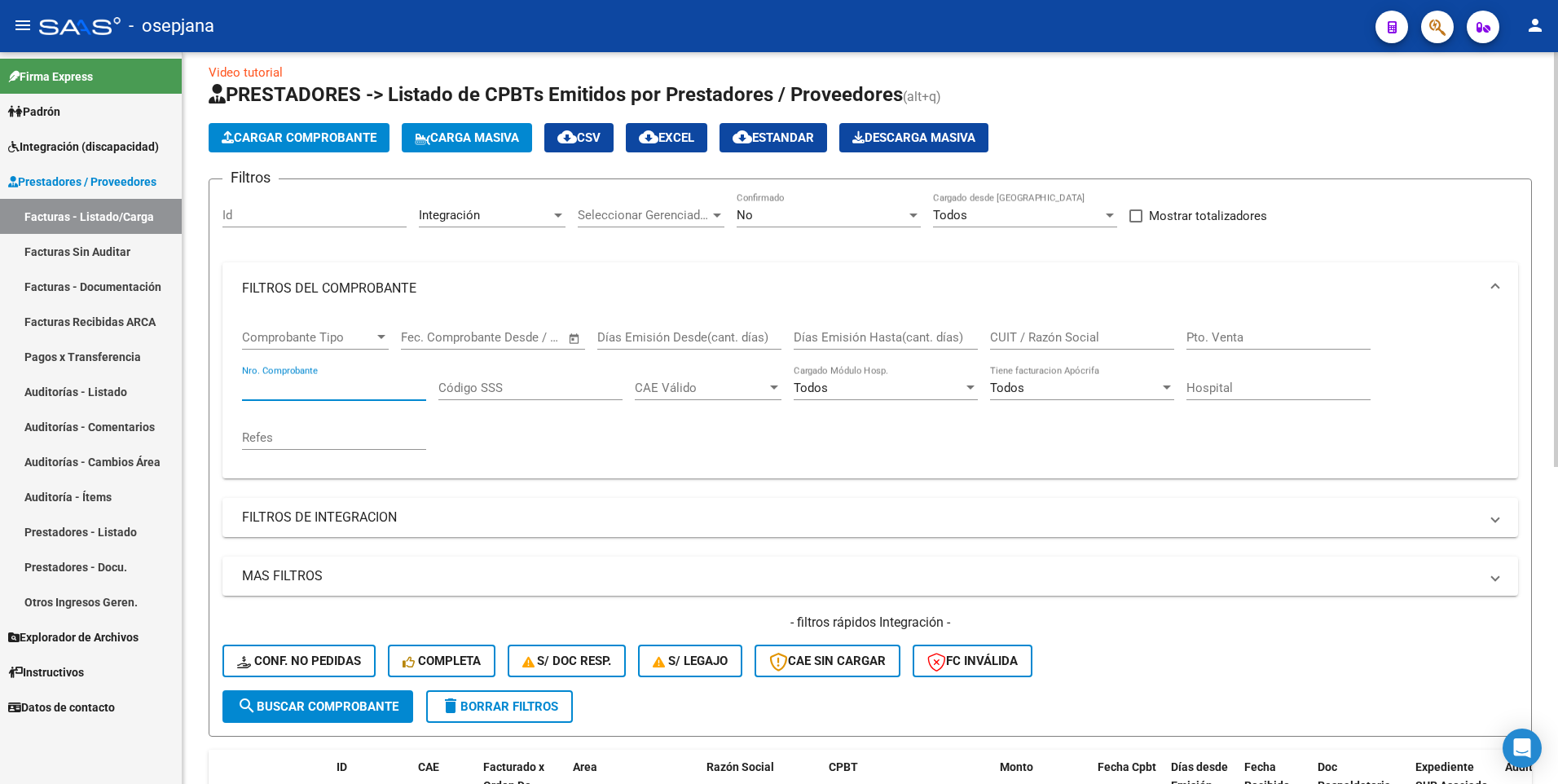
scroll to position [0, 0]
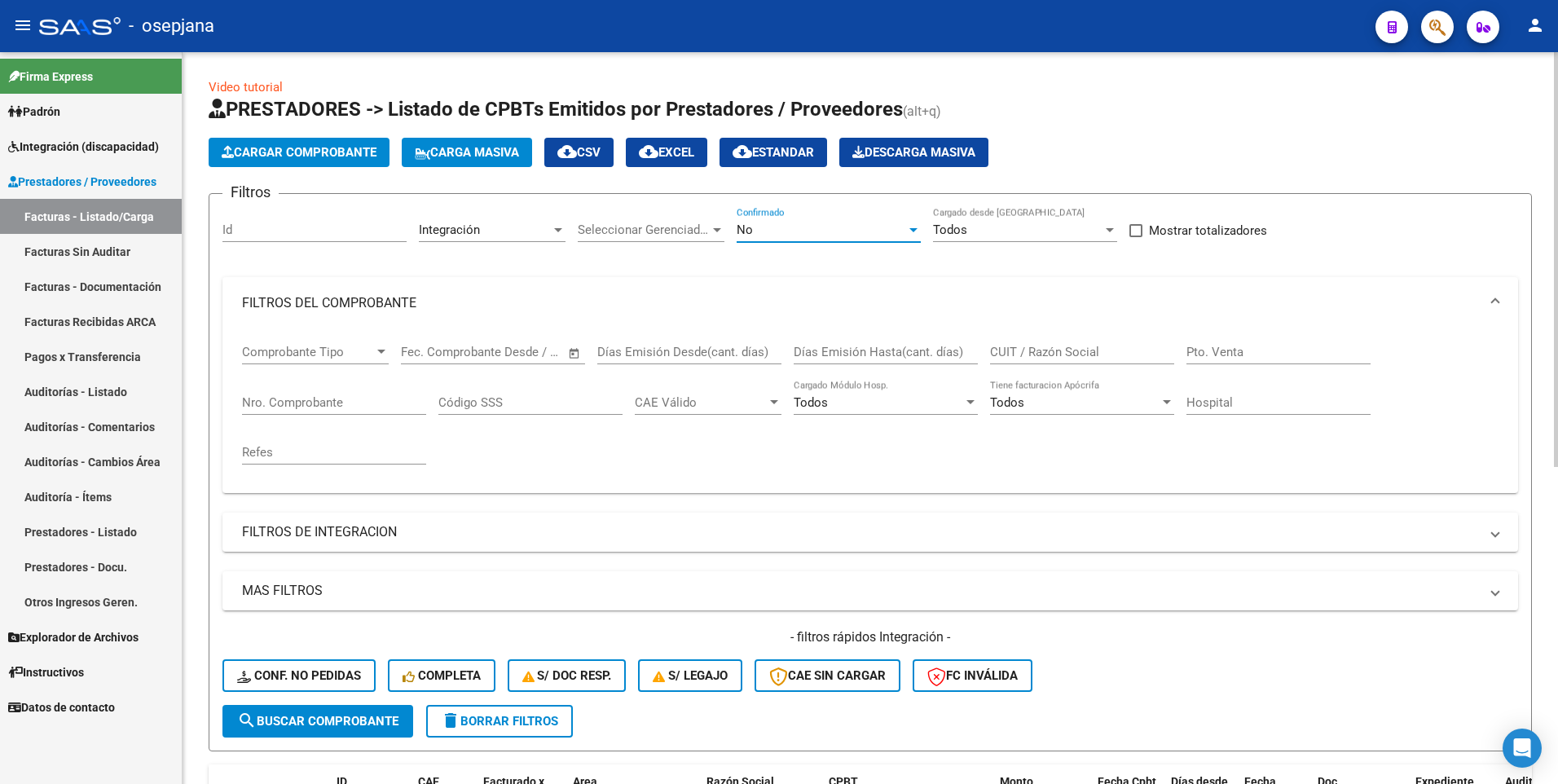
click at [744, 229] on span "No" at bounding box center [744, 229] width 17 height 15
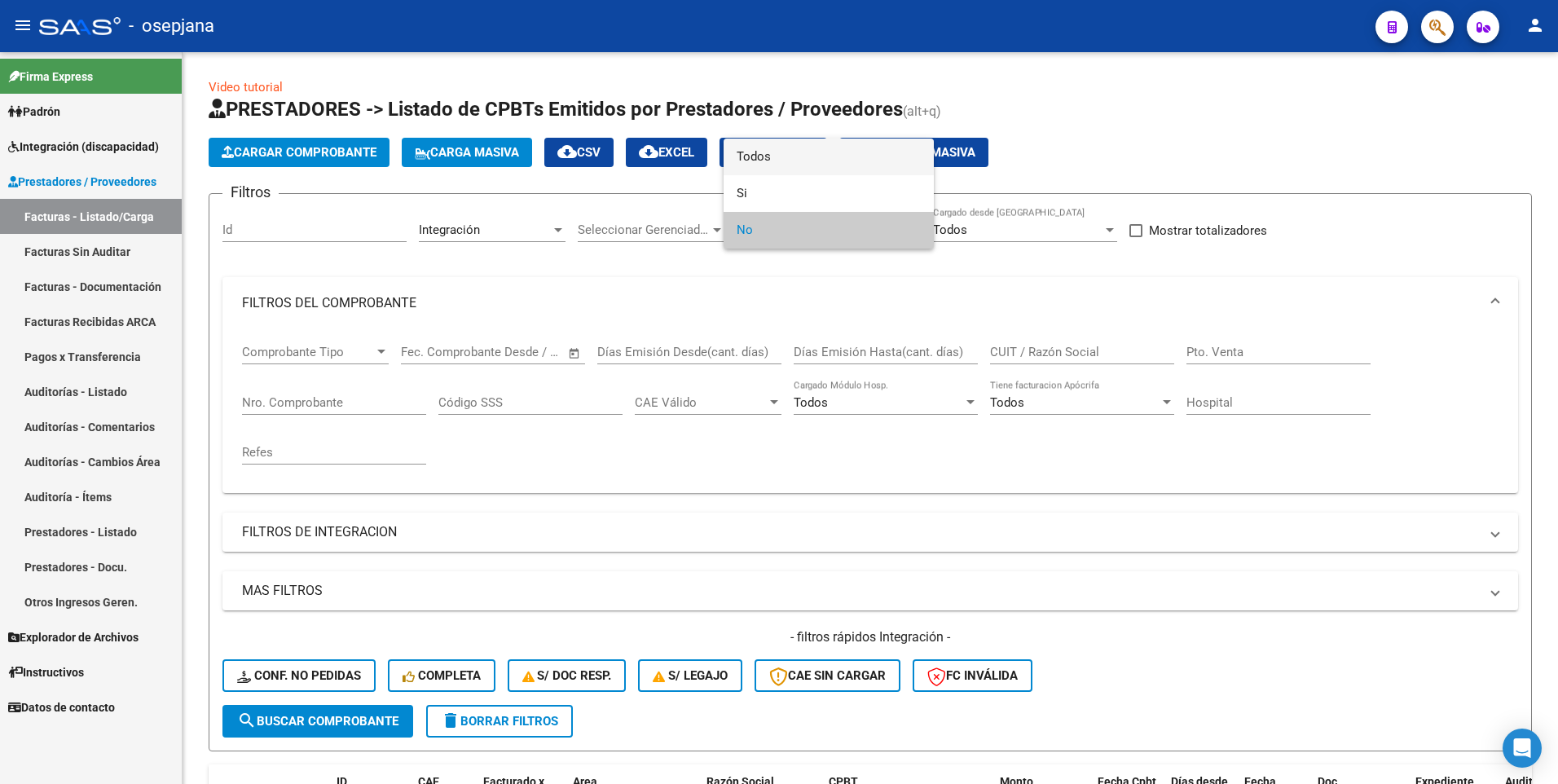
click at [765, 154] on span "Todos" at bounding box center [828, 157] width 184 height 37
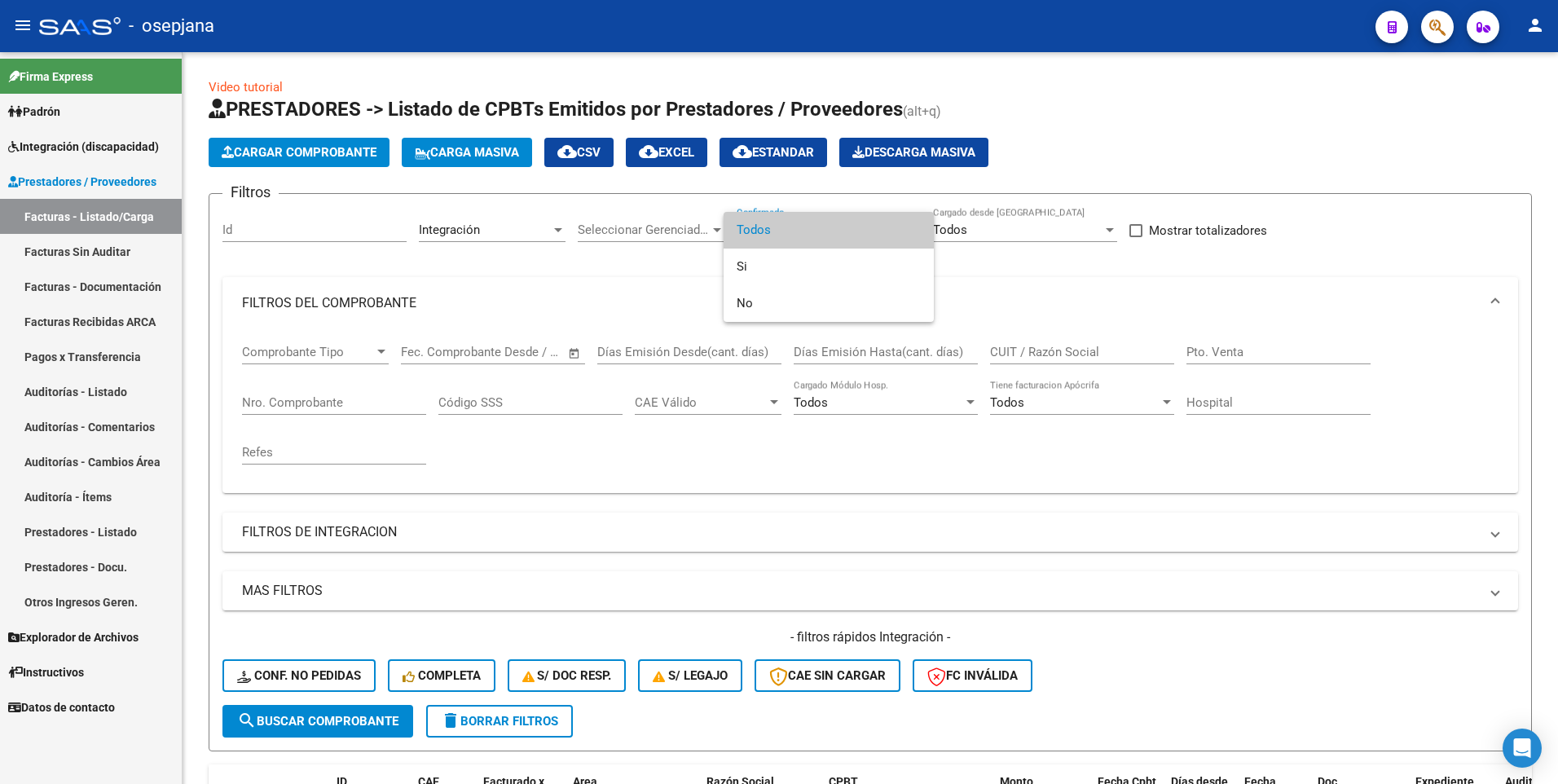
click at [1171, 633] on div at bounding box center [779, 392] width 1558 height 784
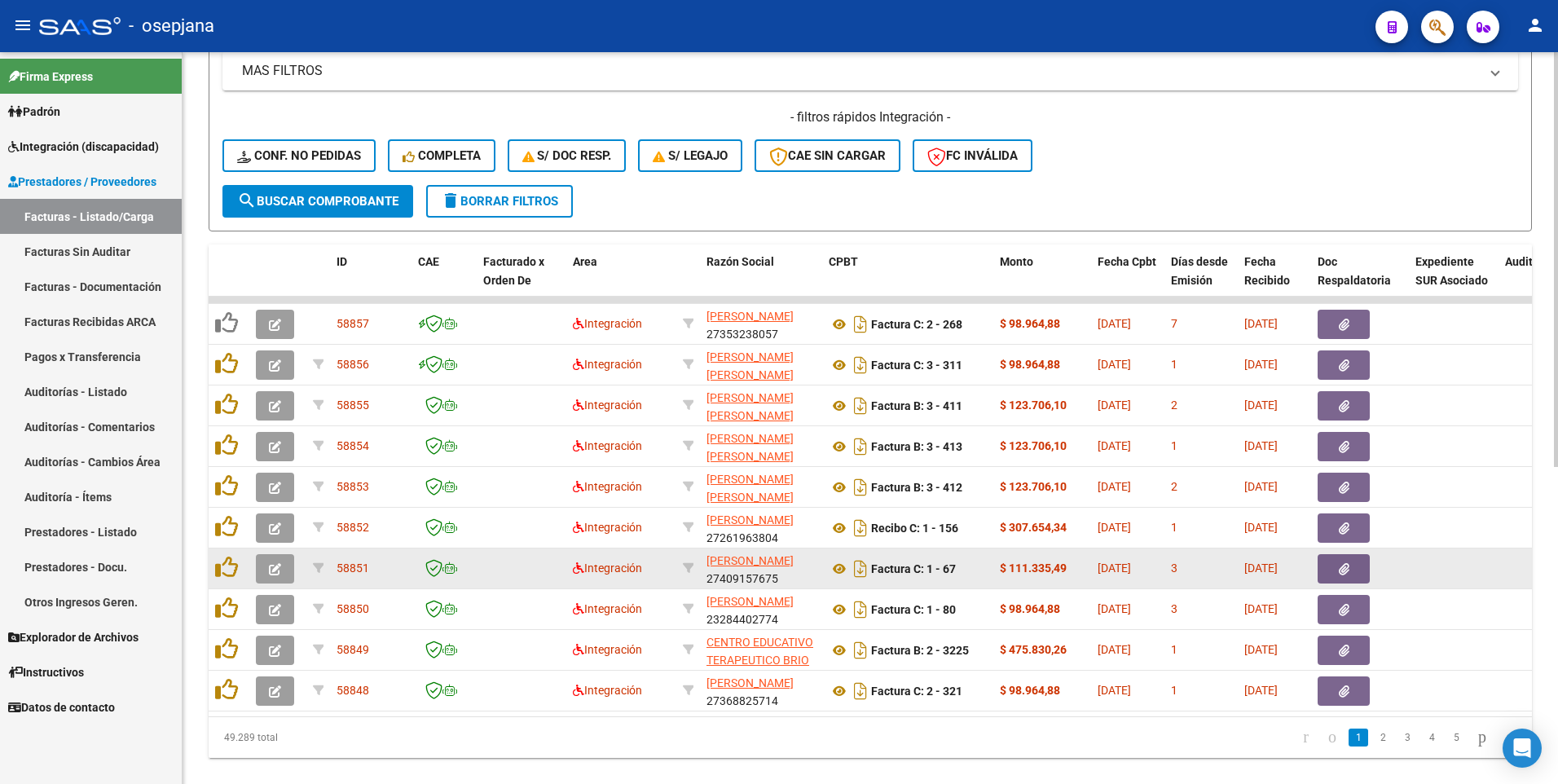
scroll to position [558, 0]
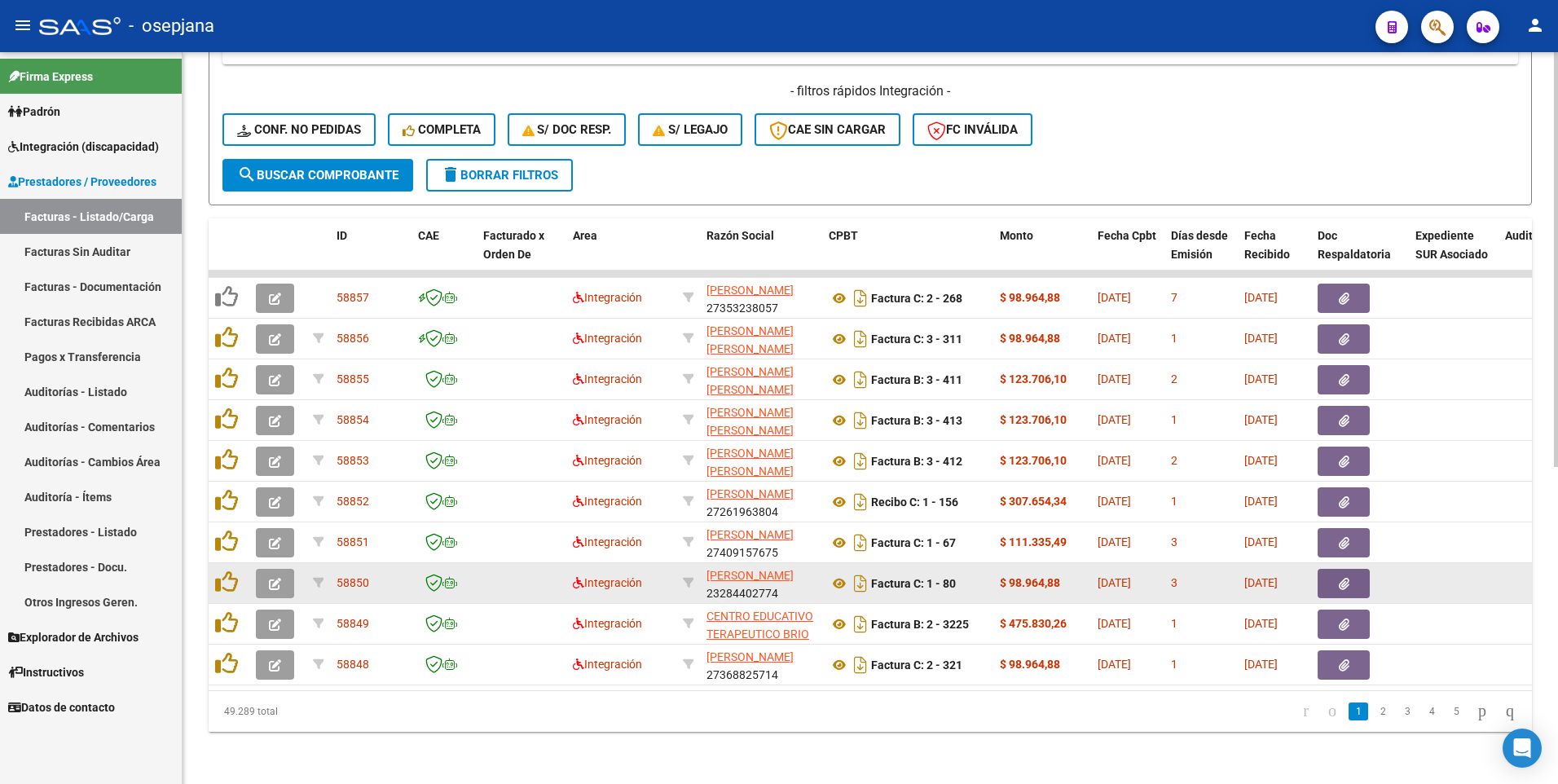
click at [280, 577] on icon "button" at bounding box center [275, 583] width 13 height 13
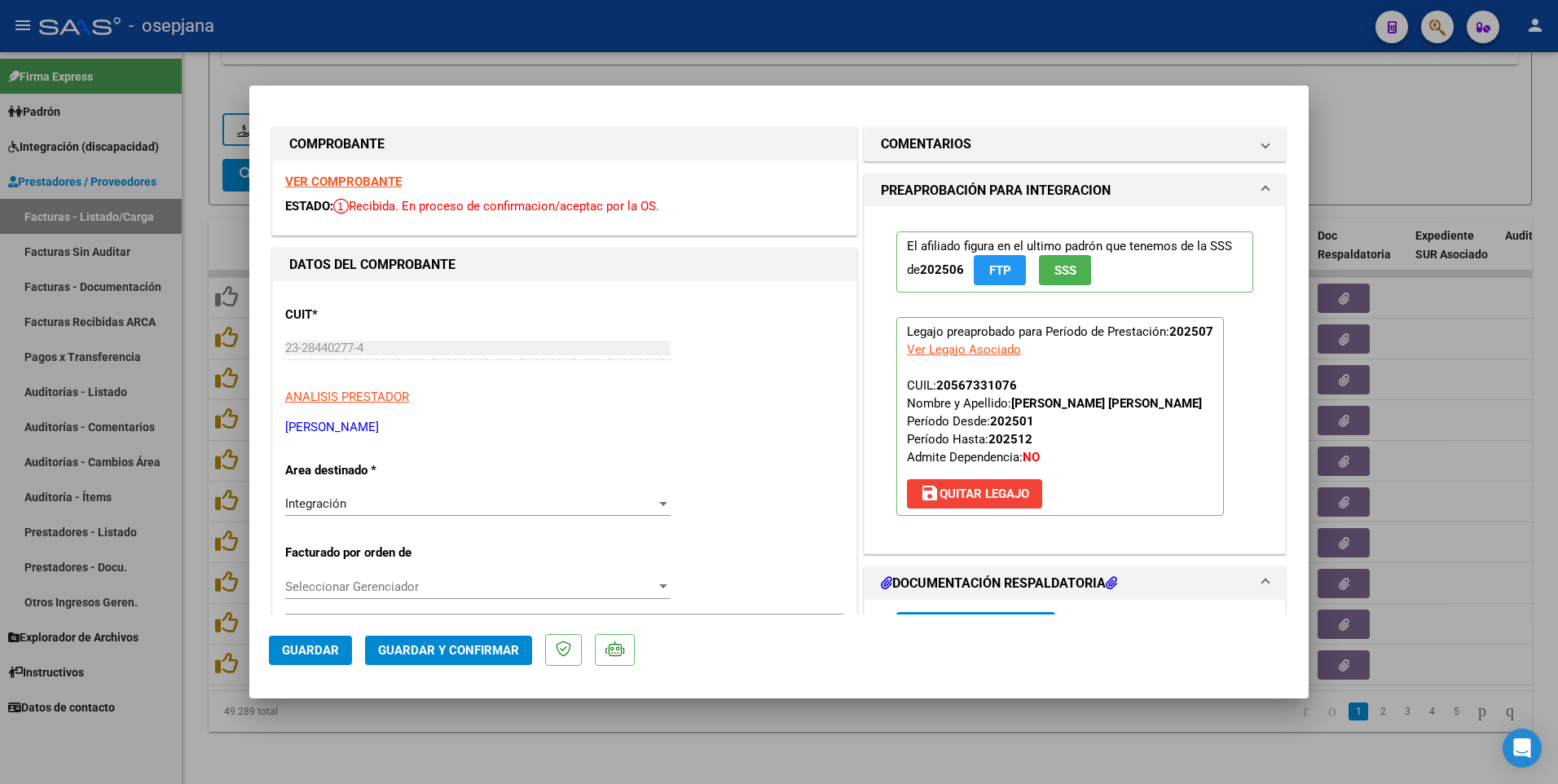
click at [1489, 373] on div at bounding box center [779, 392] width 1558 height 784
type input "$ 0,00"
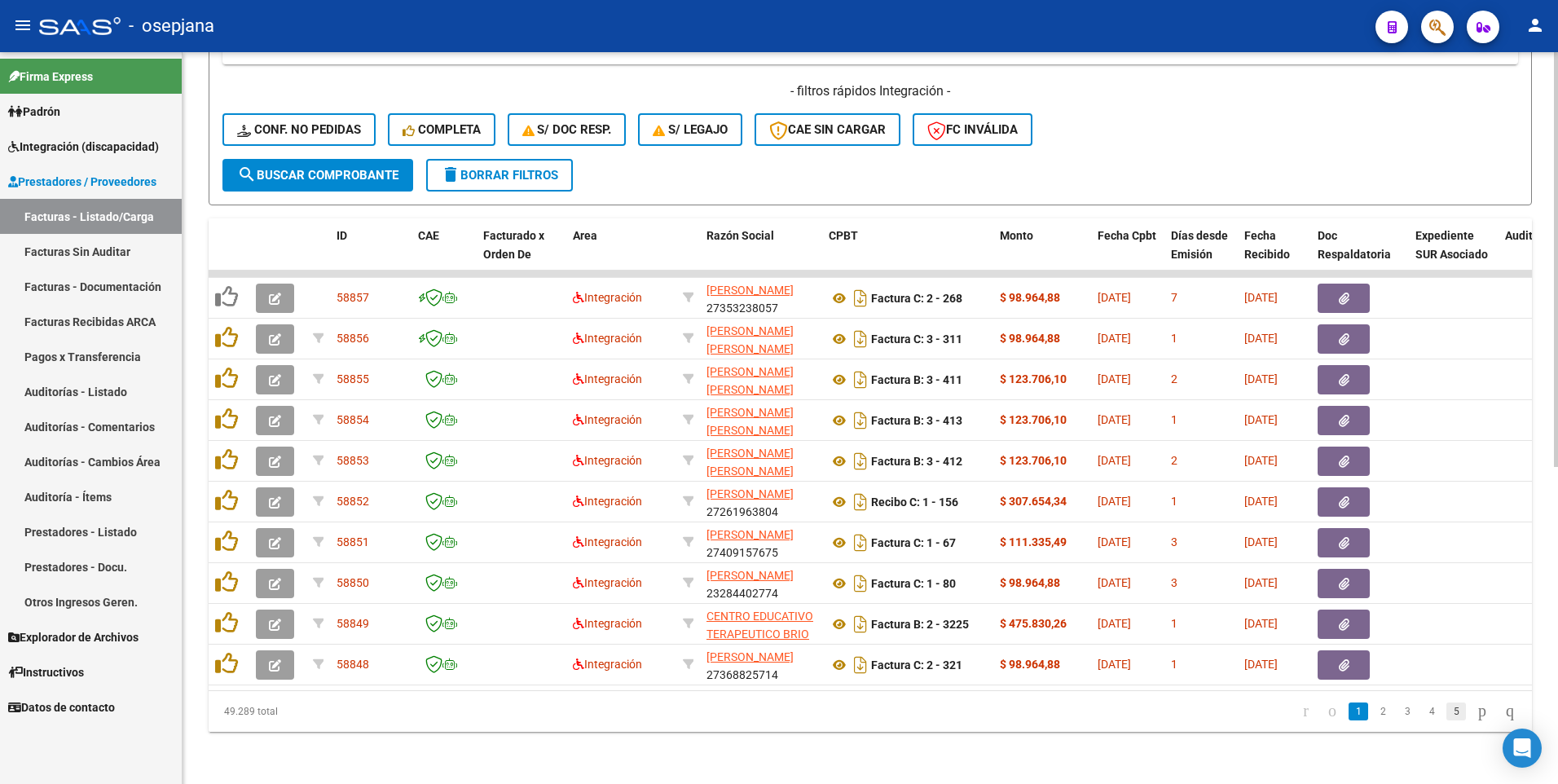
click at [1446, 711] on link "5" at bounding box center [1456, 711] width 19 height 17
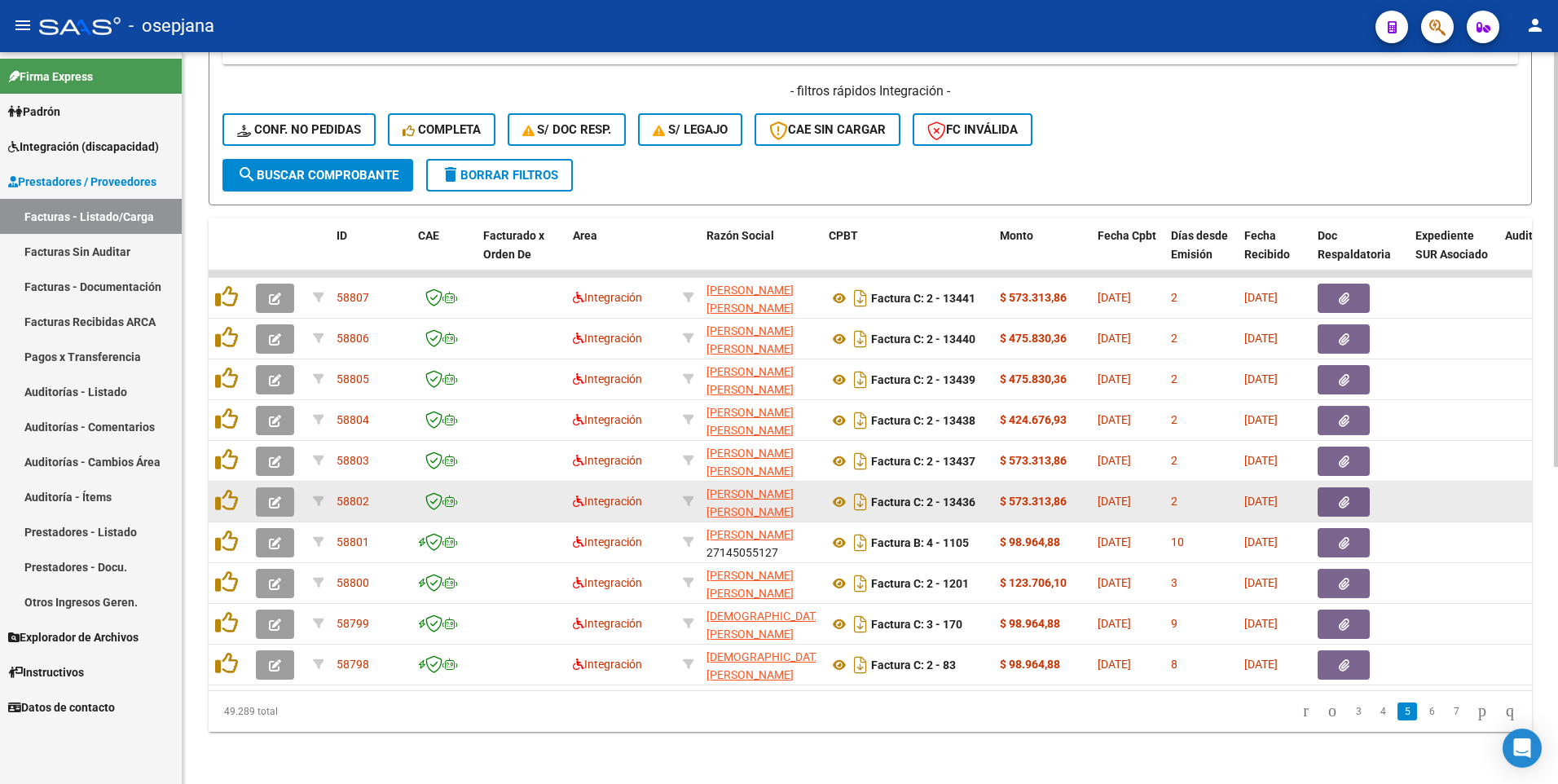
click at [272, 496] on icon "button" at bounding box center [275, 502] width 13 height 13
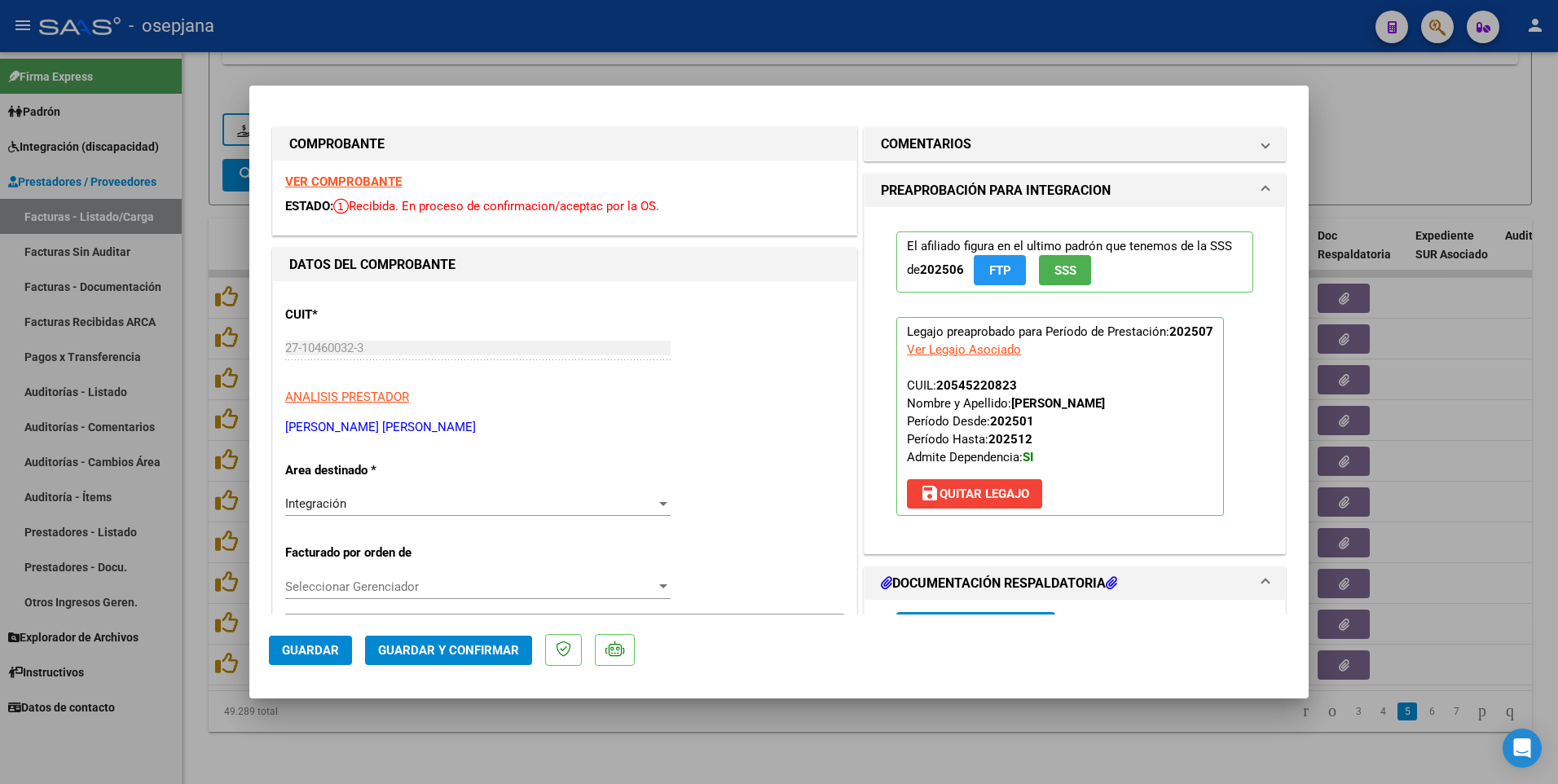
click at [1491, 356] on div at bounding box center [779, 392] width 1558 height 784
type input "$ 0,00"
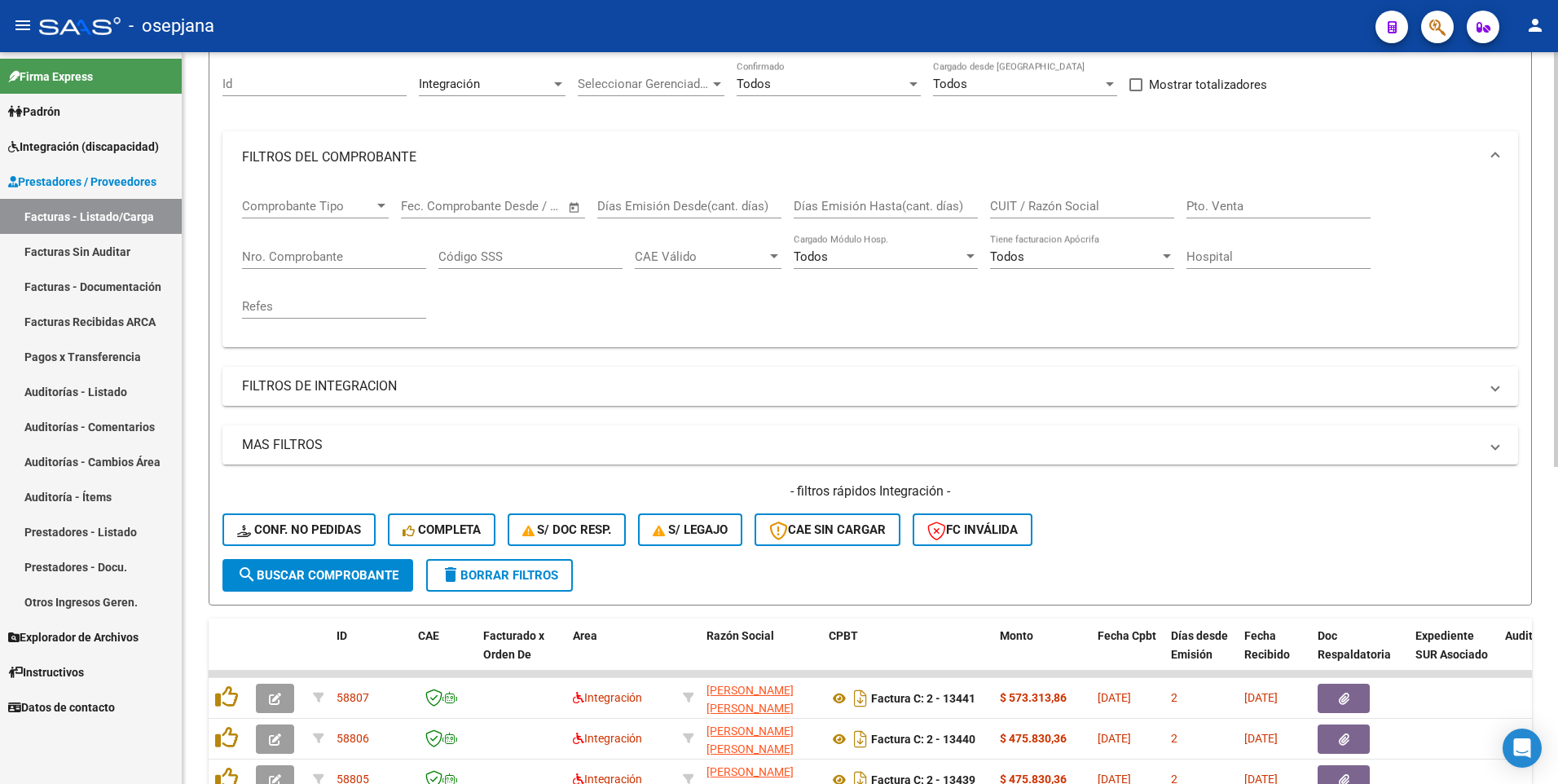
scroll to position [0, 0]
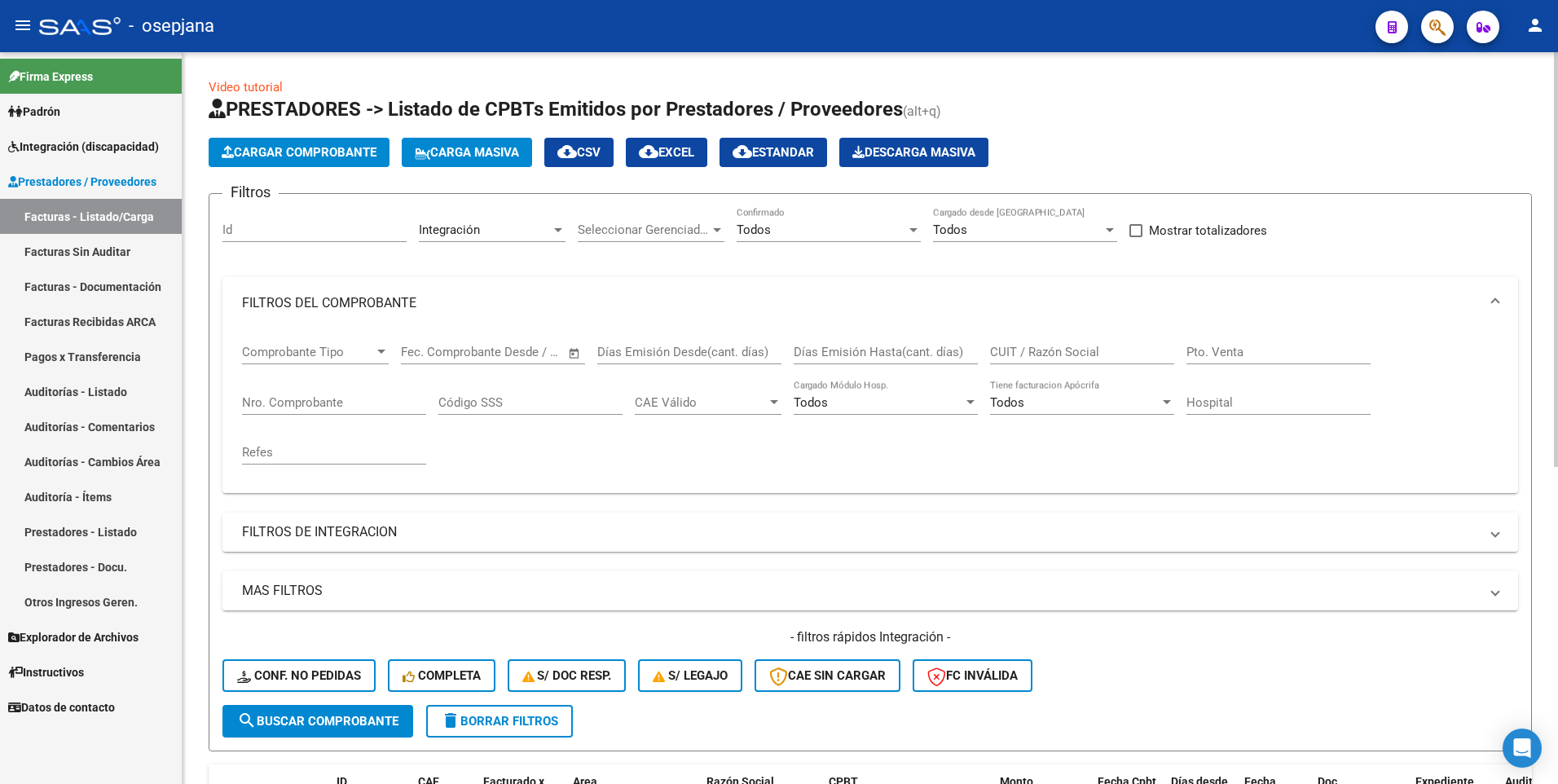
click at [311, 407] on input "Nro. Comprobante" at bounding box center [333, 402] width 184 height 15
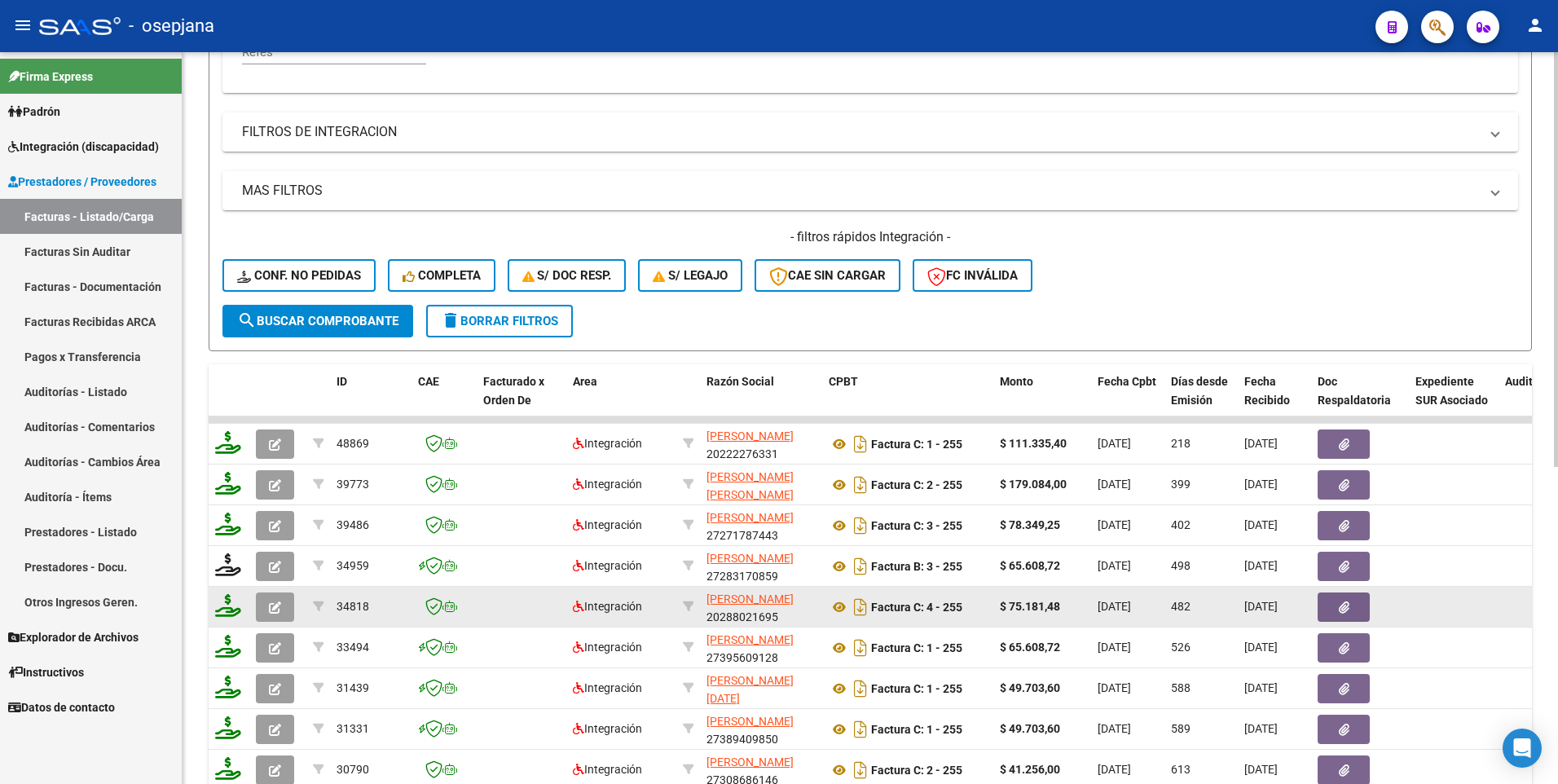
scroll to position [407, 0]
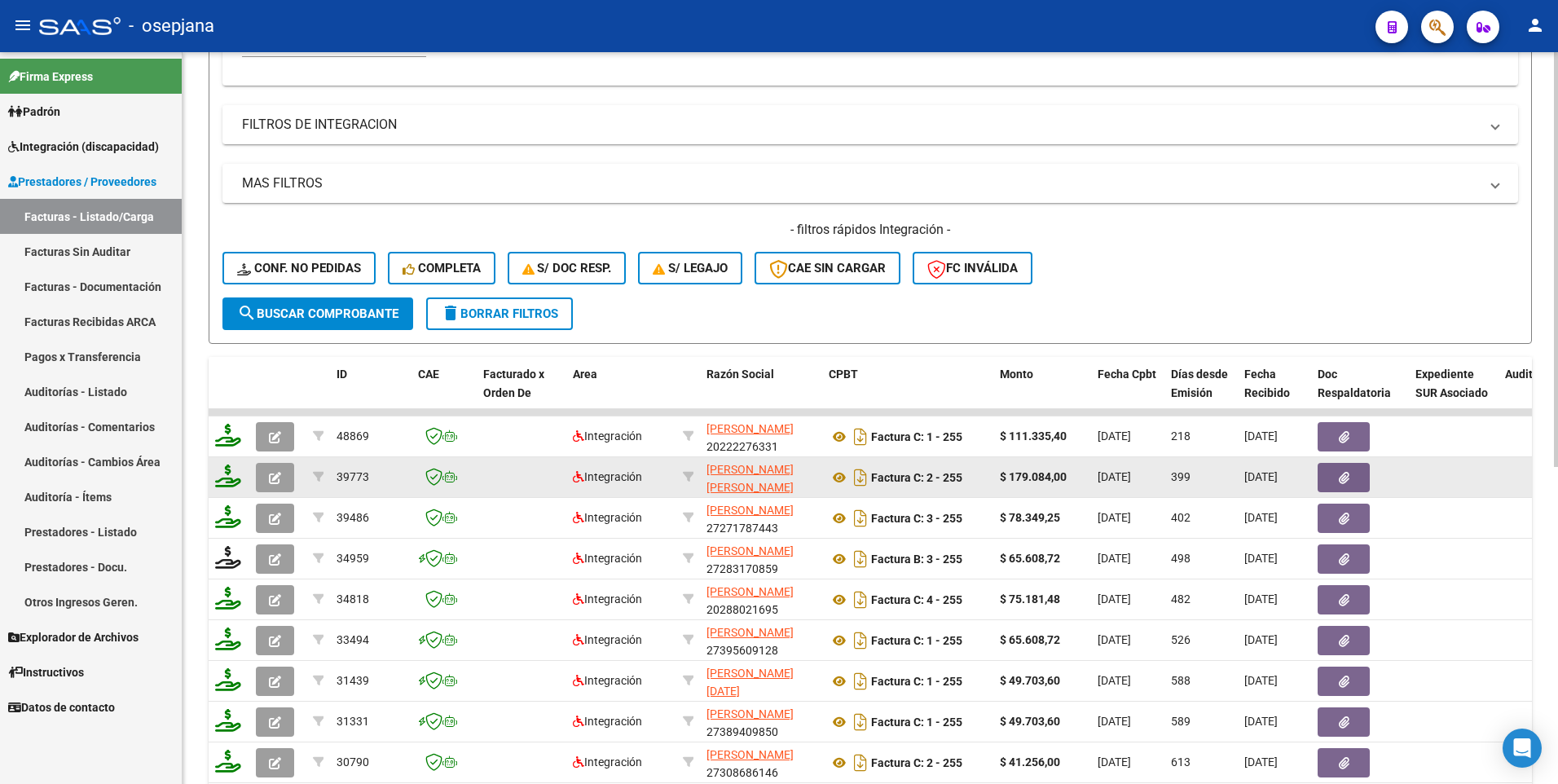
type input "255"
click at [278, 471] on icon "button" at bounding box center [275, 477] width 13 height 13
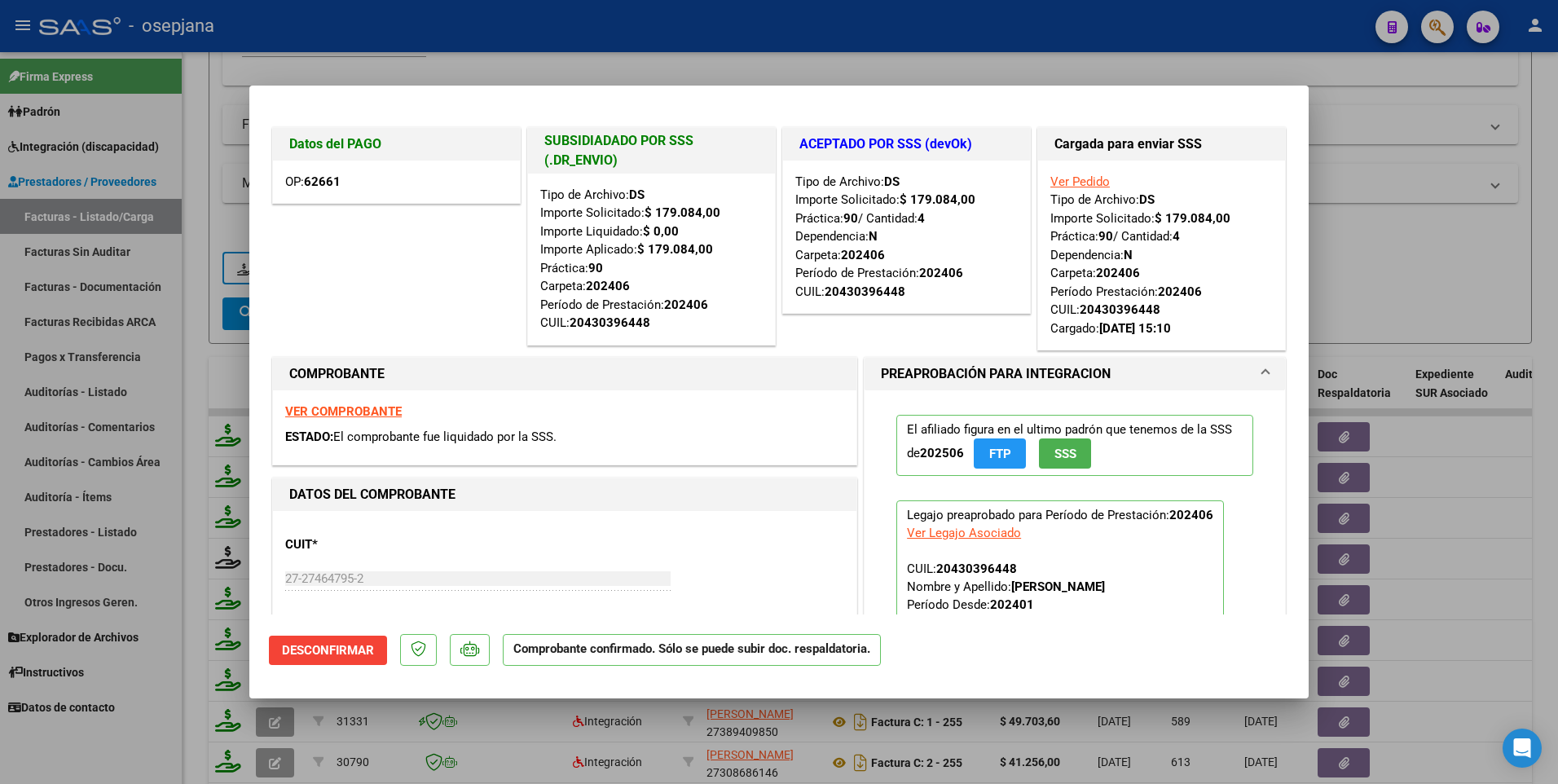
click at [1347, 223] on div at bounding box center [779, 392] width 1558 height 784
type input "$ 0,00"
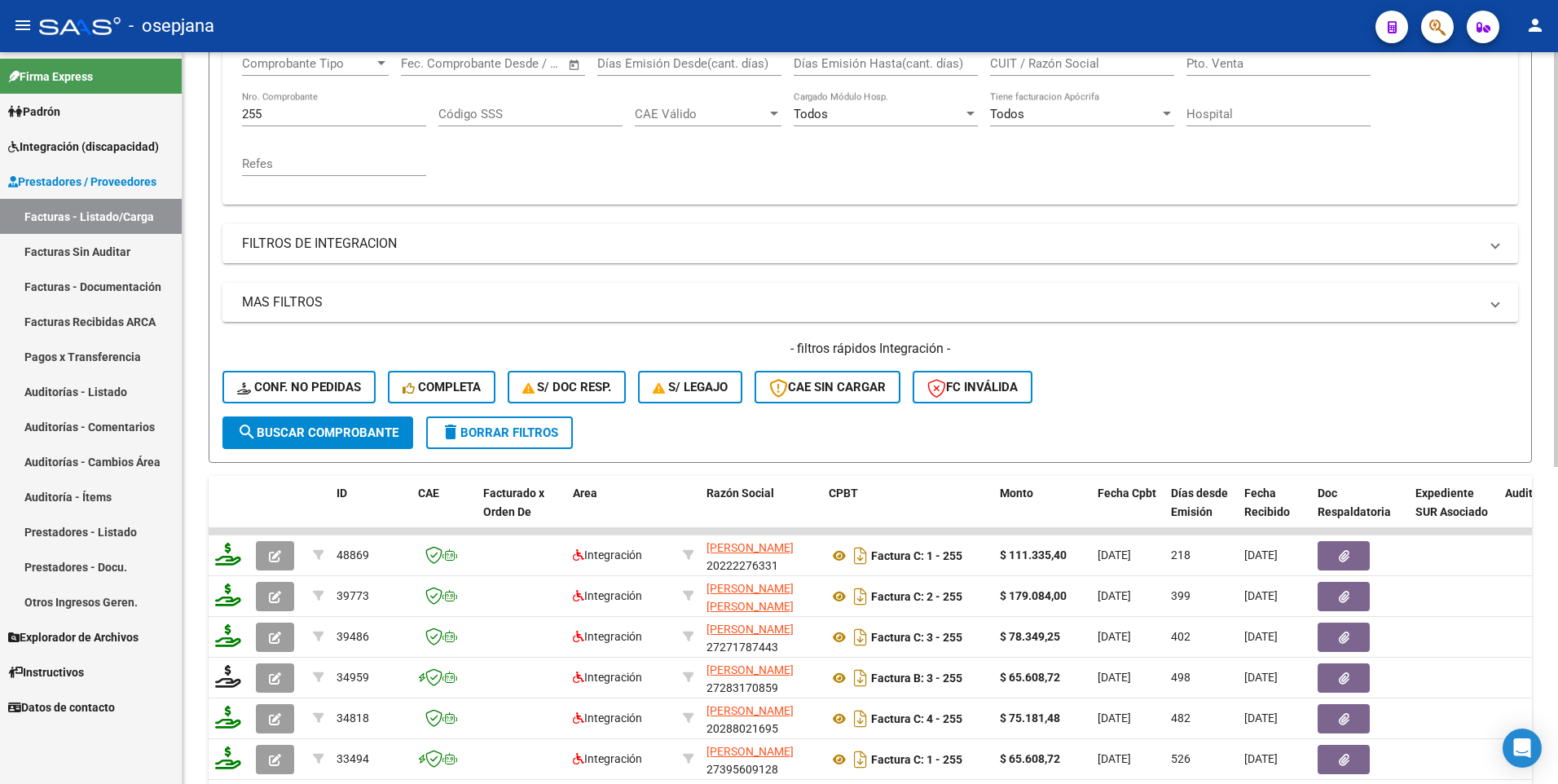
scroll to position [245, 0]
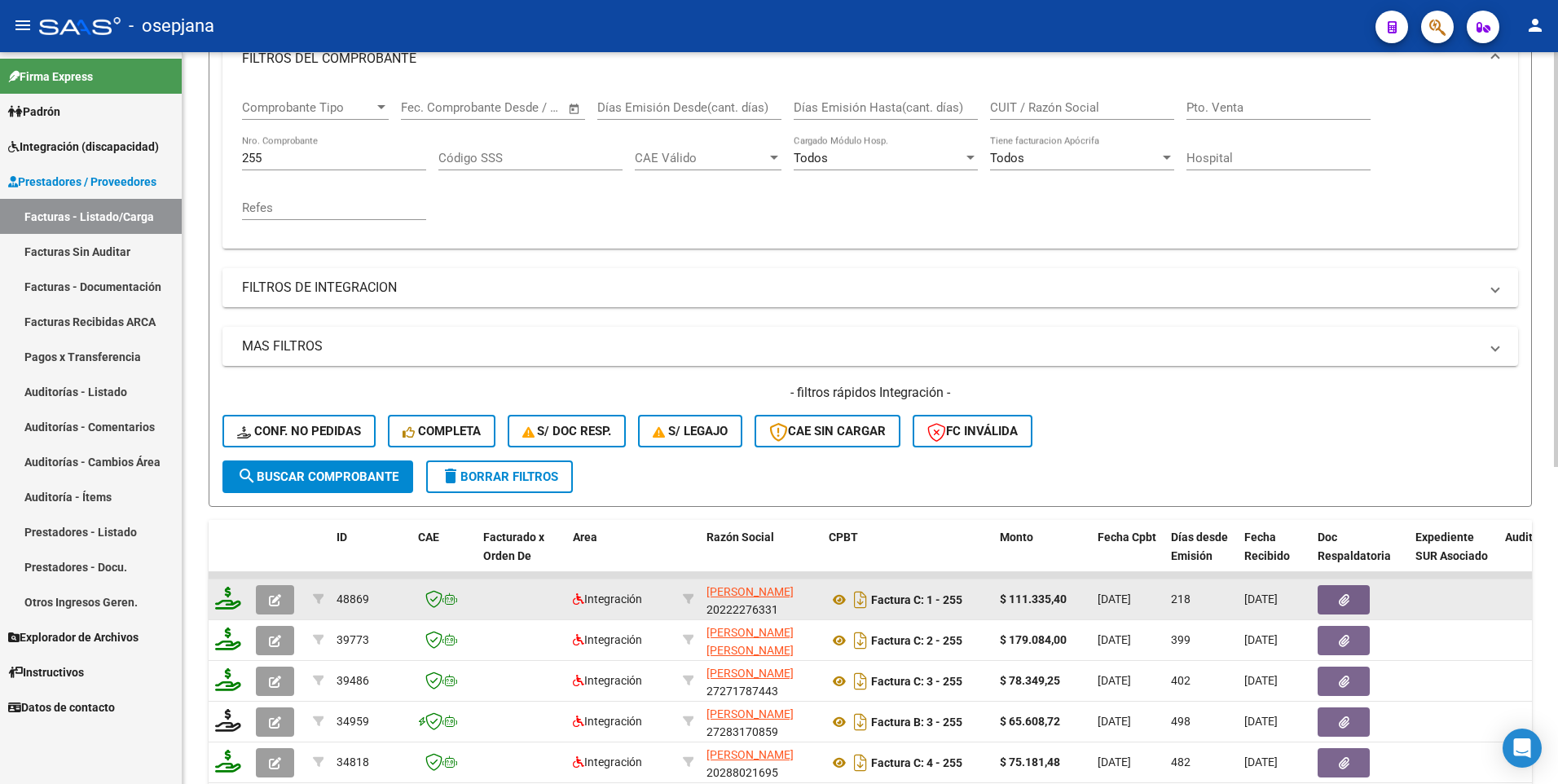
click at [278, 600] on icon "button" at bounding box center [275, 599] width 13 height 13
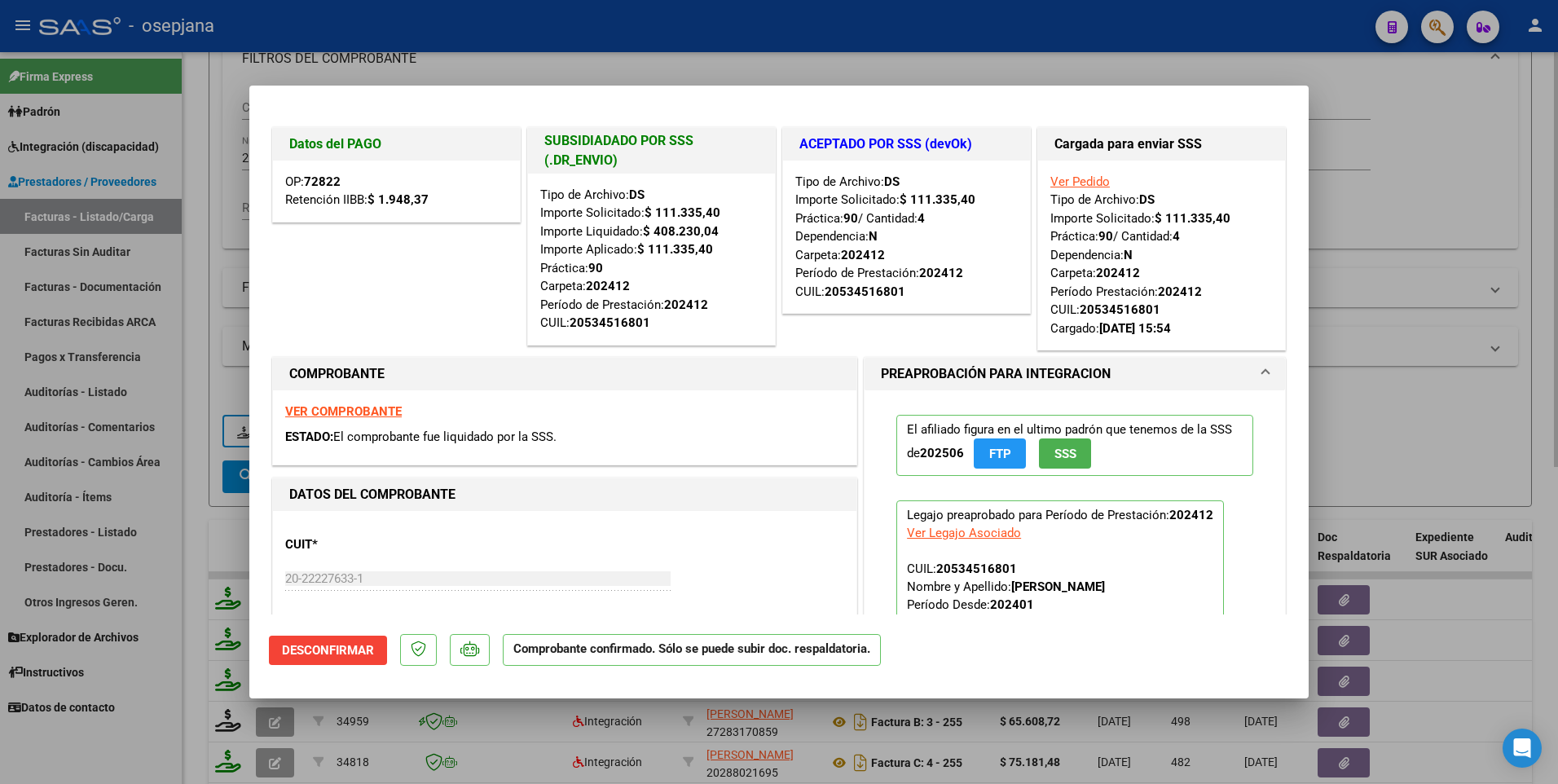
click at [1405, 198] on div at bounding box center [779, 392] width 1558 height 784
type input "$ 0,00"
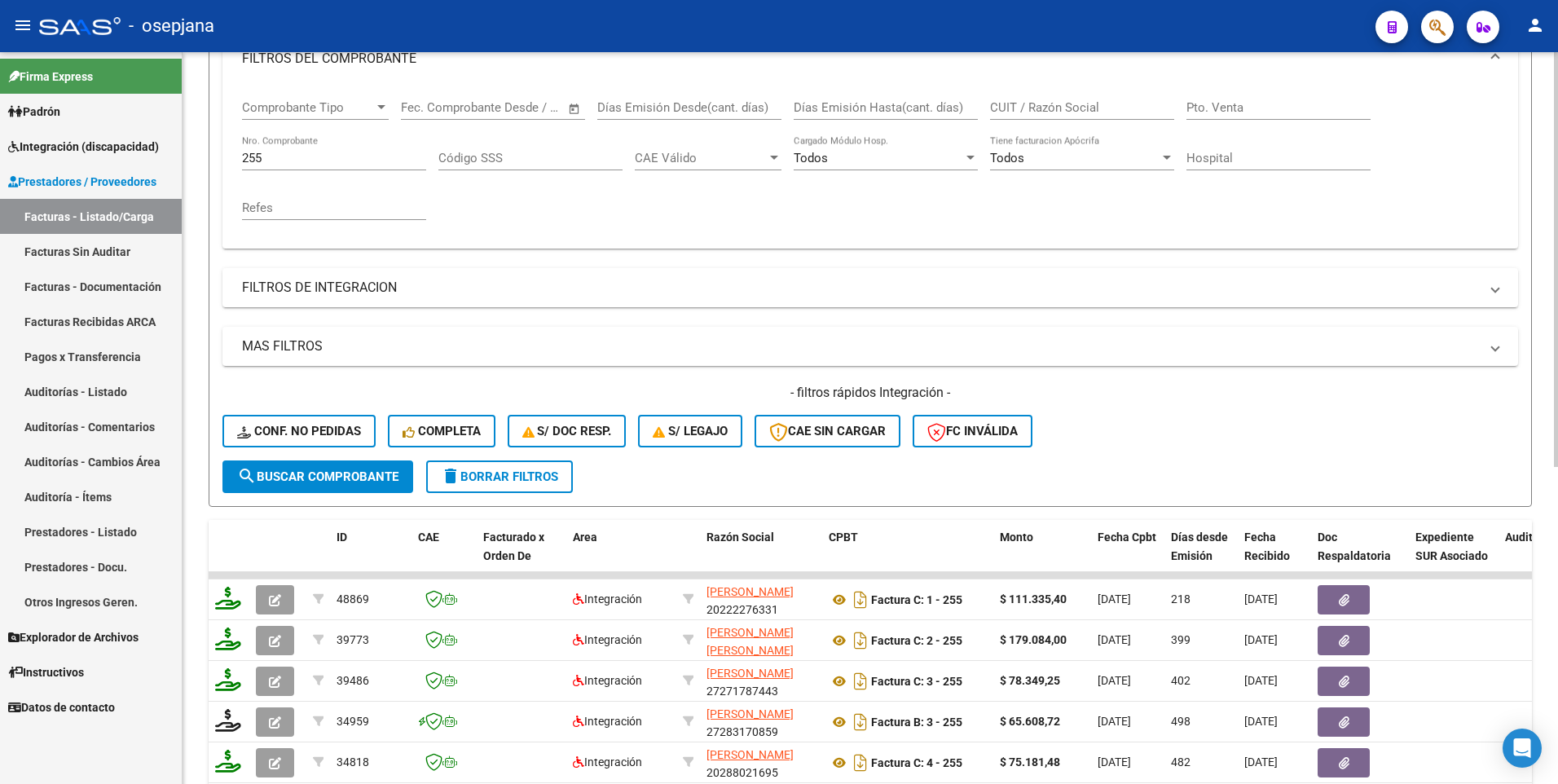
drag, startPoint x: 329, startPoint y: 141, endPoint x: 218, endPoint y: 143, distance: 111.0
click at [206, 140] on div "Video tutorial PRESTADORES -> Listado de CPBTs Emitidos por Prestadores / Prove…" at bounding box center [870, 446] width 1375 height 1278
drag, startPoint x: 275, startPoint y: 161, endPoint x: 230, endPoint y: 164, distance: 45.1
click at [230, 164] on div "Comprobante Tipo Comprobante Tipo Start date – End date Fec. Comprobante Desde …" at bounding box center [870, 166] width 1296 height 164
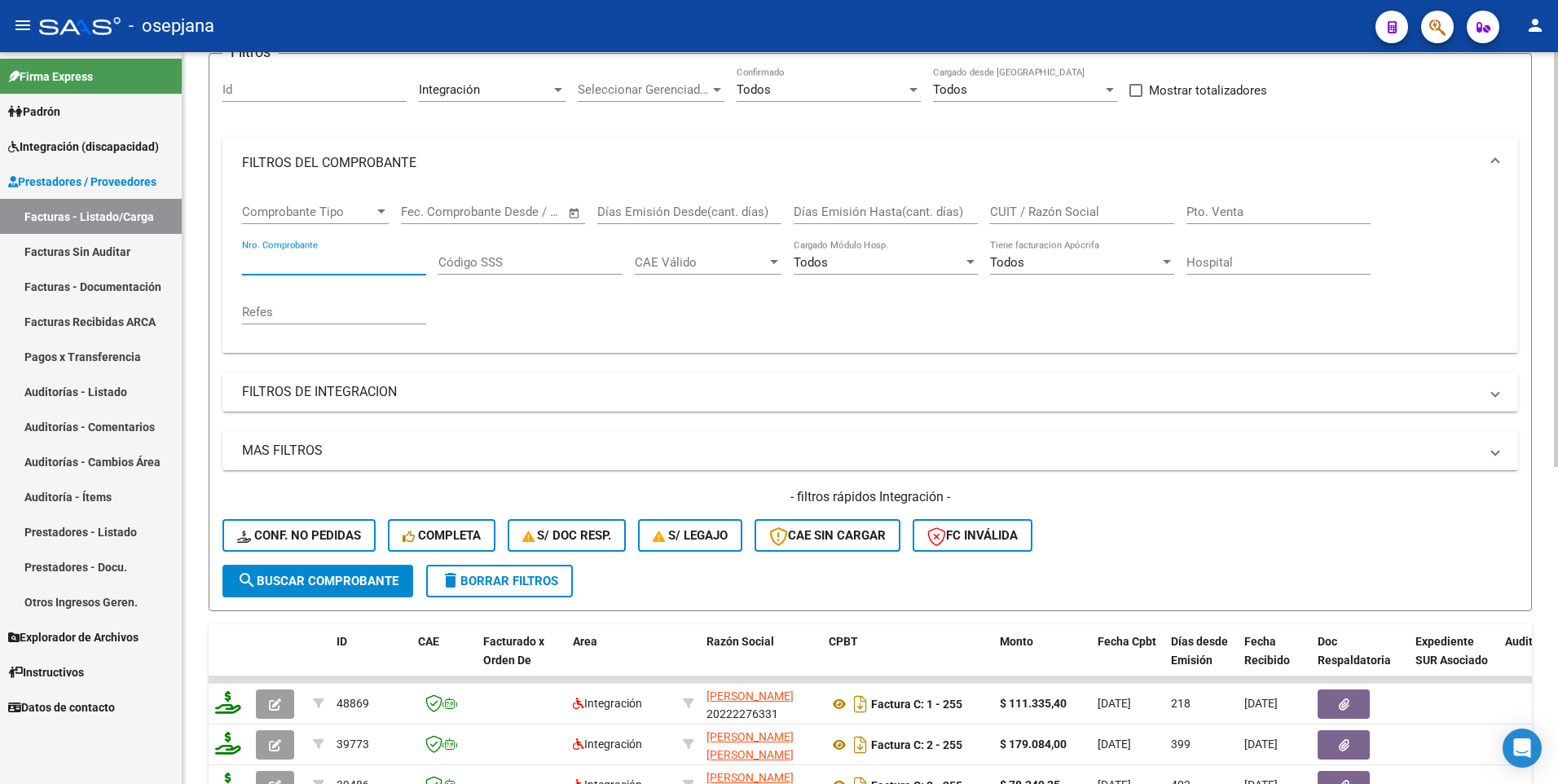
scroll to position [0, 0]
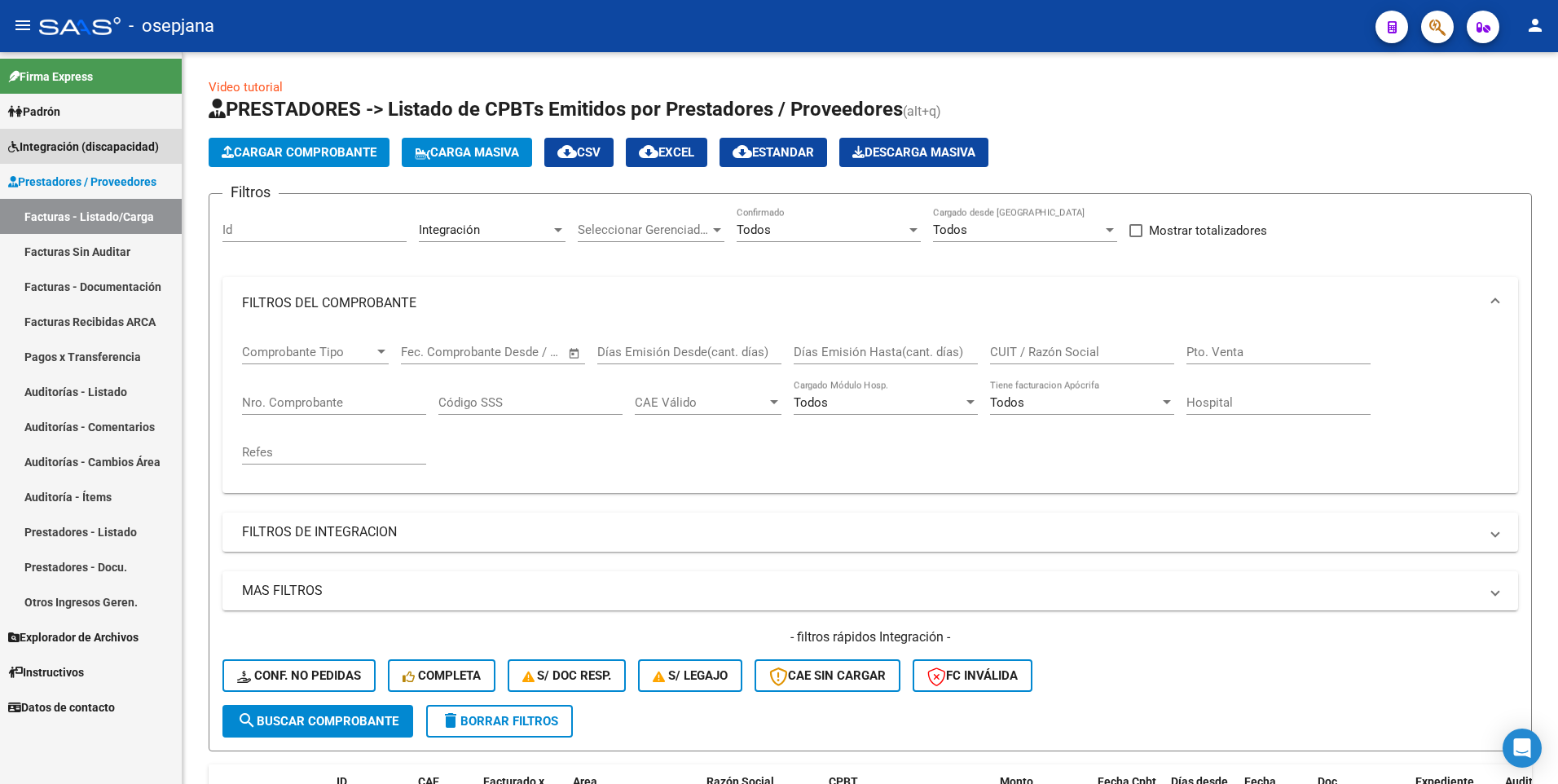
click at [61, 153] on span "Integración (discapacidad)" at bounding box center [83, 147] width 151 height 17
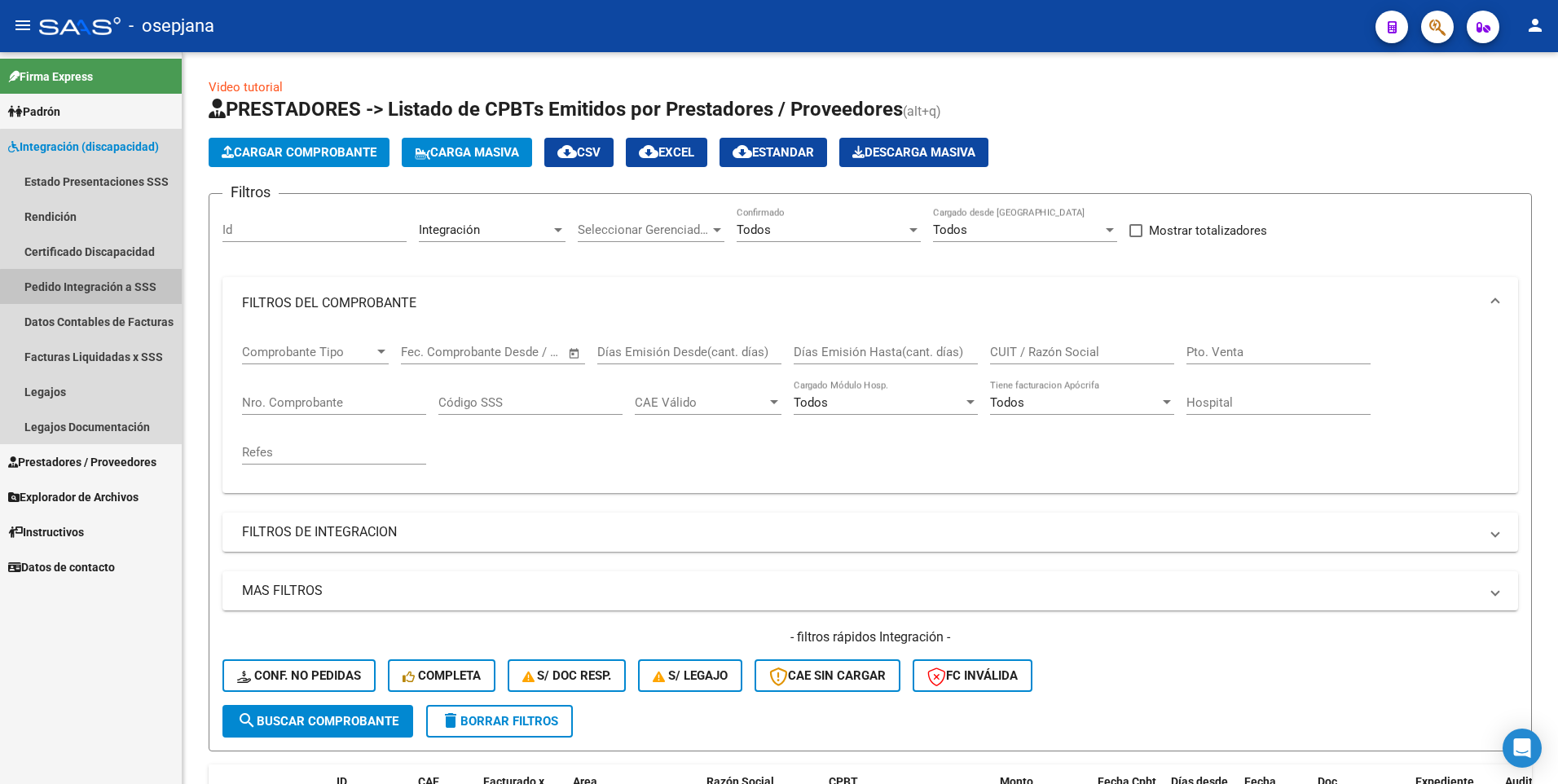
click at [114, 289] on link "Pedido Integración a SSS" at bounding box center [90, 287] width 182 height 35
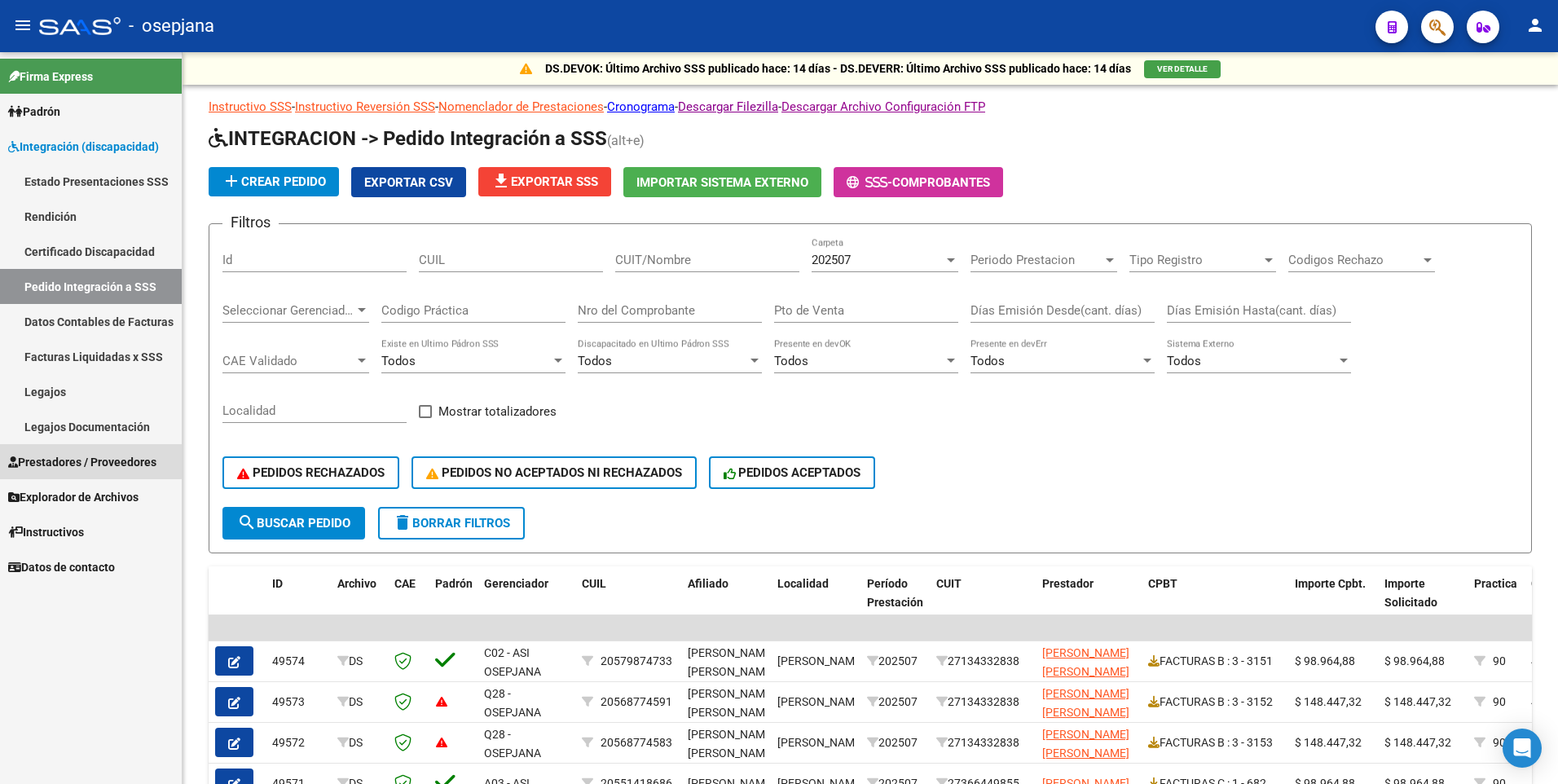
click at [83, 457] on span "Prestadores / Proveedores" at bounding box center [82, 461] width 149 height 17
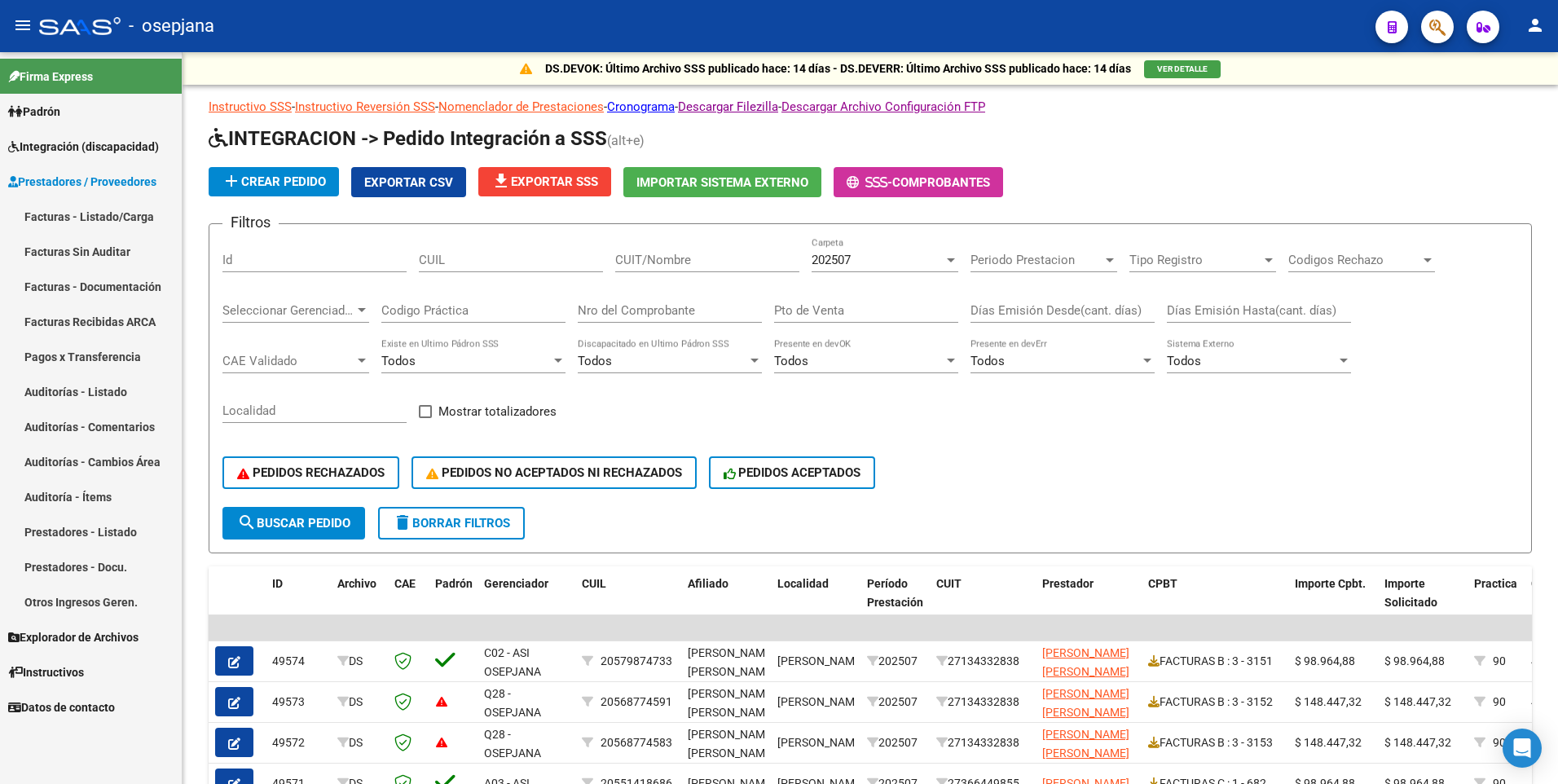
click at [31, 209] on link "Facturas - Listado/Carga" at bounding box center [90, 217] width 182 height 35
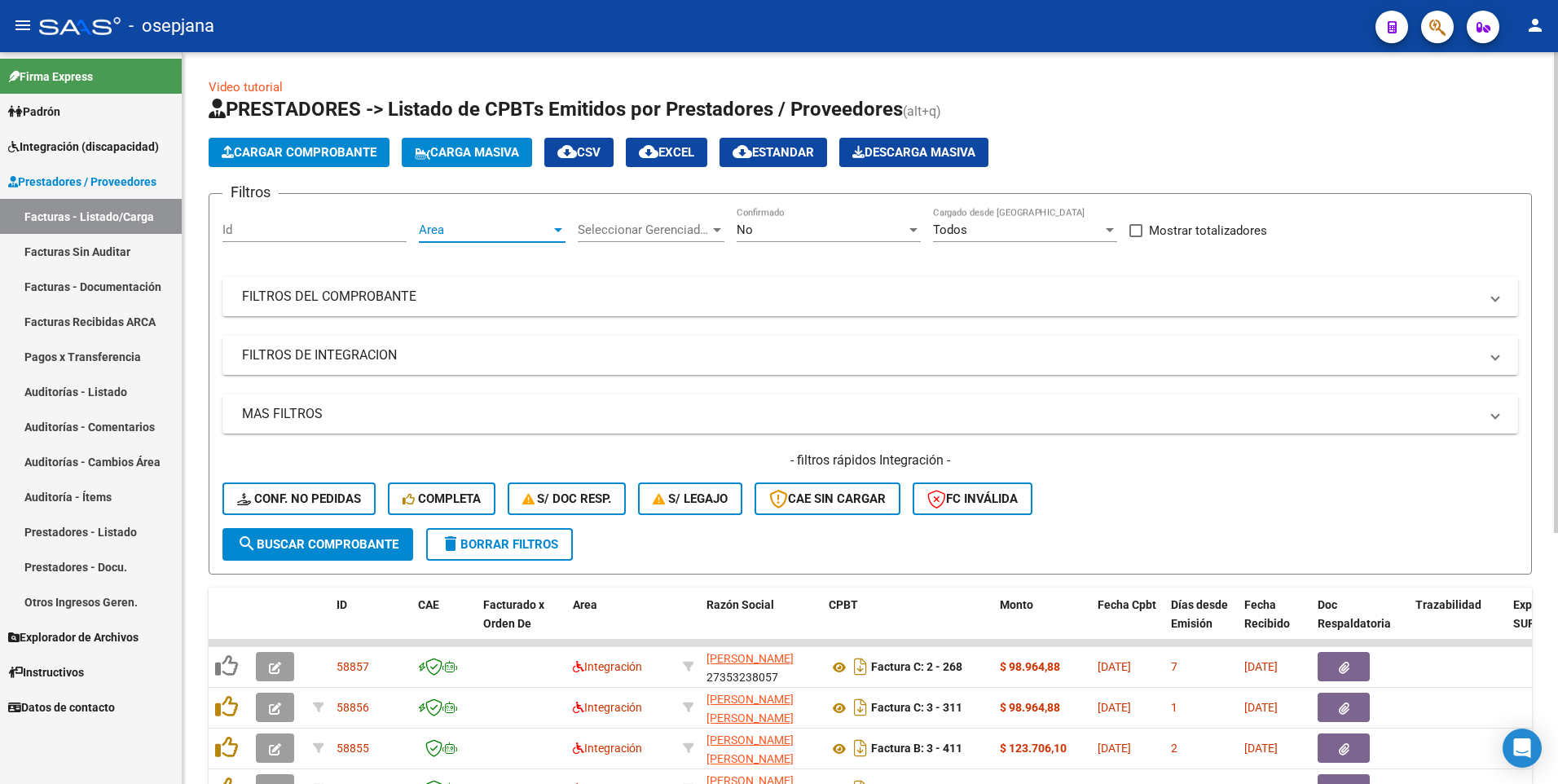
click at [476, 229] on span "Area" at bounding box center [485, 229] width 132 height 15
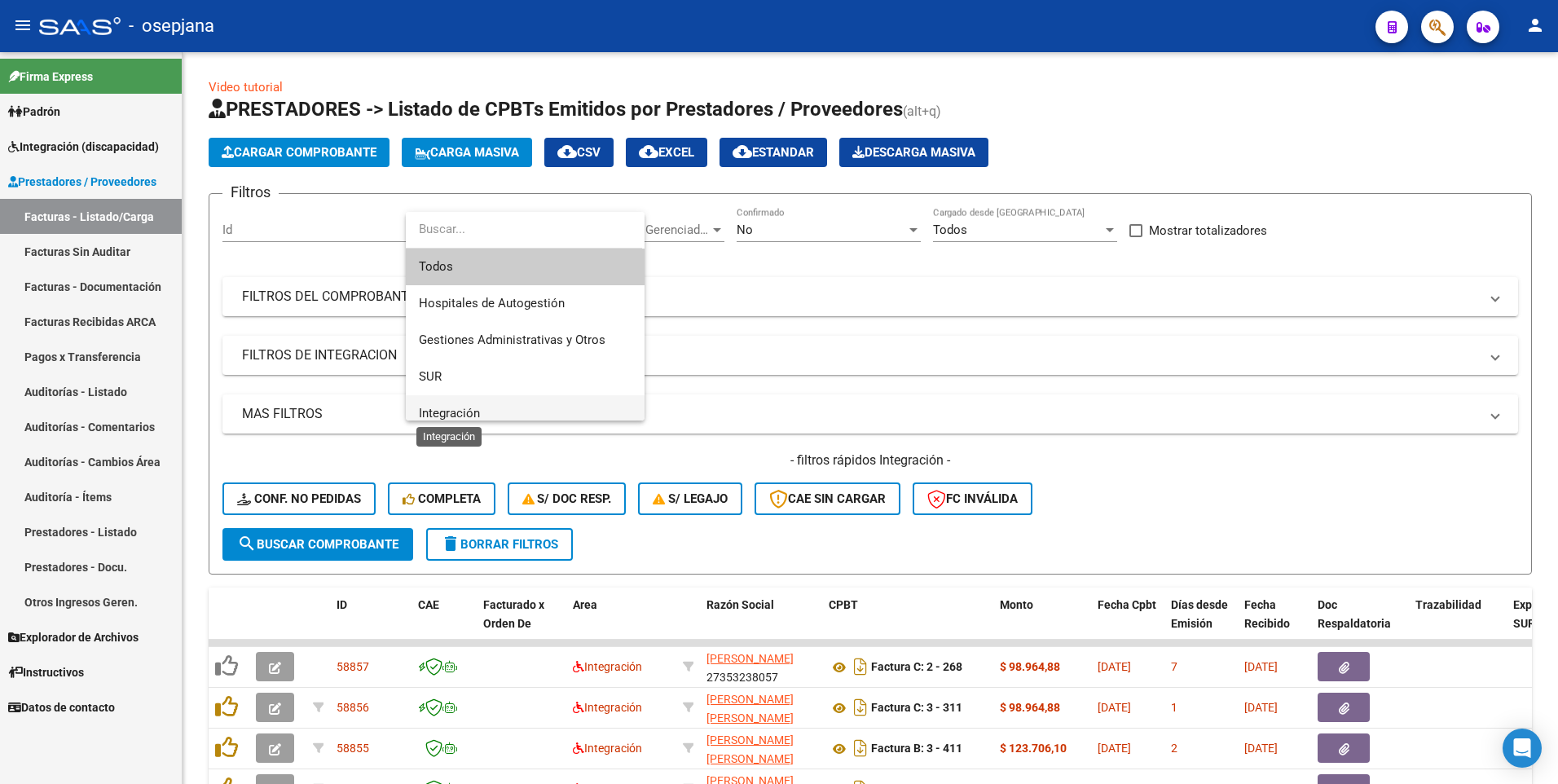
click at [450, 415] on span "Integración" at bounding box center [449, 413] width 61 height 15
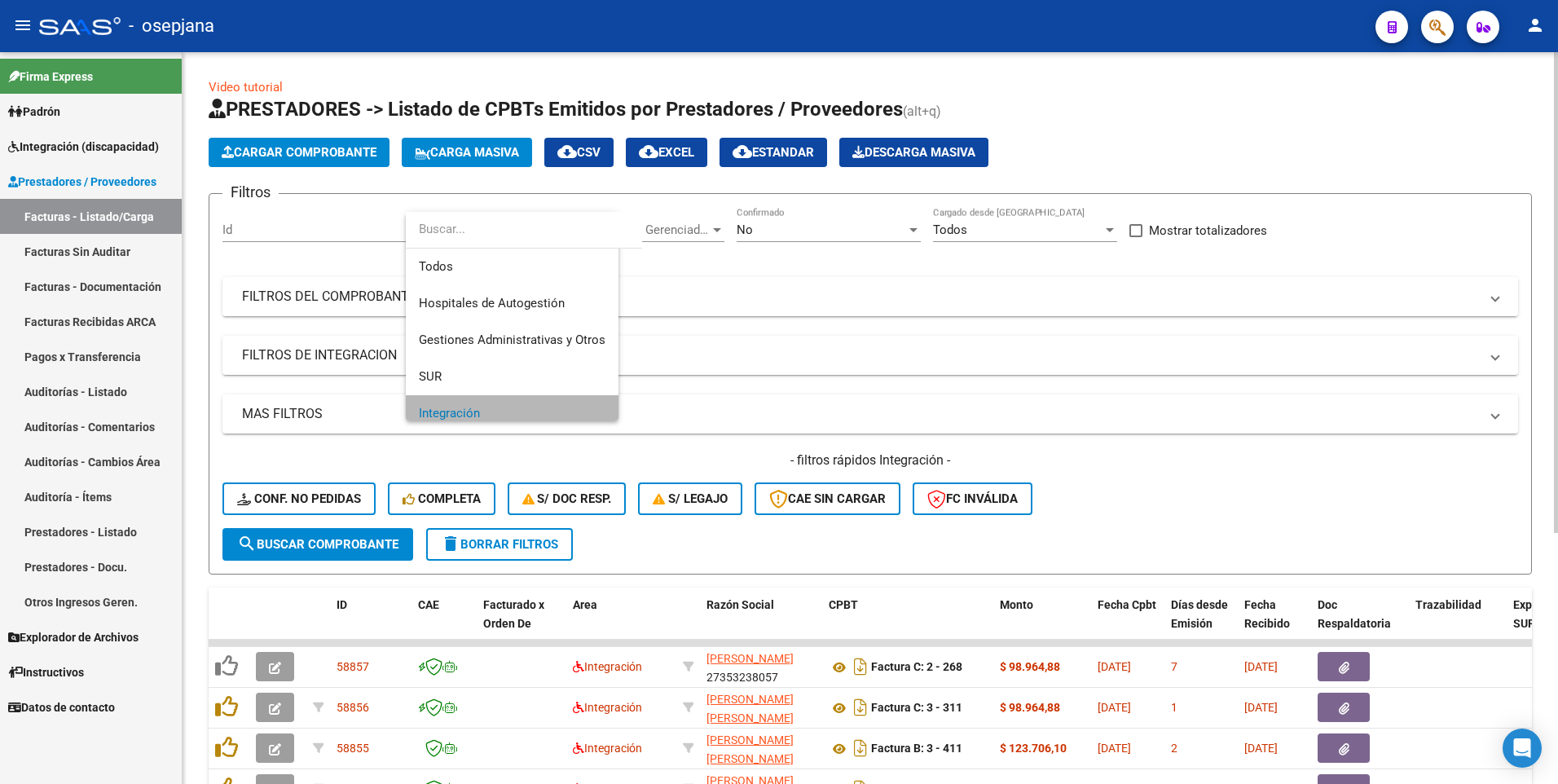
scroll to position [12, 0]
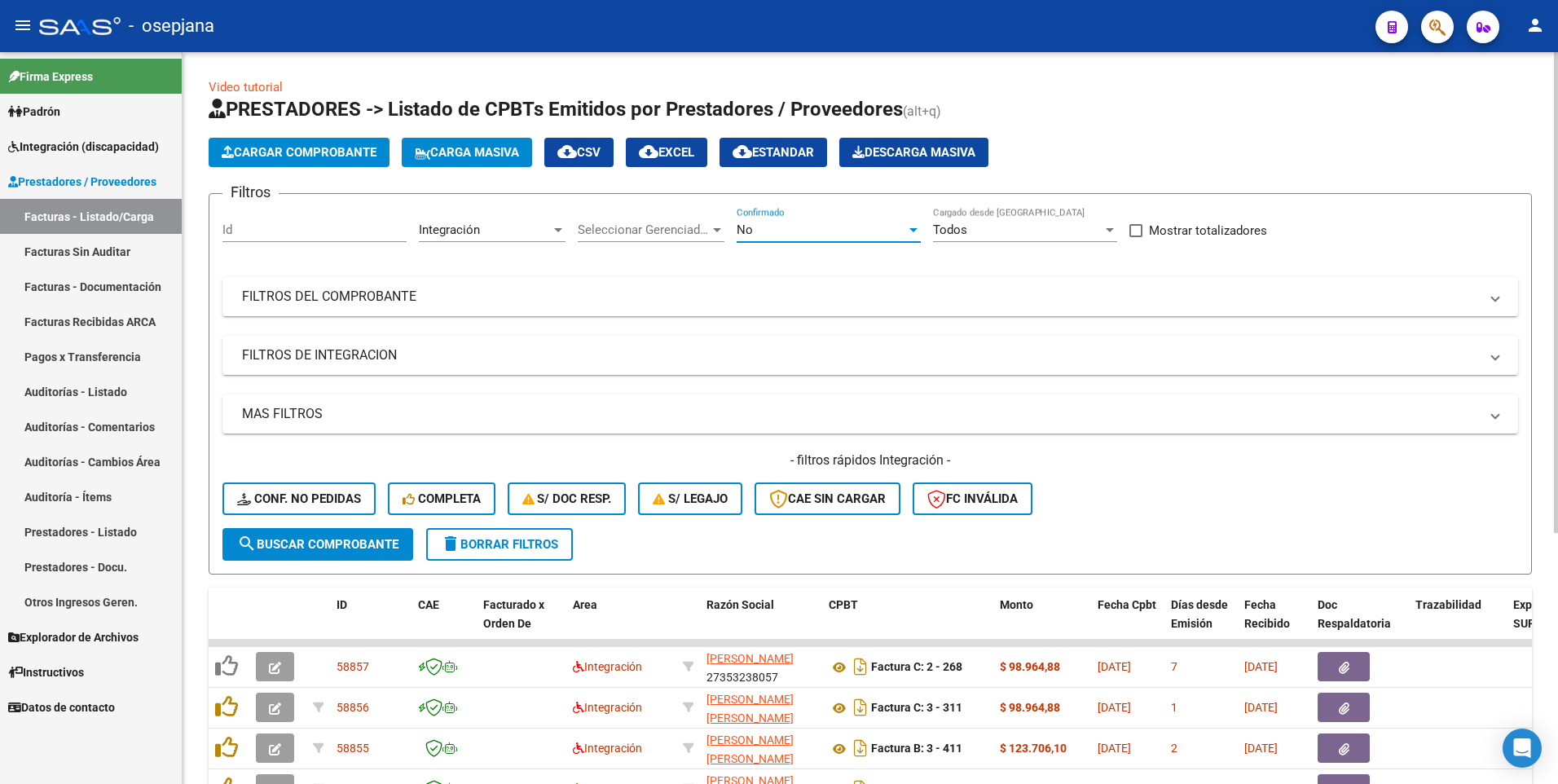
click at [764, 231] on div "No" at bounding box center [821, 229] width 169 height 15
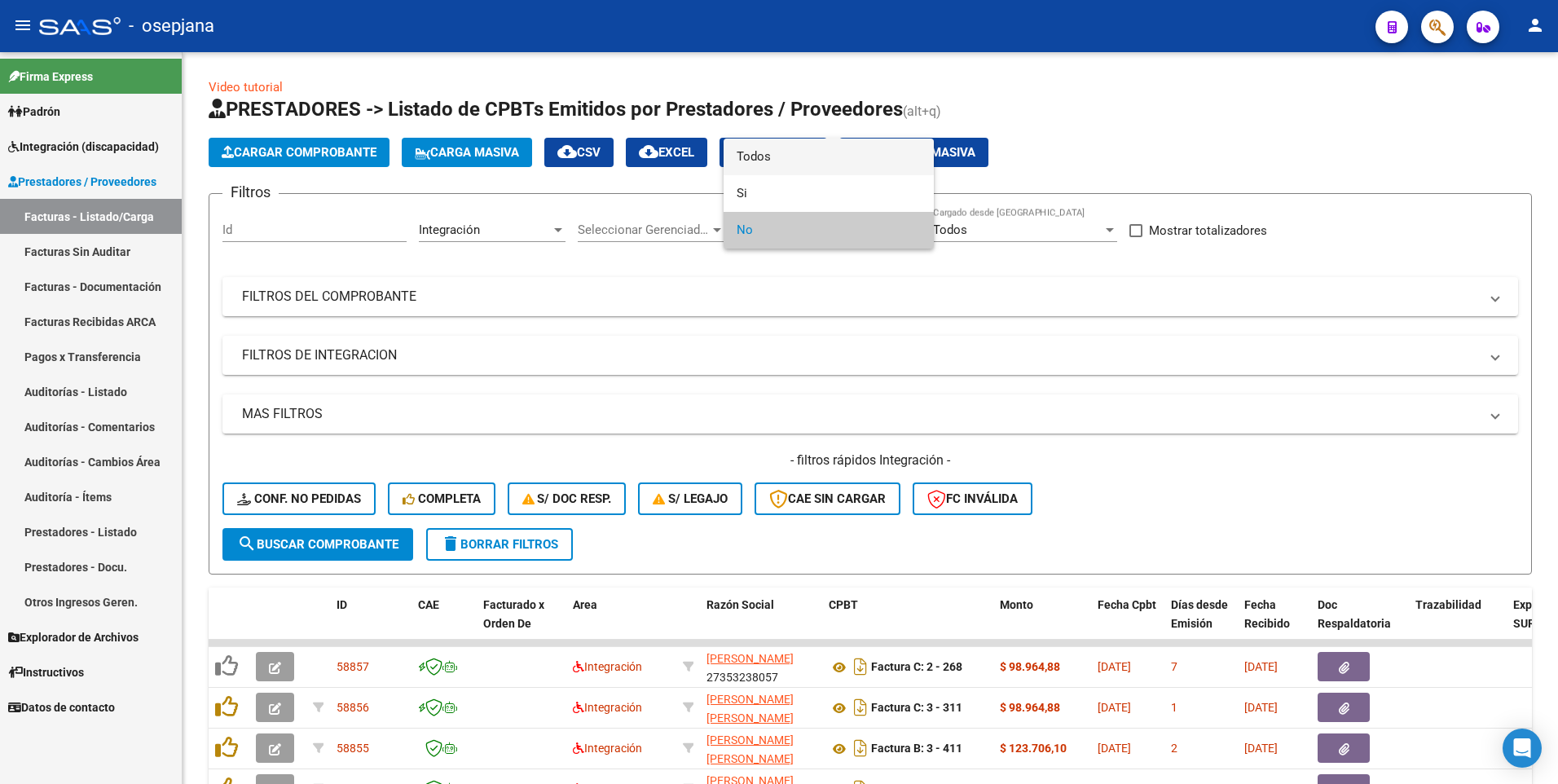
click at [775, 154] on span "Todos" at bounding box center [828, 157] width 184 height 37
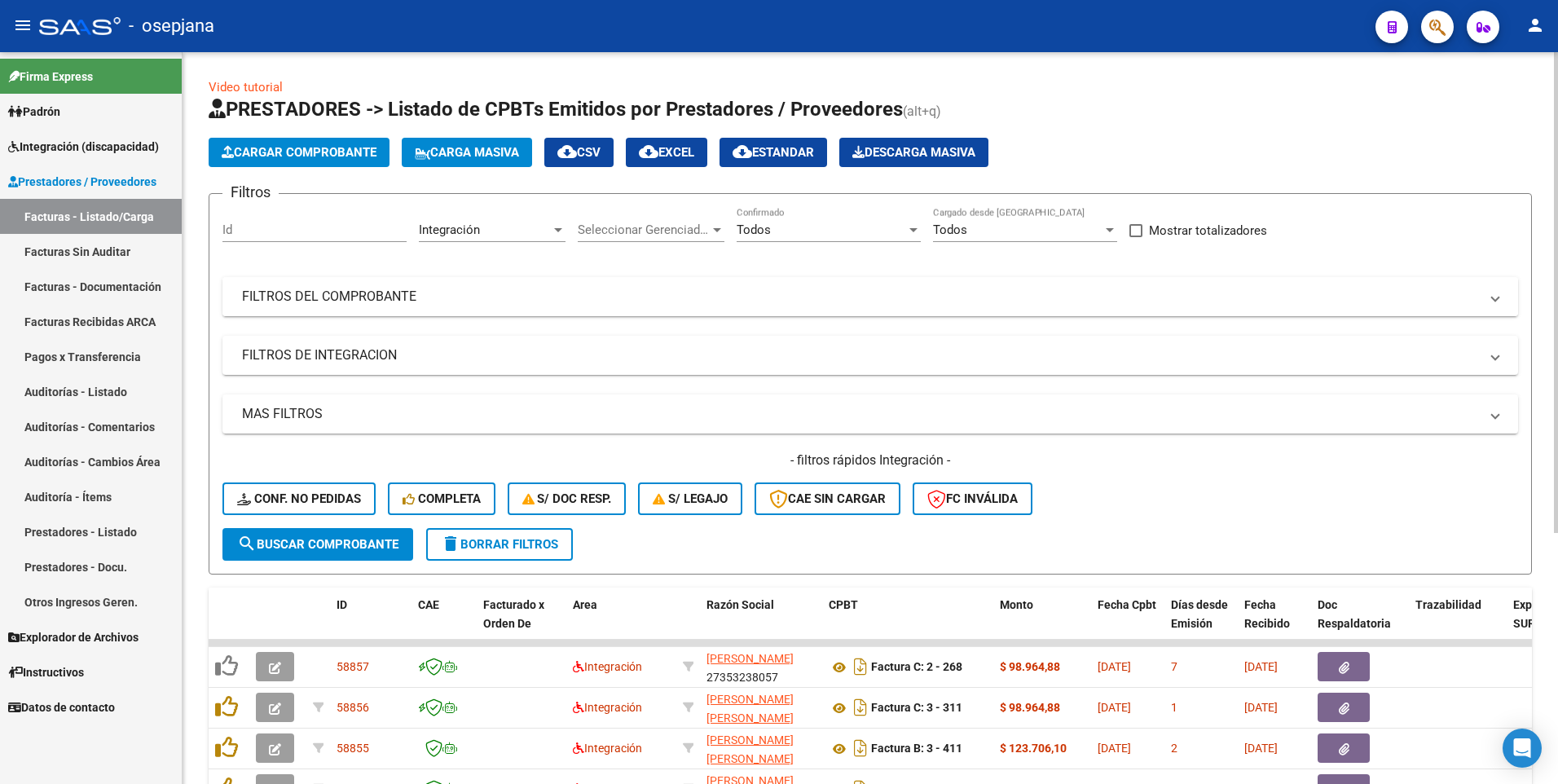
click at [411, 293] on mat-panel-title "FILTROS DEL COMPROBANTE" at bounding box center [860, 296] width 1237 height 17
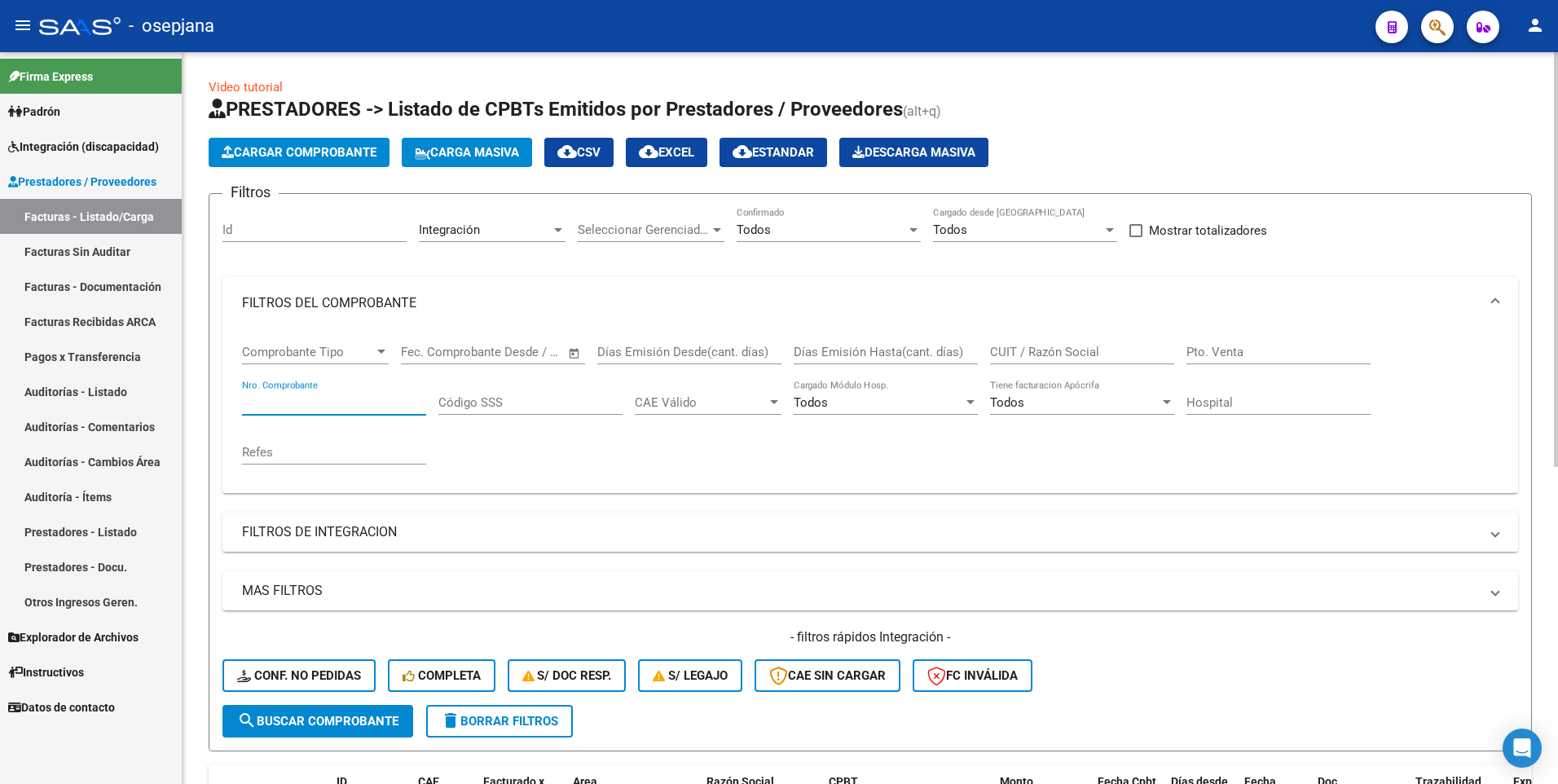
click at [313, 403] on input "Nro. Comprobante" at bounding box center [333, 402] width 184 height 15
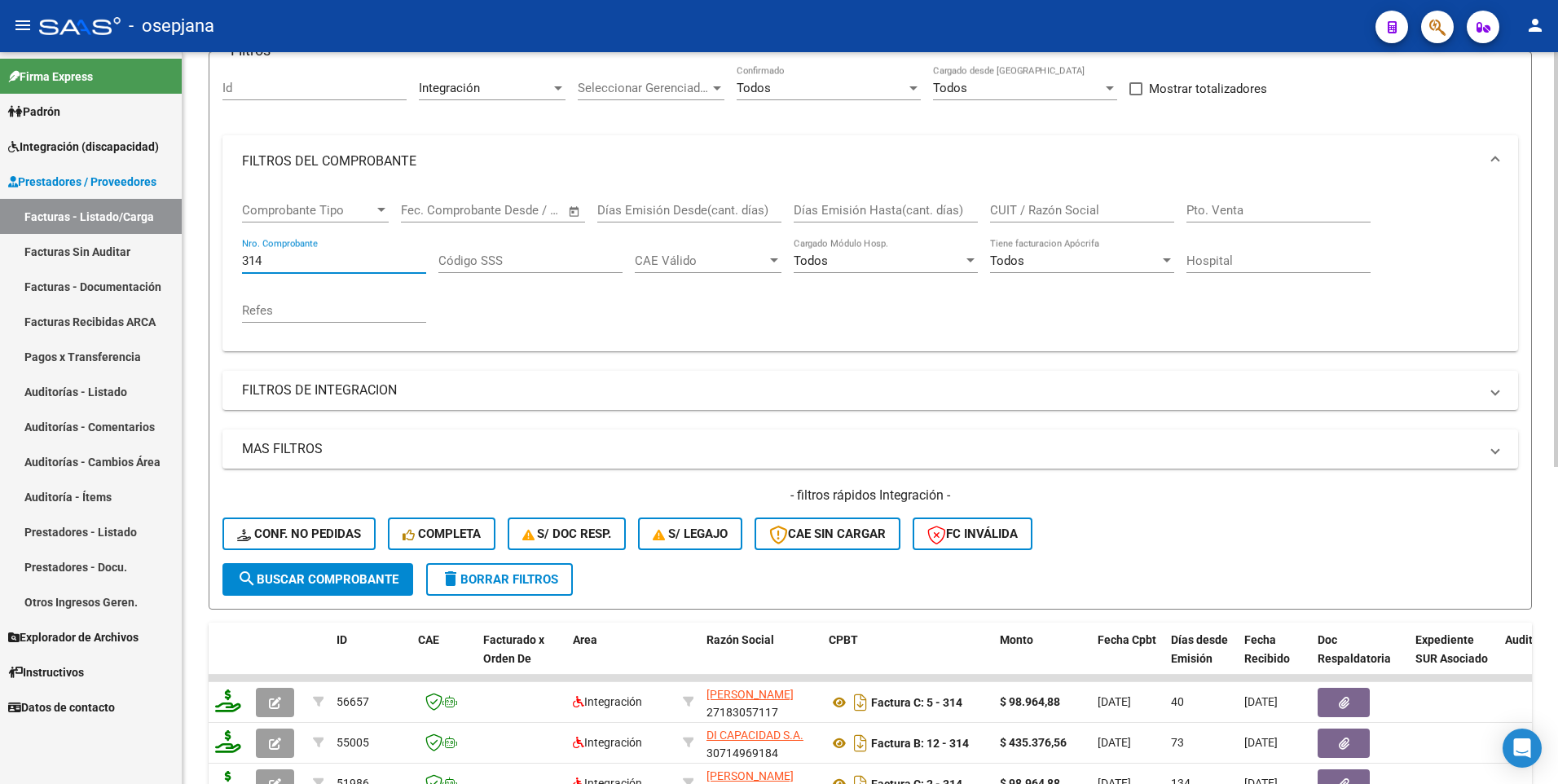
scroll to position [407, 0]
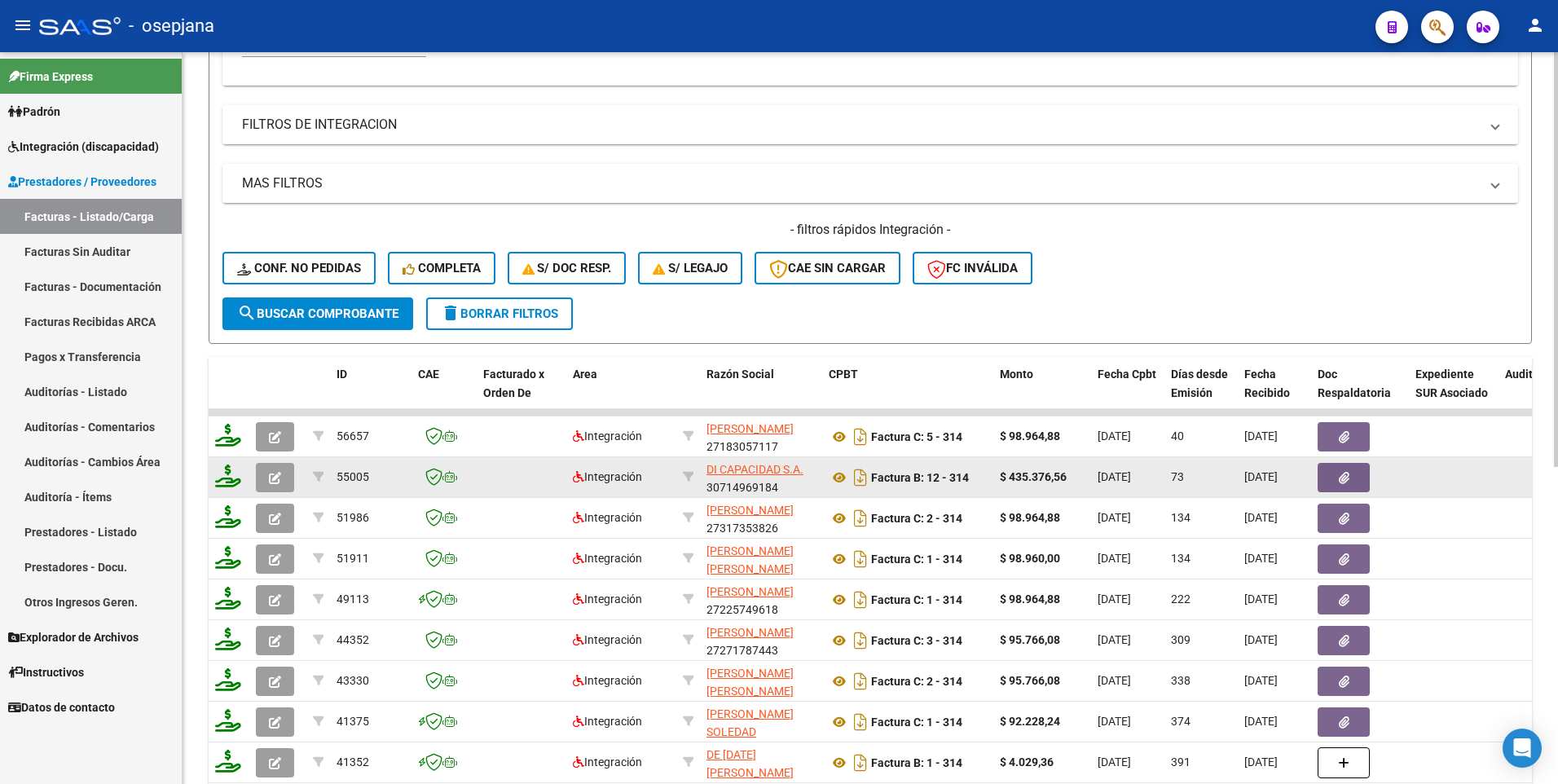
type input "314"
click at [271, 484] on icon "button" at bounding box center [275, 477] width 13 height 13
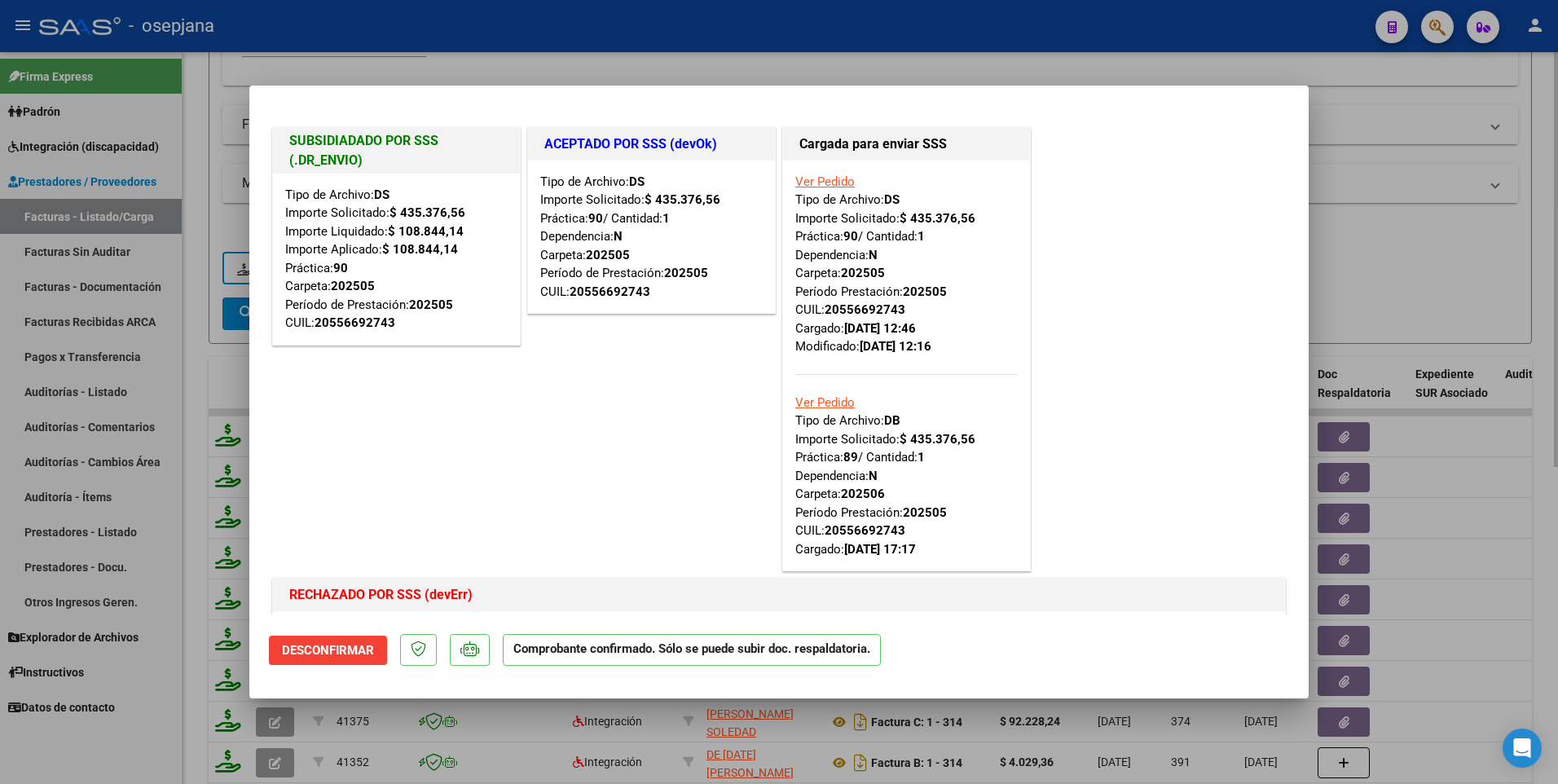
click at [1389, 228] on div at bounding box center [779, 392] width 1558 height 784
type input "$ 0,00"
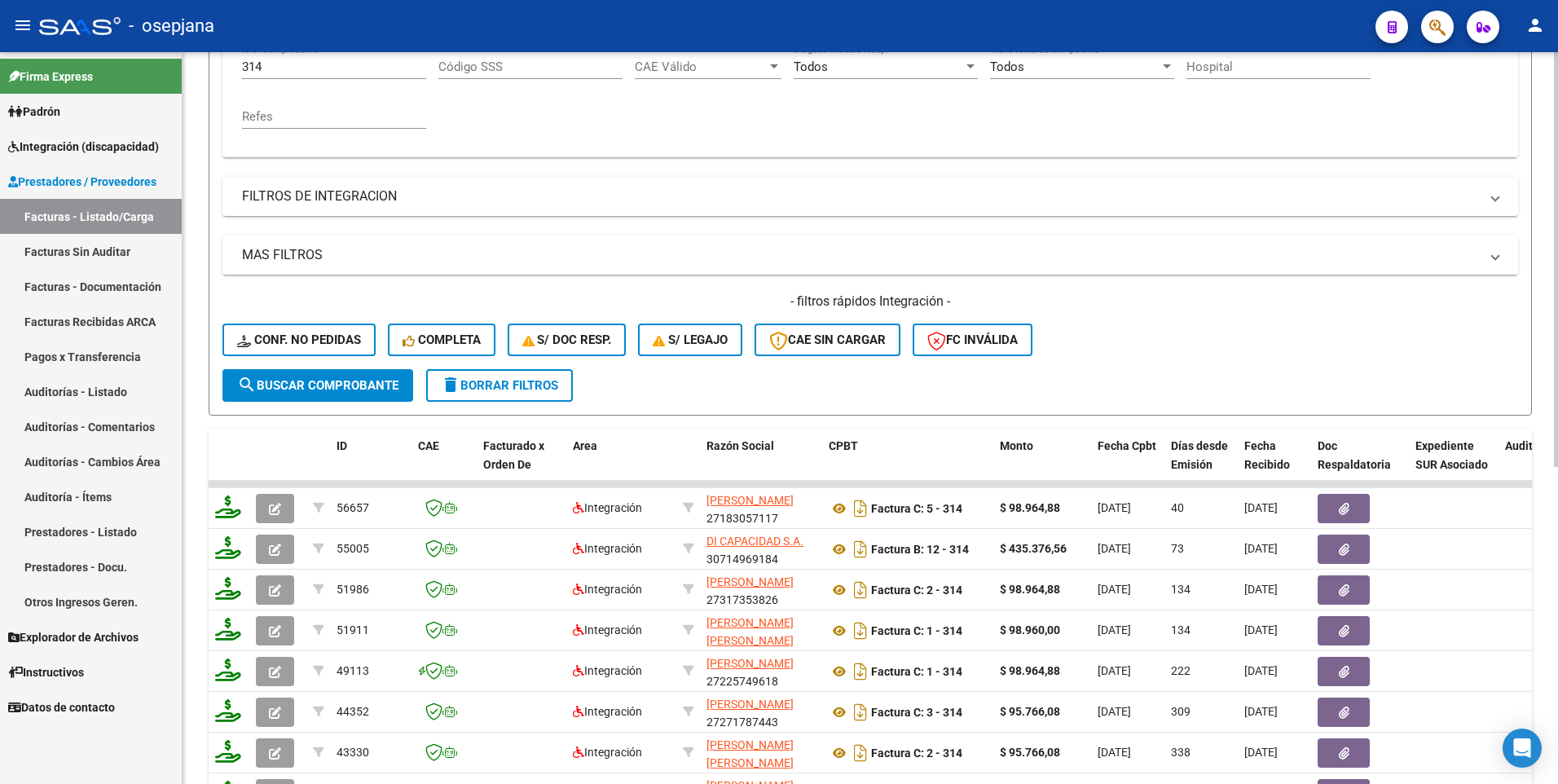
scroll to position [245, 0]
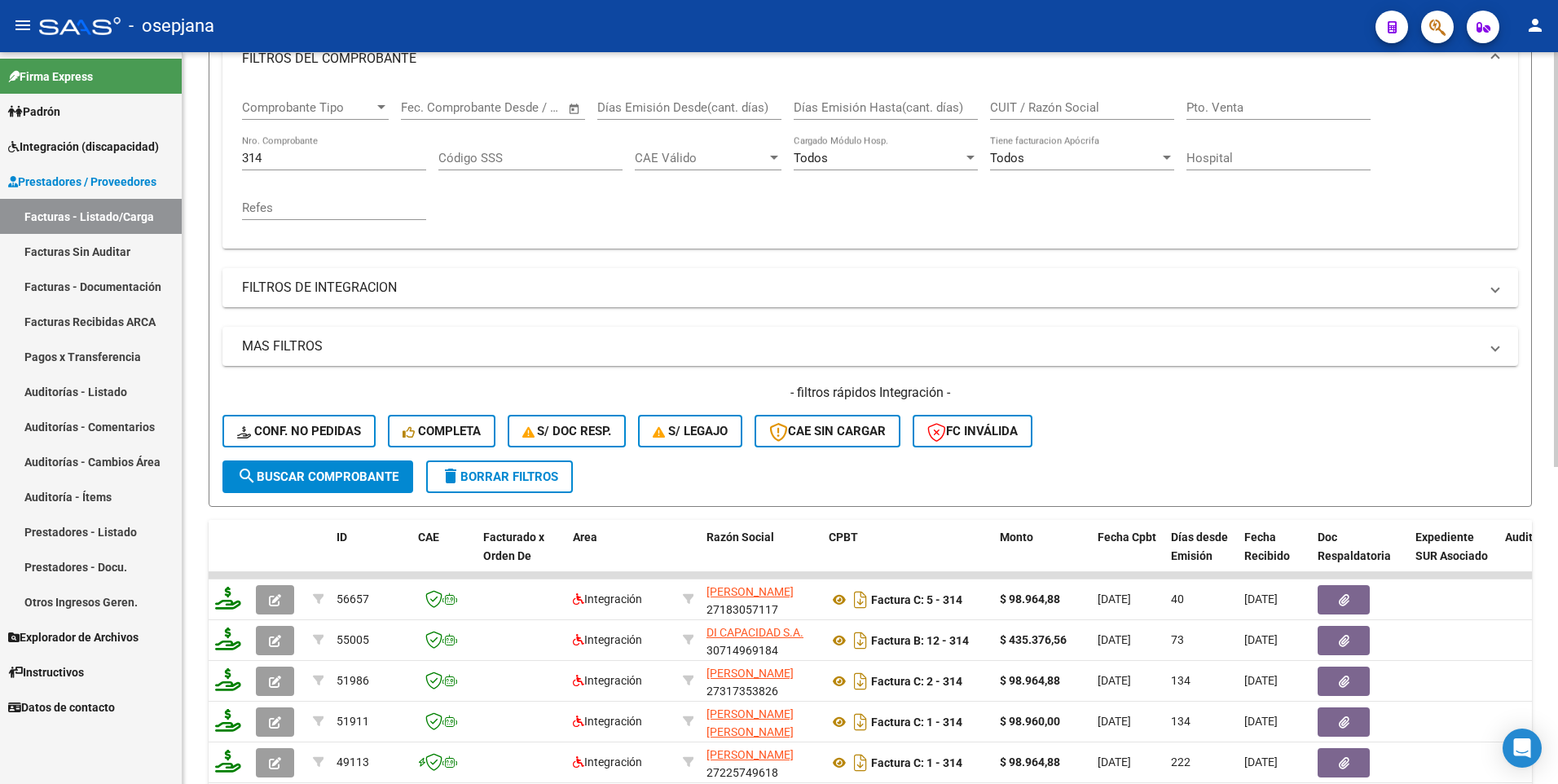
click at [299, 158] on input "314" at bounding box center [333, 157] width 184 height 15
type input "3"
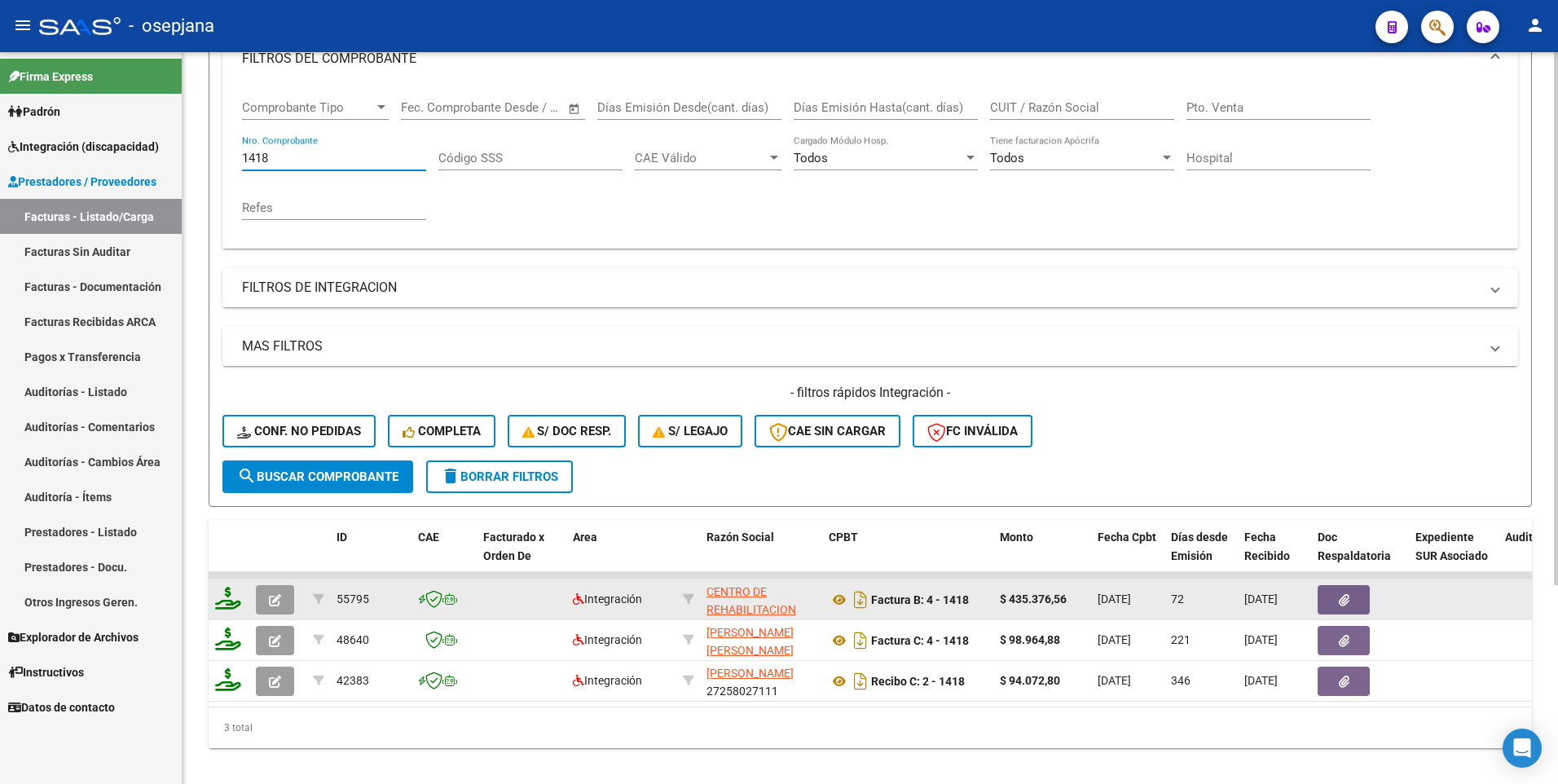
type input "1418"
click at [275, 598] on icon "button" at bounding box center [275, 599] width 13 height 13
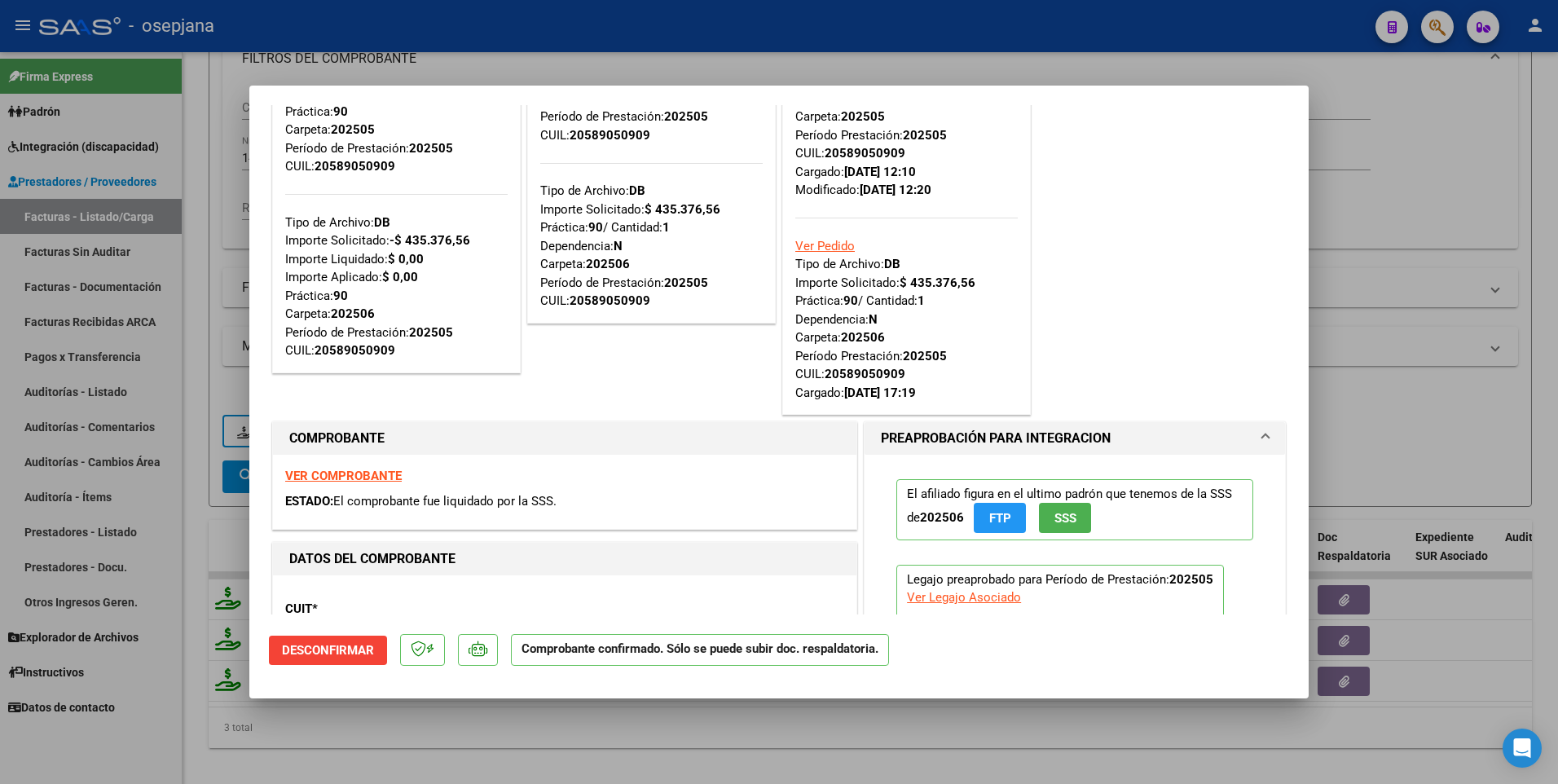
scroll to position [163, 0]
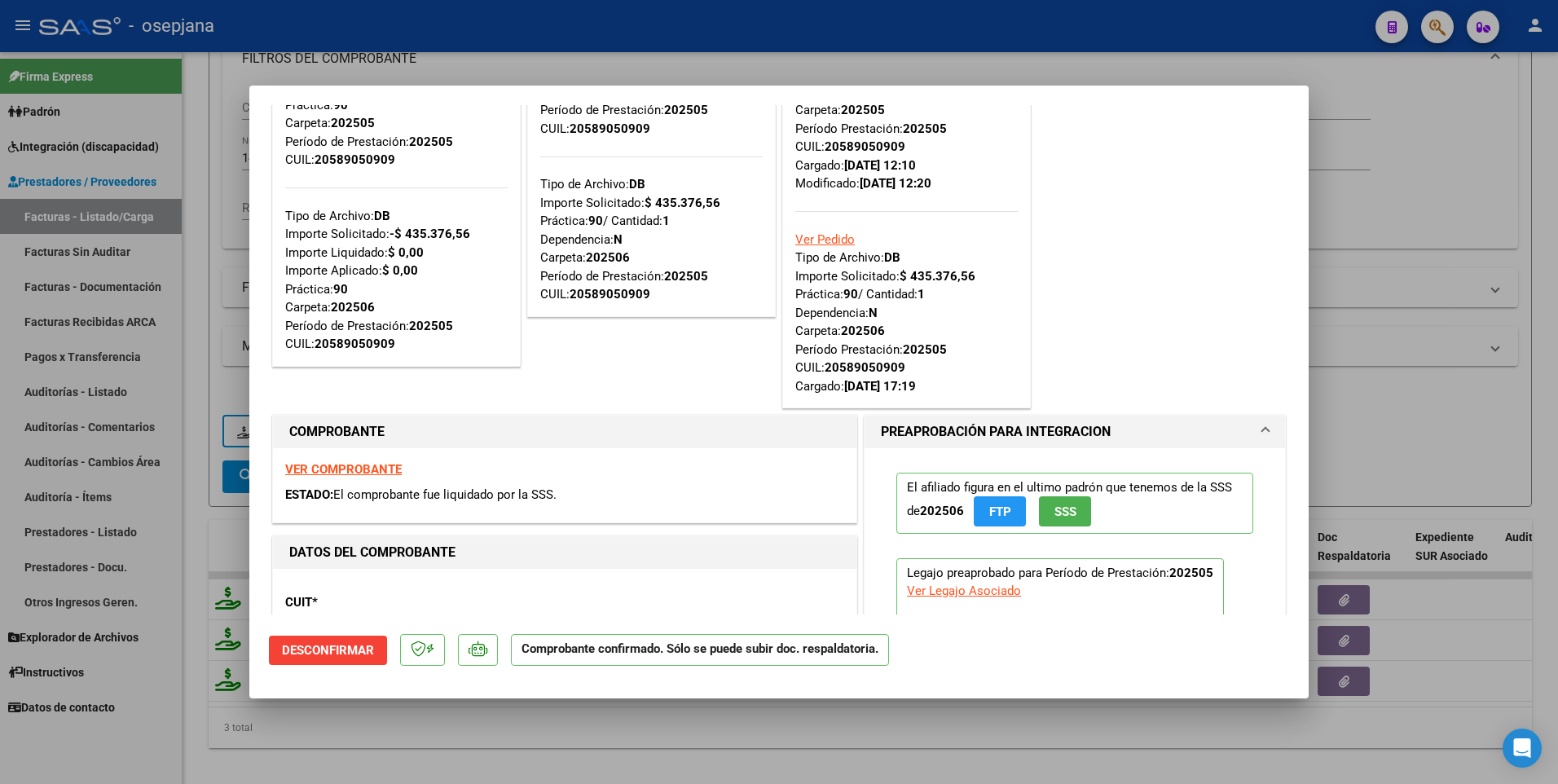
click at [339, 471] on strong "VER COMPROBANTE" at bounding box center [343, 468] width 117 height 15
click at [1361, 395] on div at bounding box center [779, 392] width 1558 height 784
type input "$ 0,00"
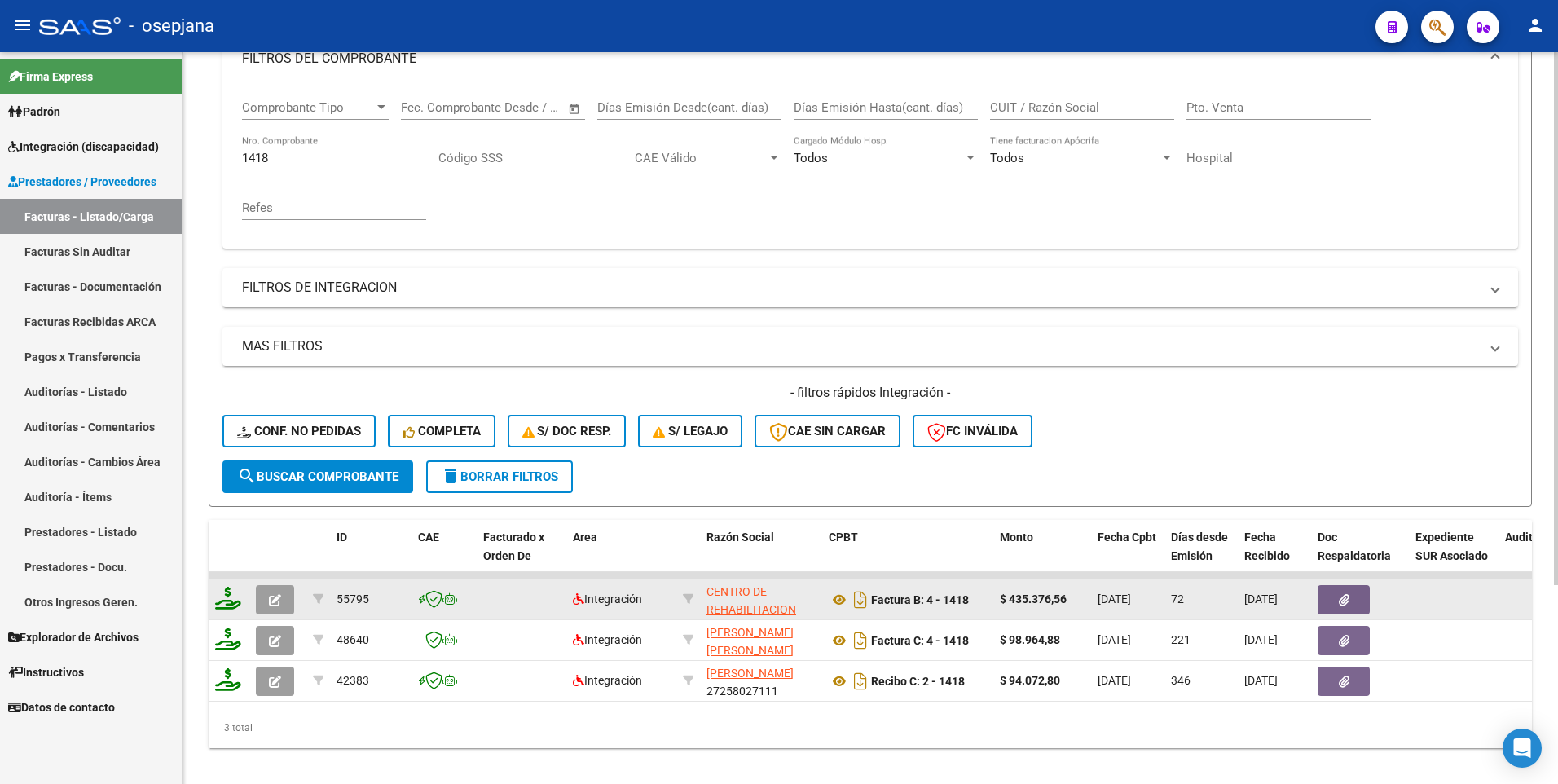
click at [280, 597] on icon "button" at bounding box center [275, 599] width 13 height 13
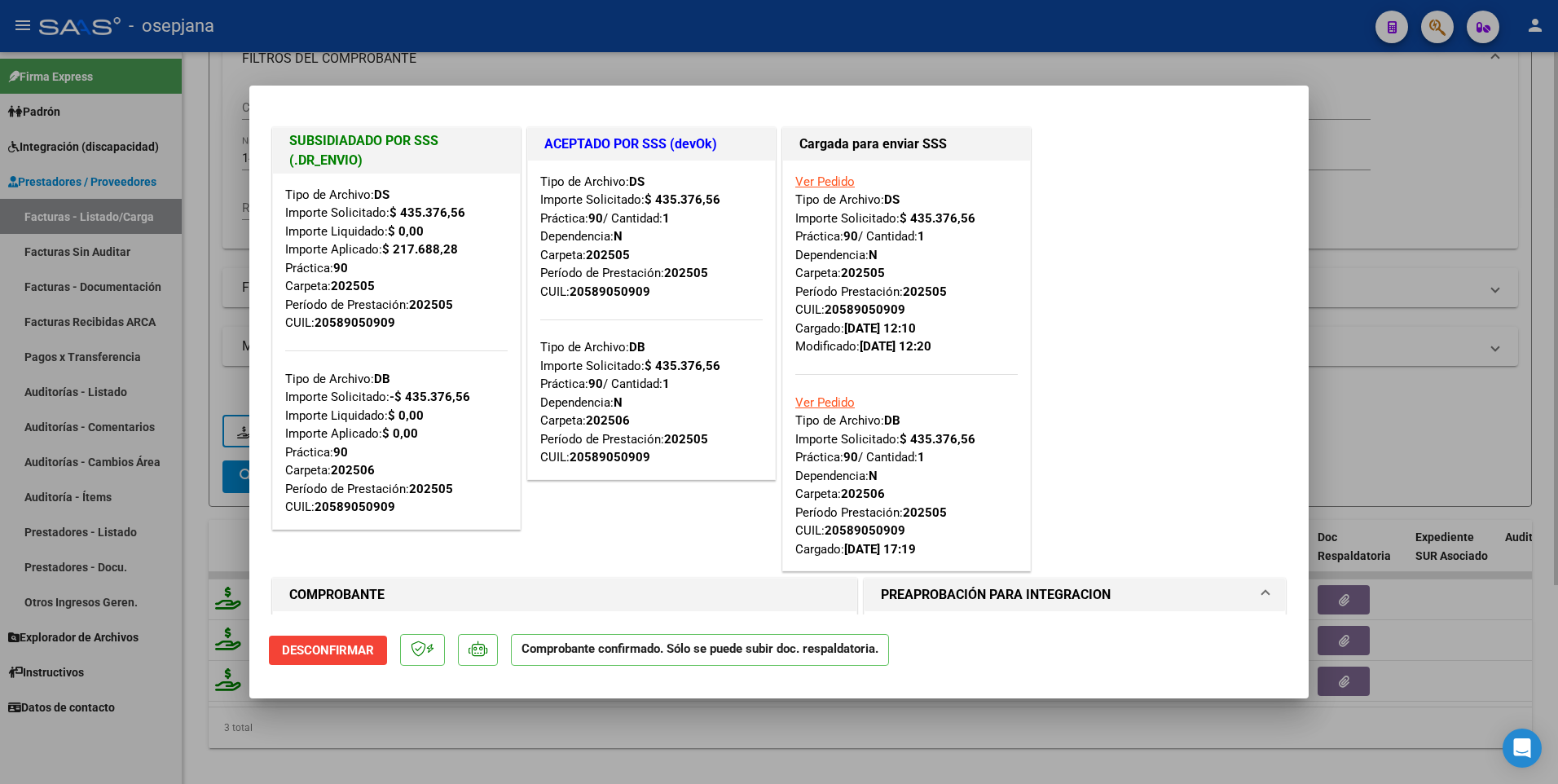
drag, startPoint x: 1351, startPoint y: 456, endPoint x: 1341, endPoint y: 461, distance: 11.2
click at [1348, 459] on div at bounding box center [779, 392] width 1558 height 784
type input "$ 0,00"
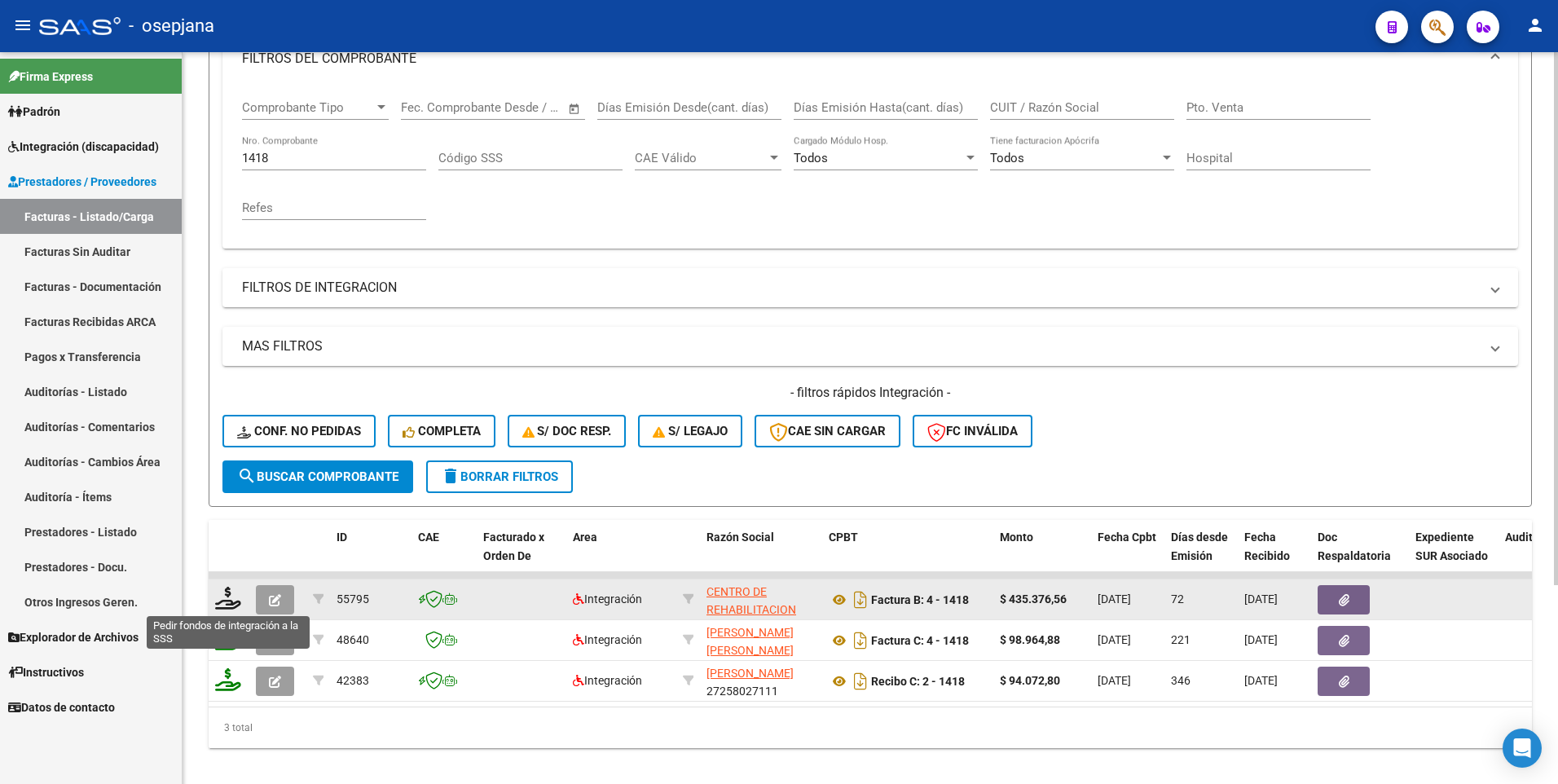
click at [230, 600] on icon at bounding box center [227, 597] width 26 height 22
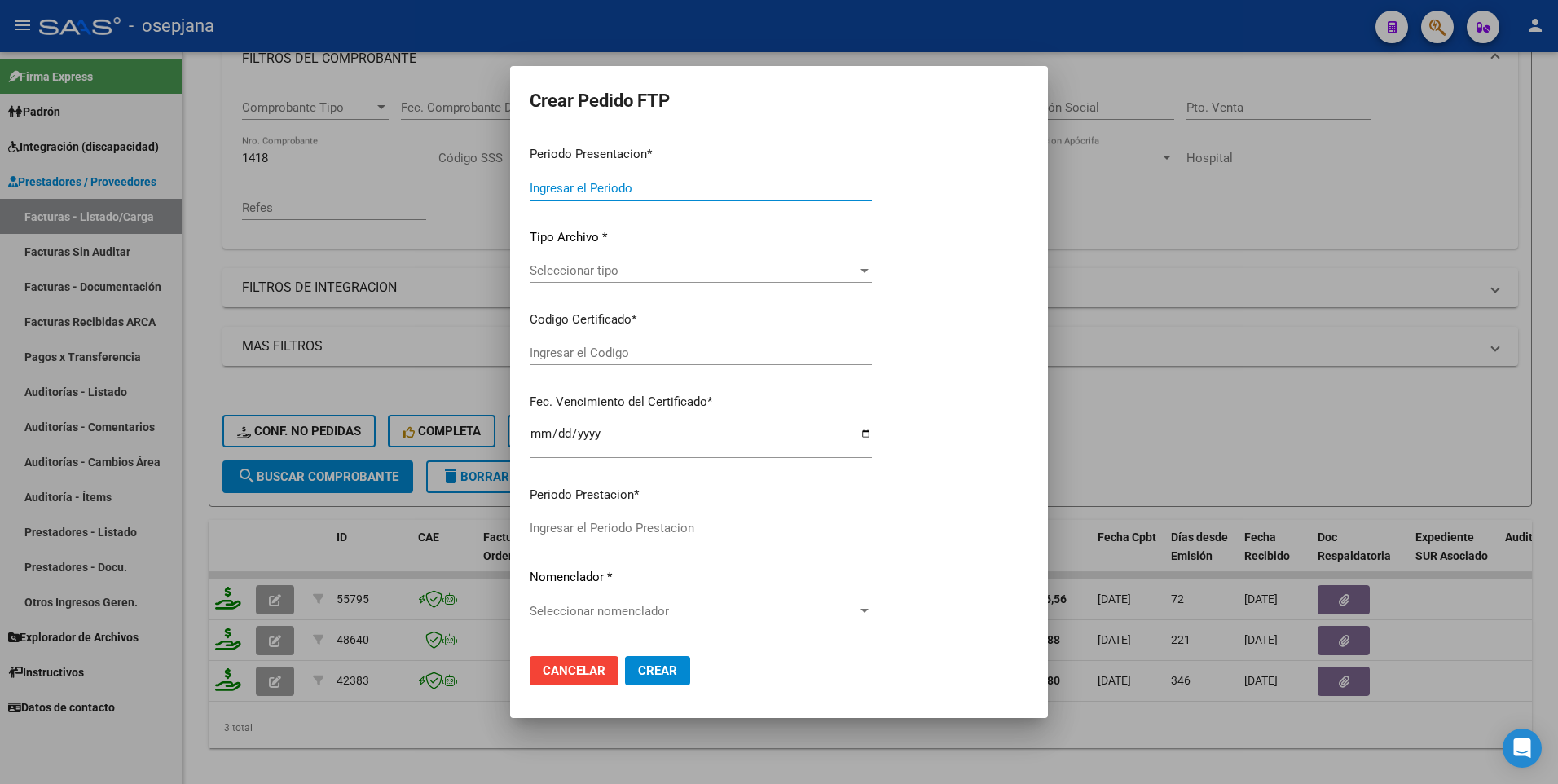
type input "202507"
type input "202505"
type input "$ 435.376,56"
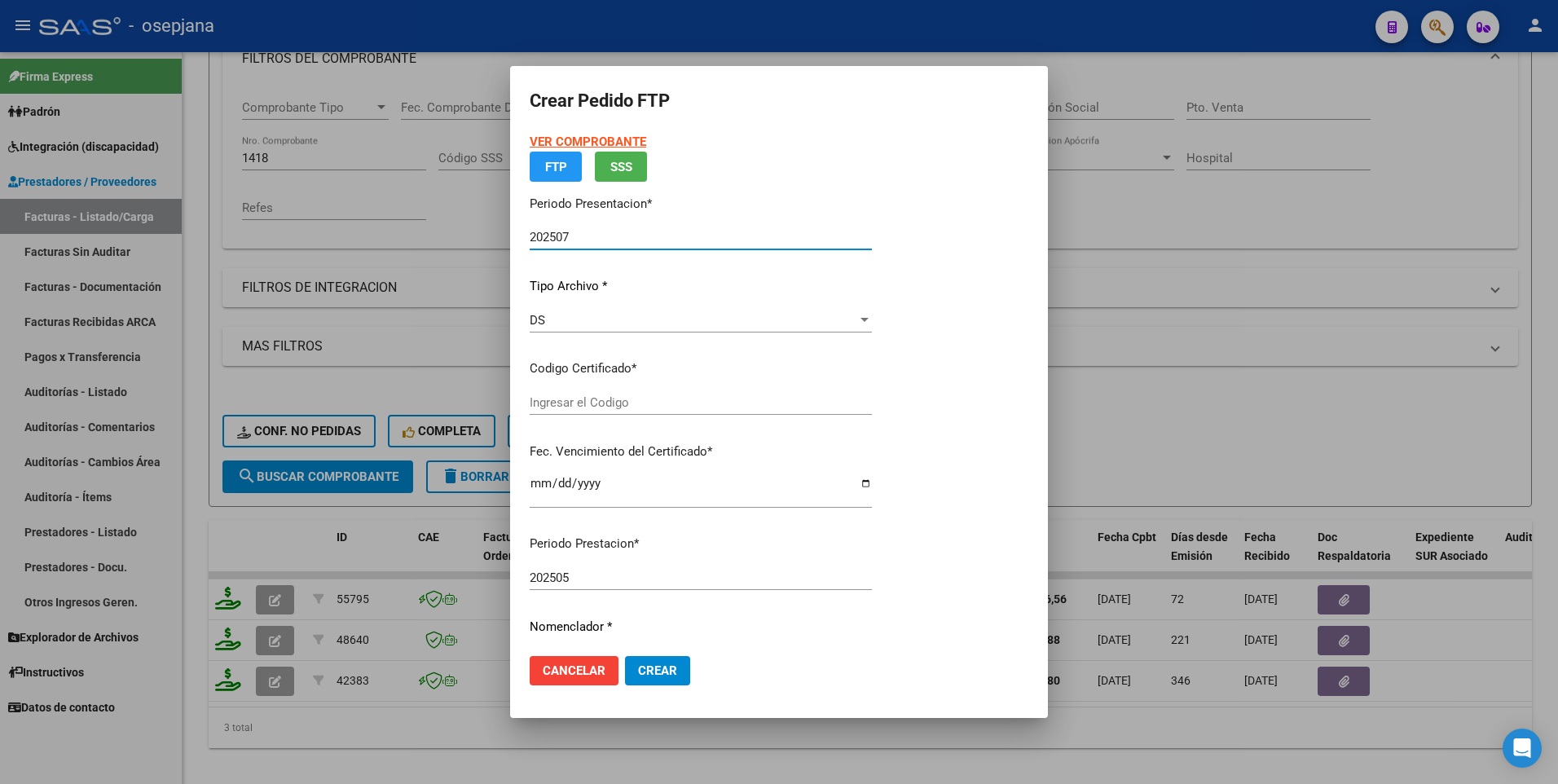
type input "ARG02000589050902025010220300102BSAS427"
type input "[DATE]"
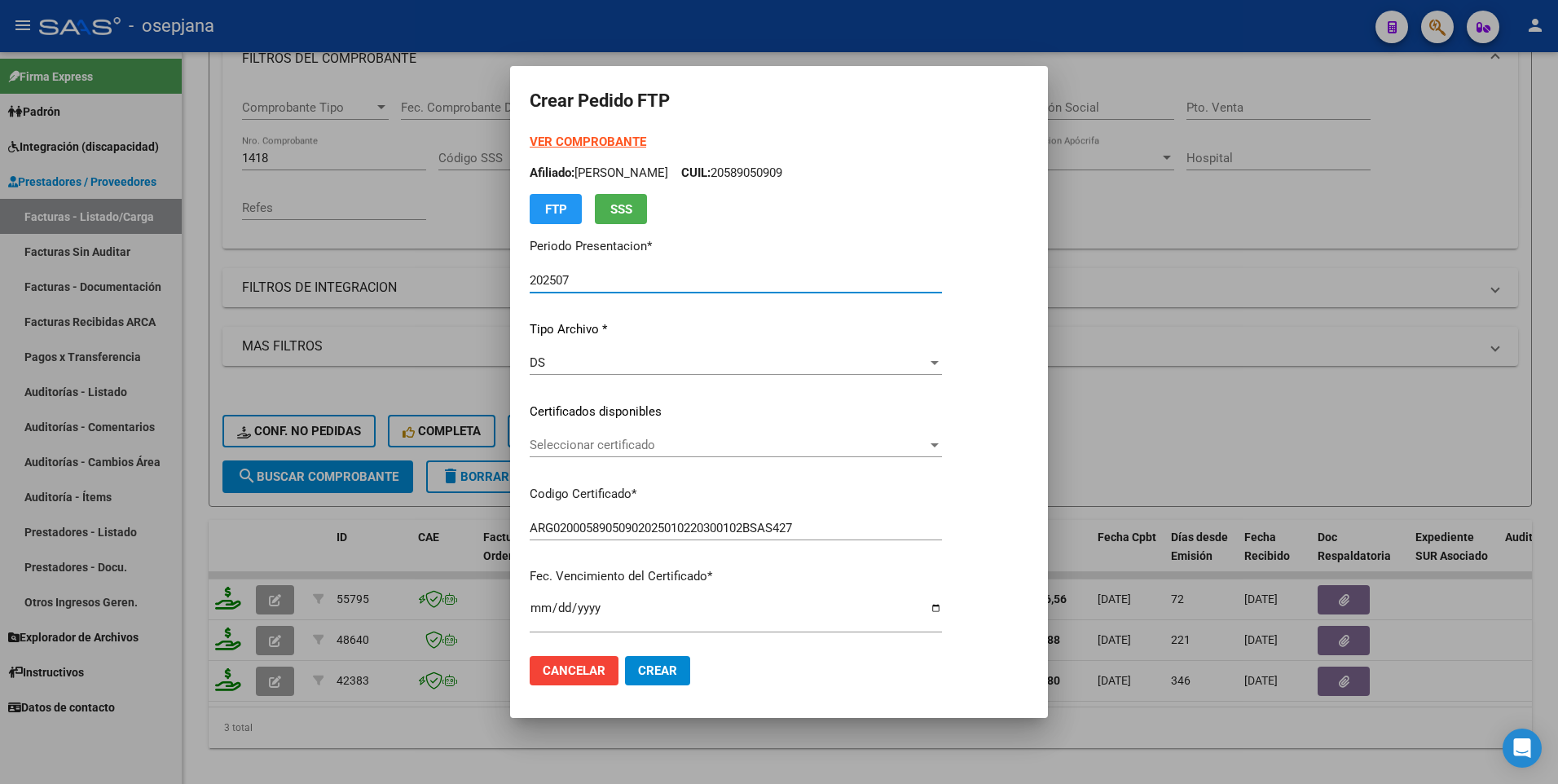
click at [580, 406] on p "Certificados disponibles" at bounding box center [736, 411] width 412 height 18
click at [576, 441] on span "Seleccionar certificado" at bounding box center [728, 444] width 398 height 15
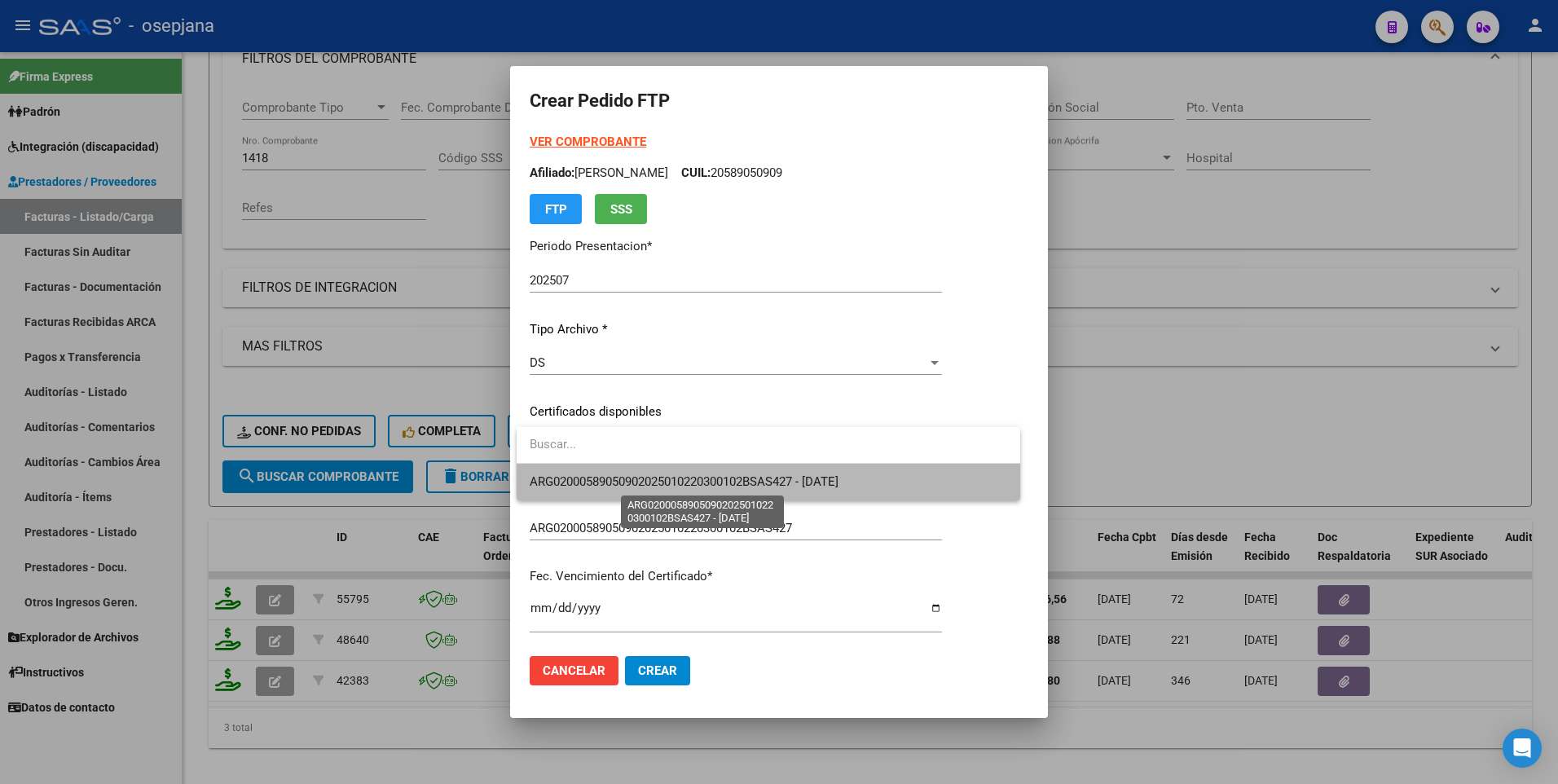
click at [574, 476] on span "ARG02000589050902025010220300102BSAS427 - [DATE]" at bounding box center [684, 481] width 309 height 15
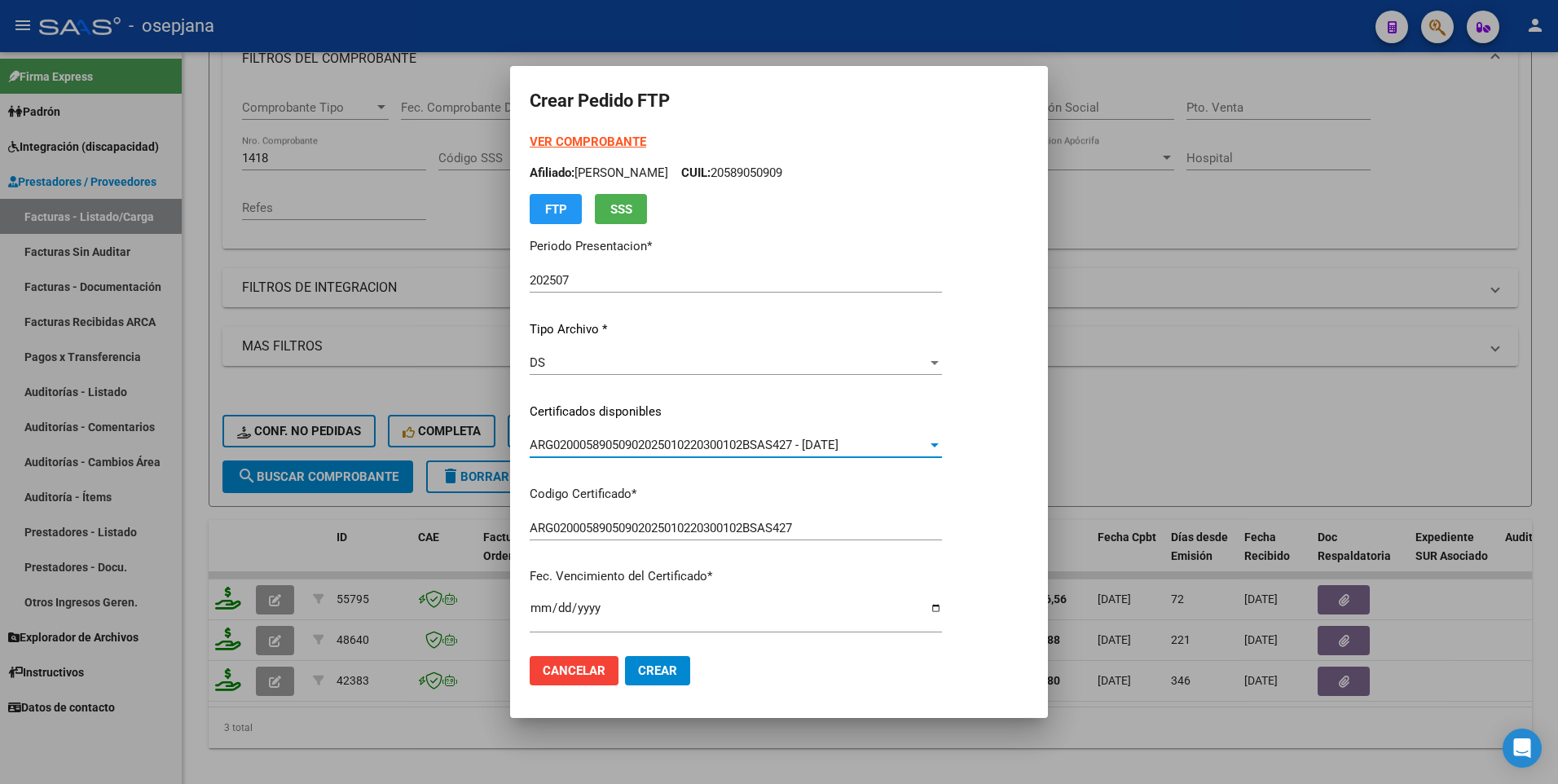
click at [573, 360] on div "DS" at bounding box center [728, 362] width 398 height 15
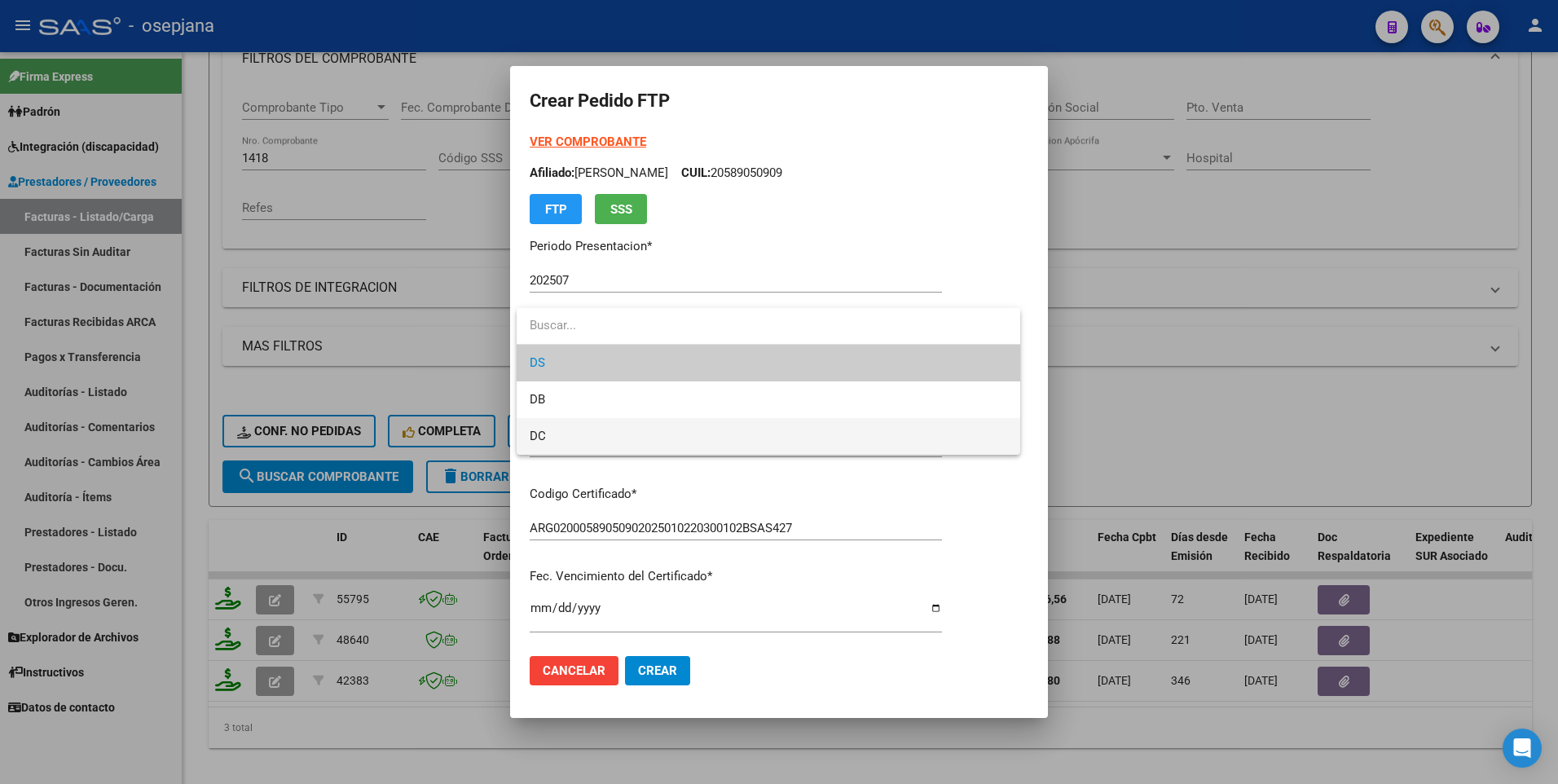
click at [562, 435] on span "DC" at bounding box center [768, 436] width 477 height 37
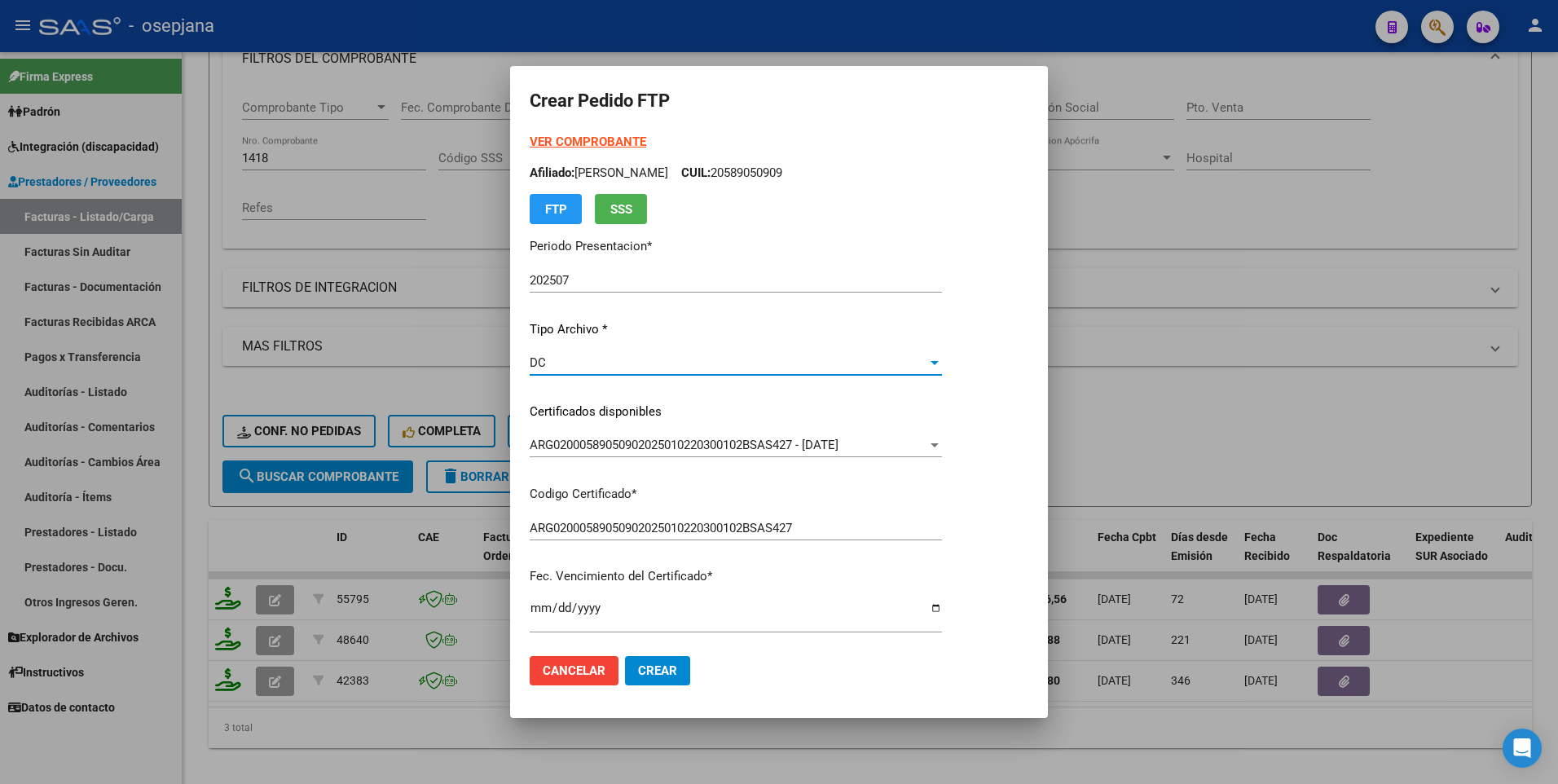
click at [562, 372] on div "DC Seleccionar tipo" at bounding box center [736, 362] width 412 height 24
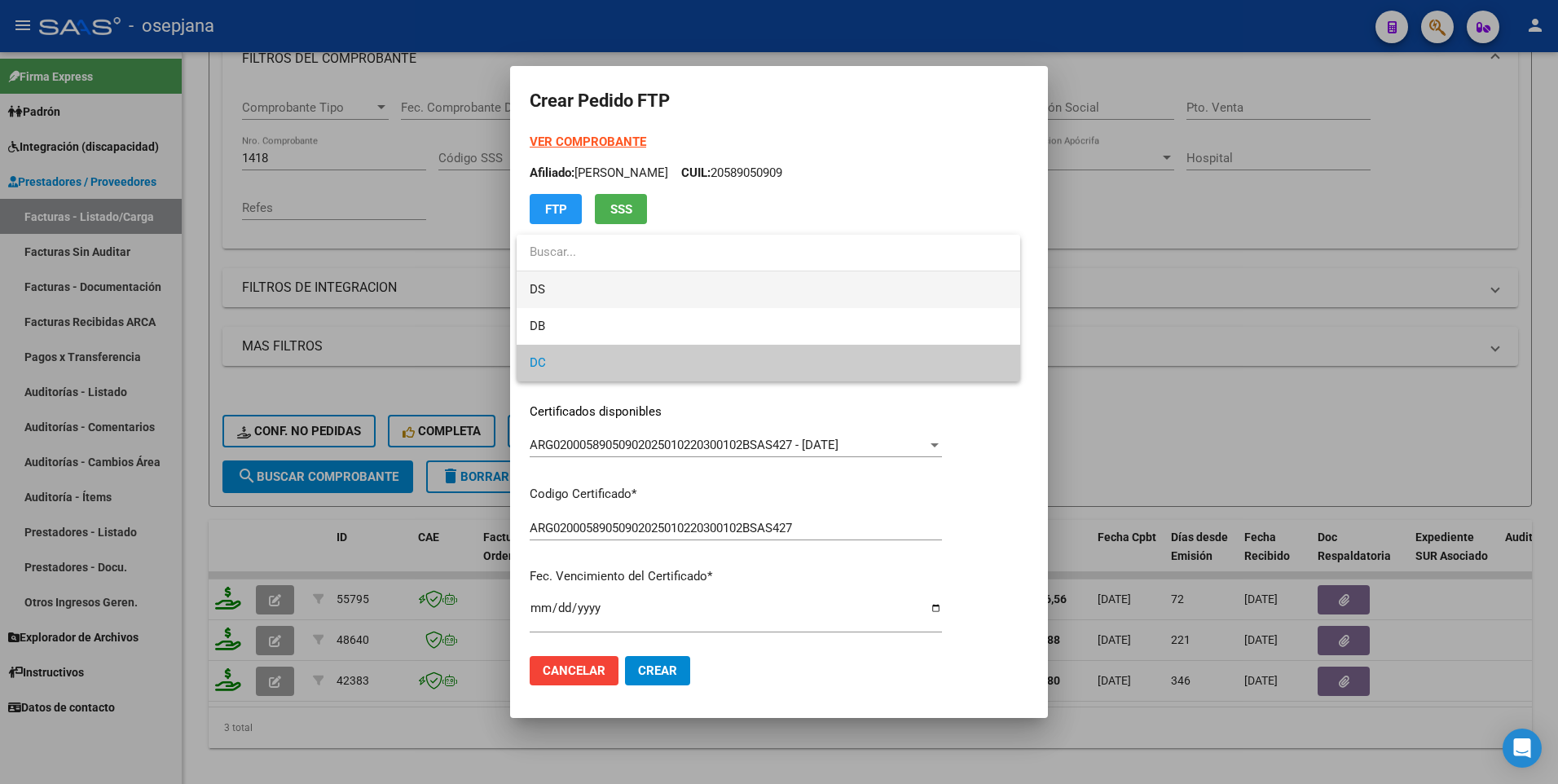
click at [577, 290] on span "DS" at bounding box center [768, 290] width 477 height 37
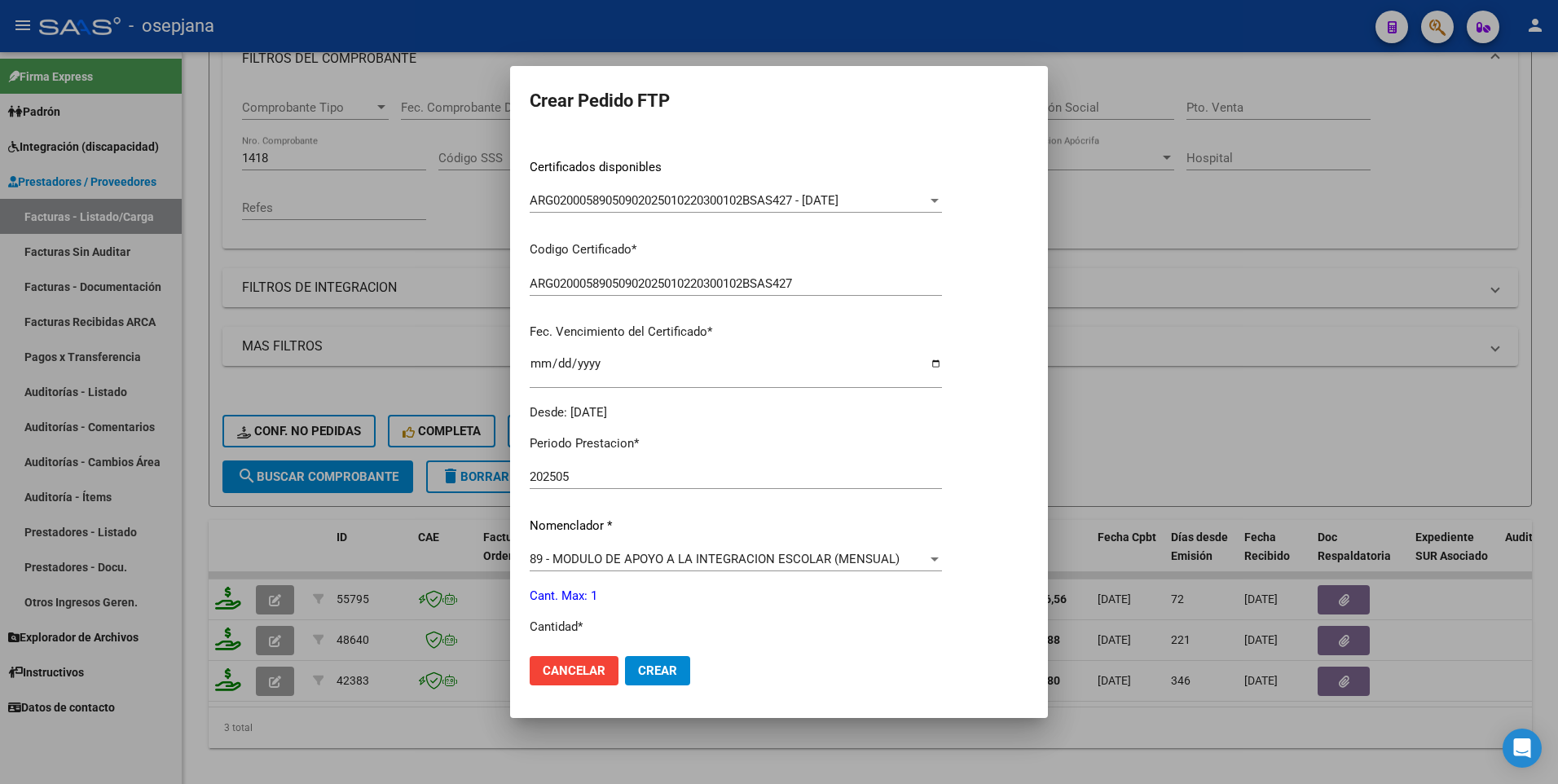
scroll to position [325, 0]
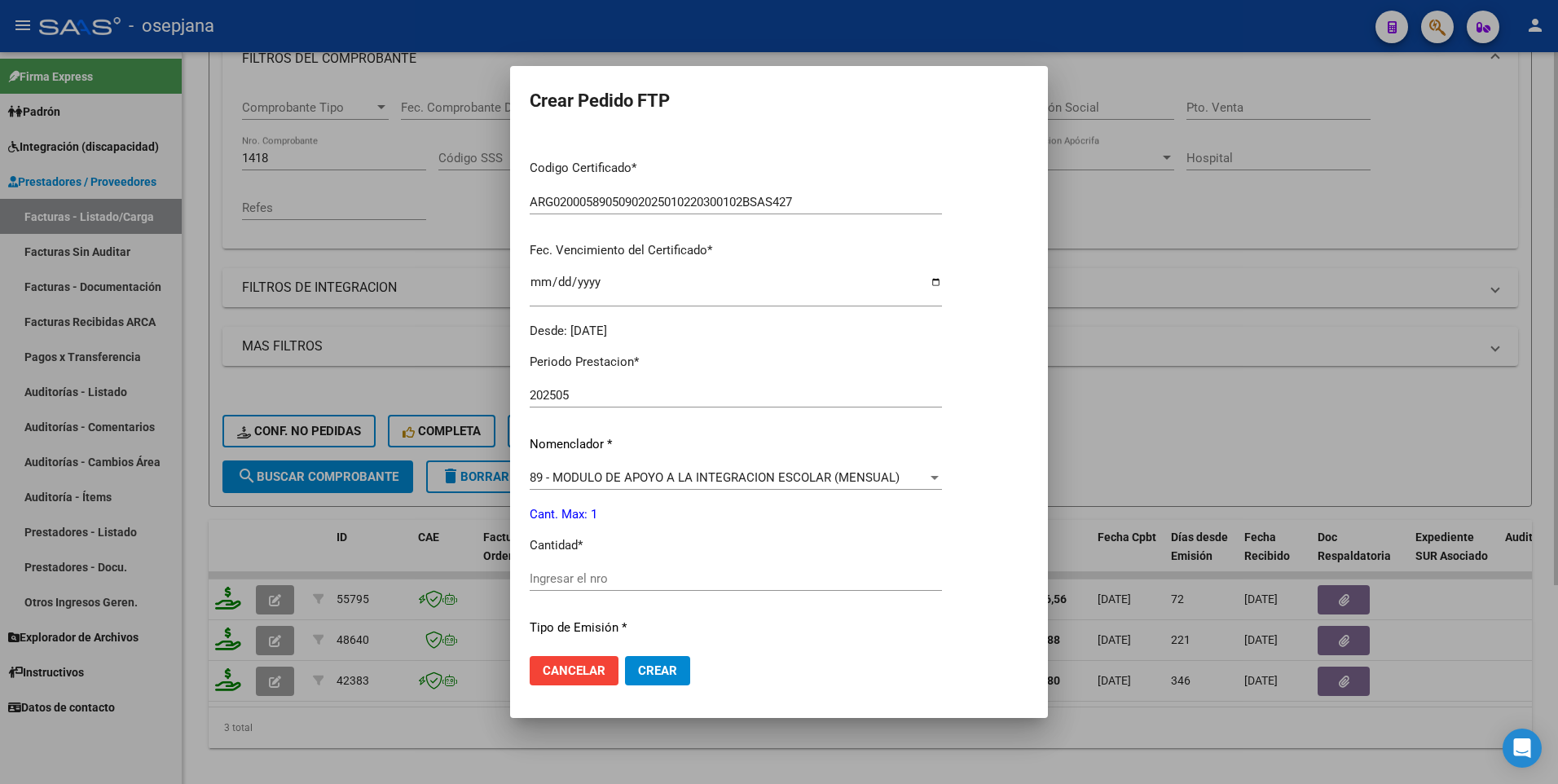
click at [1101, 401] on div at bounding box center [779, 392] width 1558 height 784
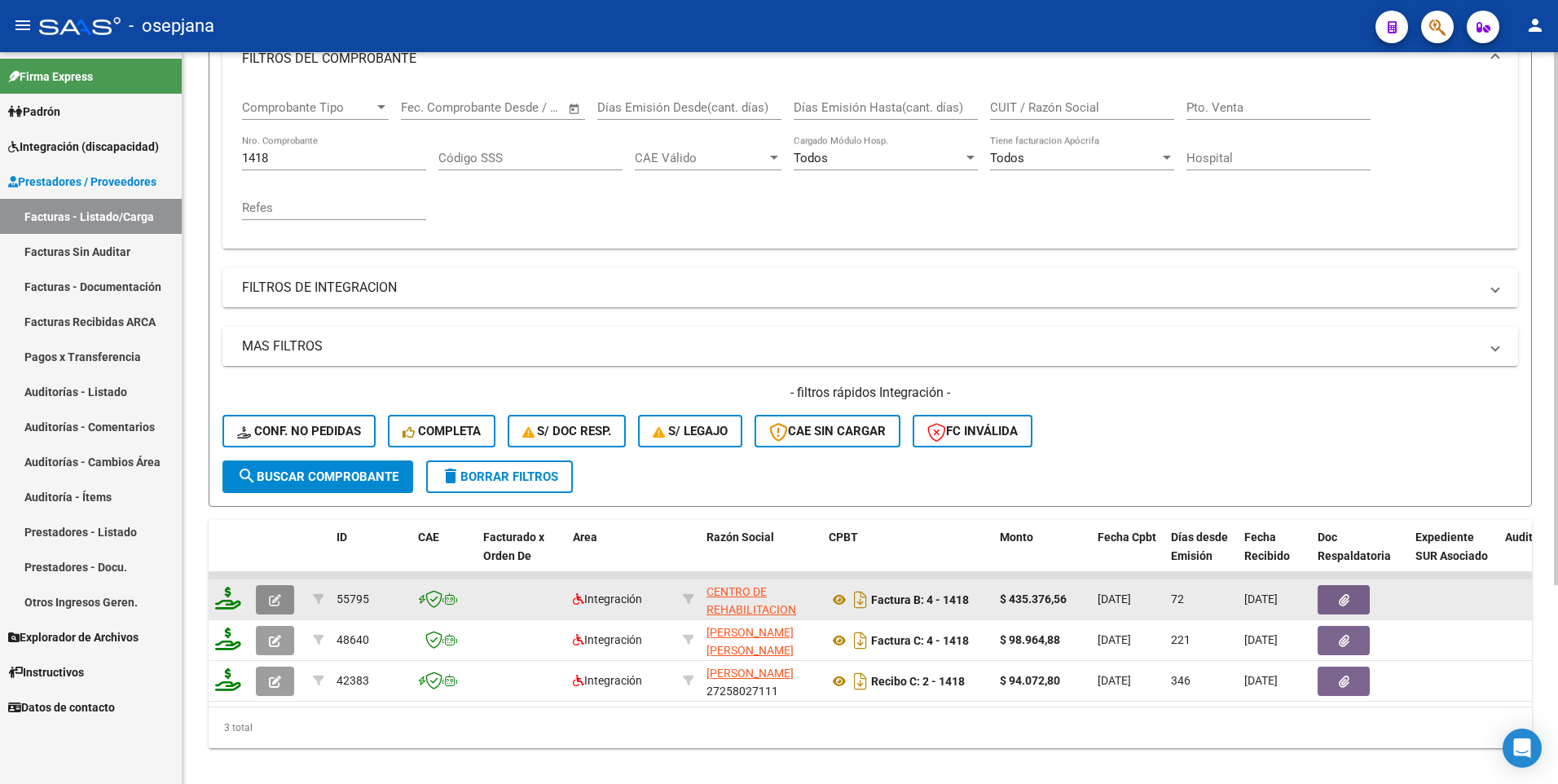
click at [274, 593] on button "button" at bounding box center [274, 599] width 38 height 29
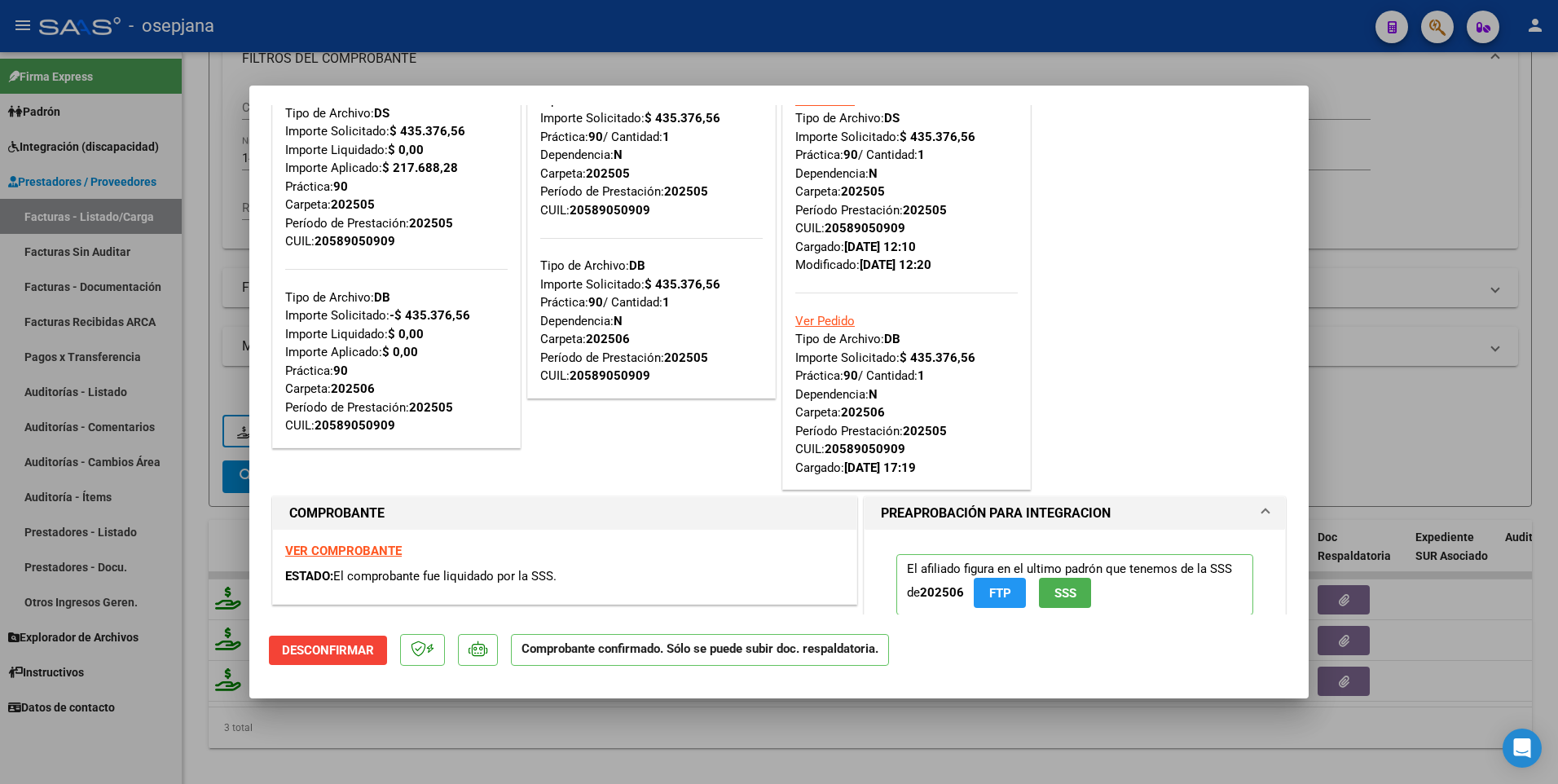
scroll to position [245, 0]
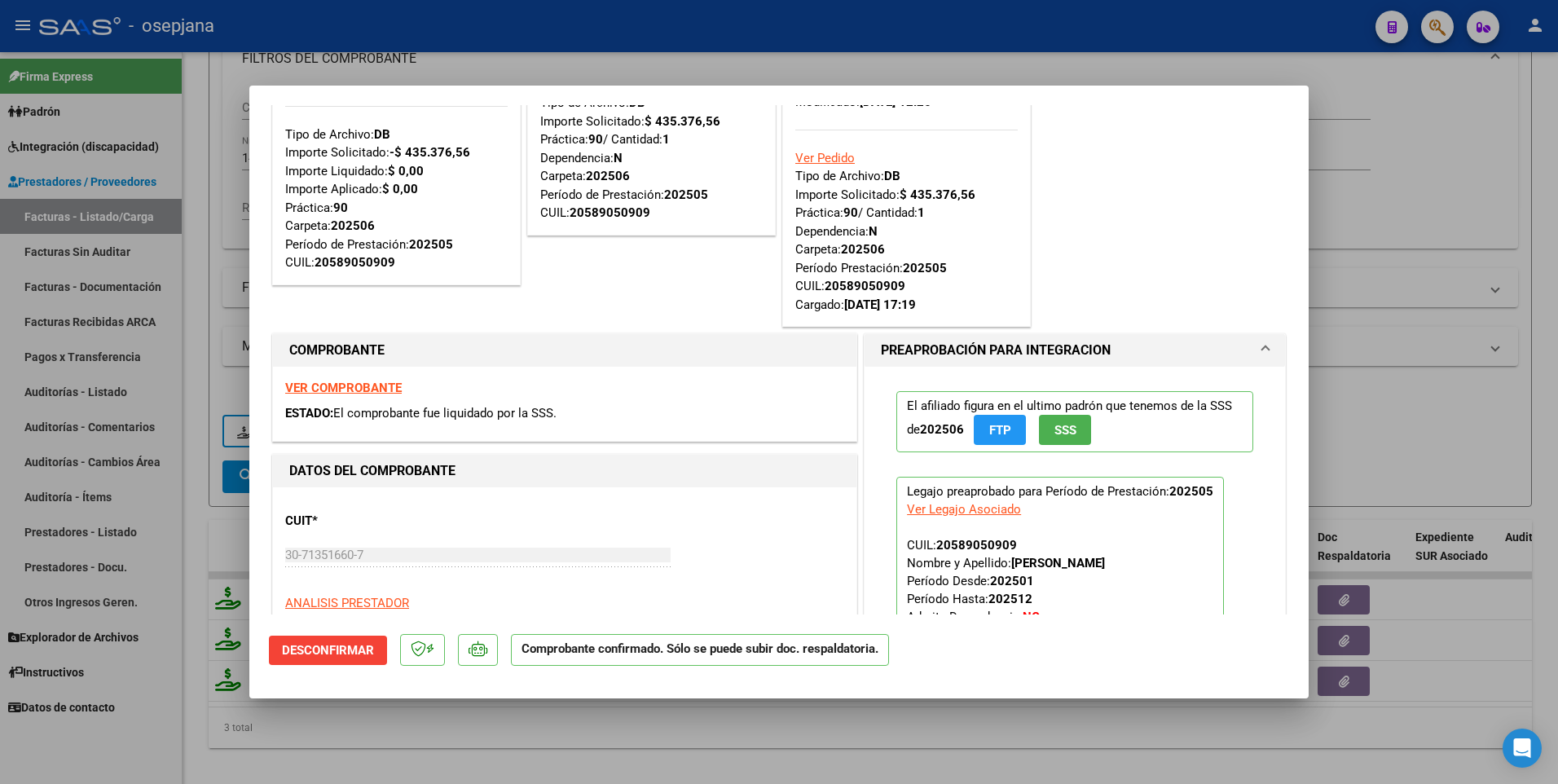
click at [393, 387] on strong "VER COMPROBANTE" at bounding box center [343, 388] width 117 height 15
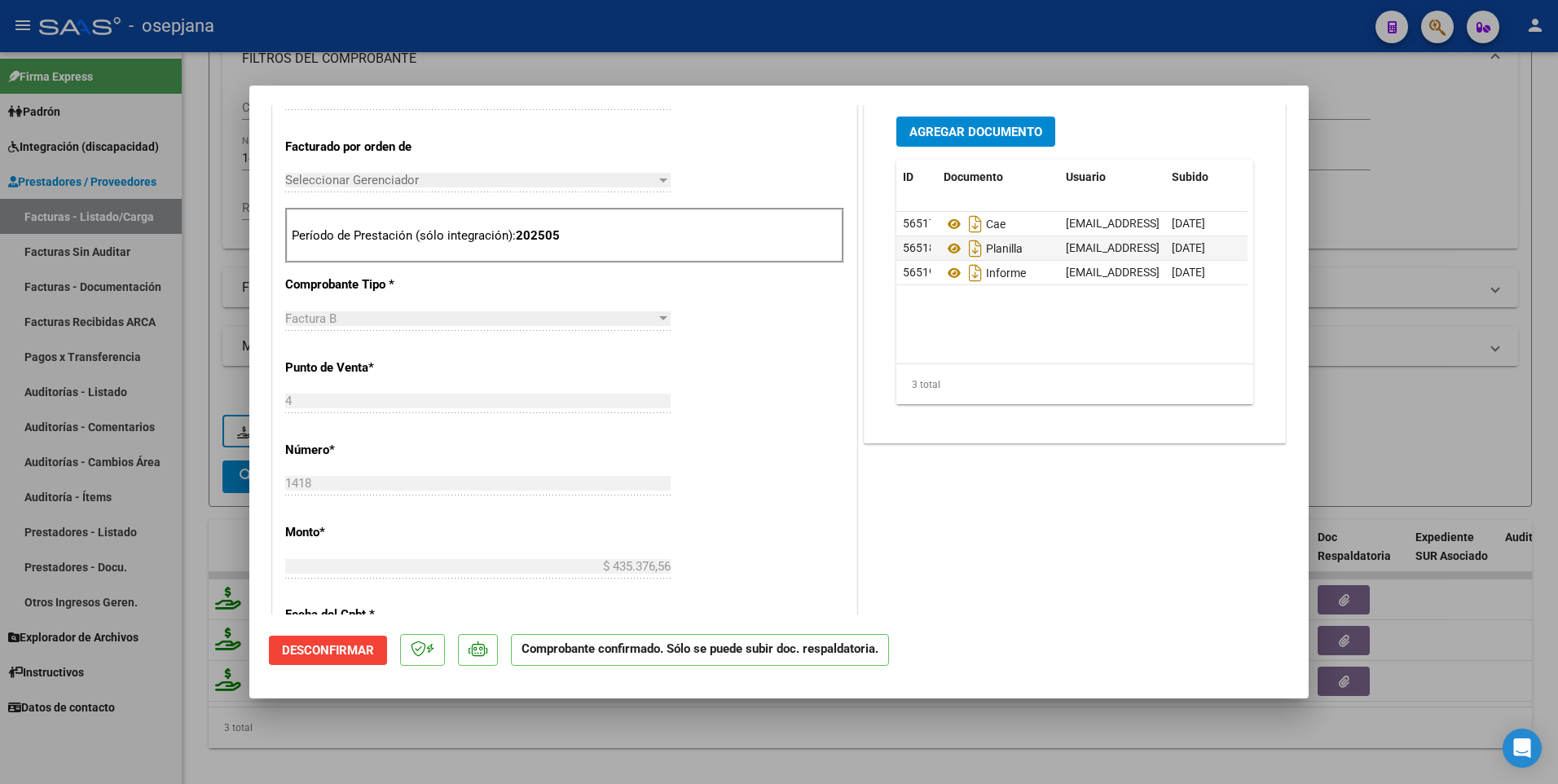
scroll to position [652, 0]
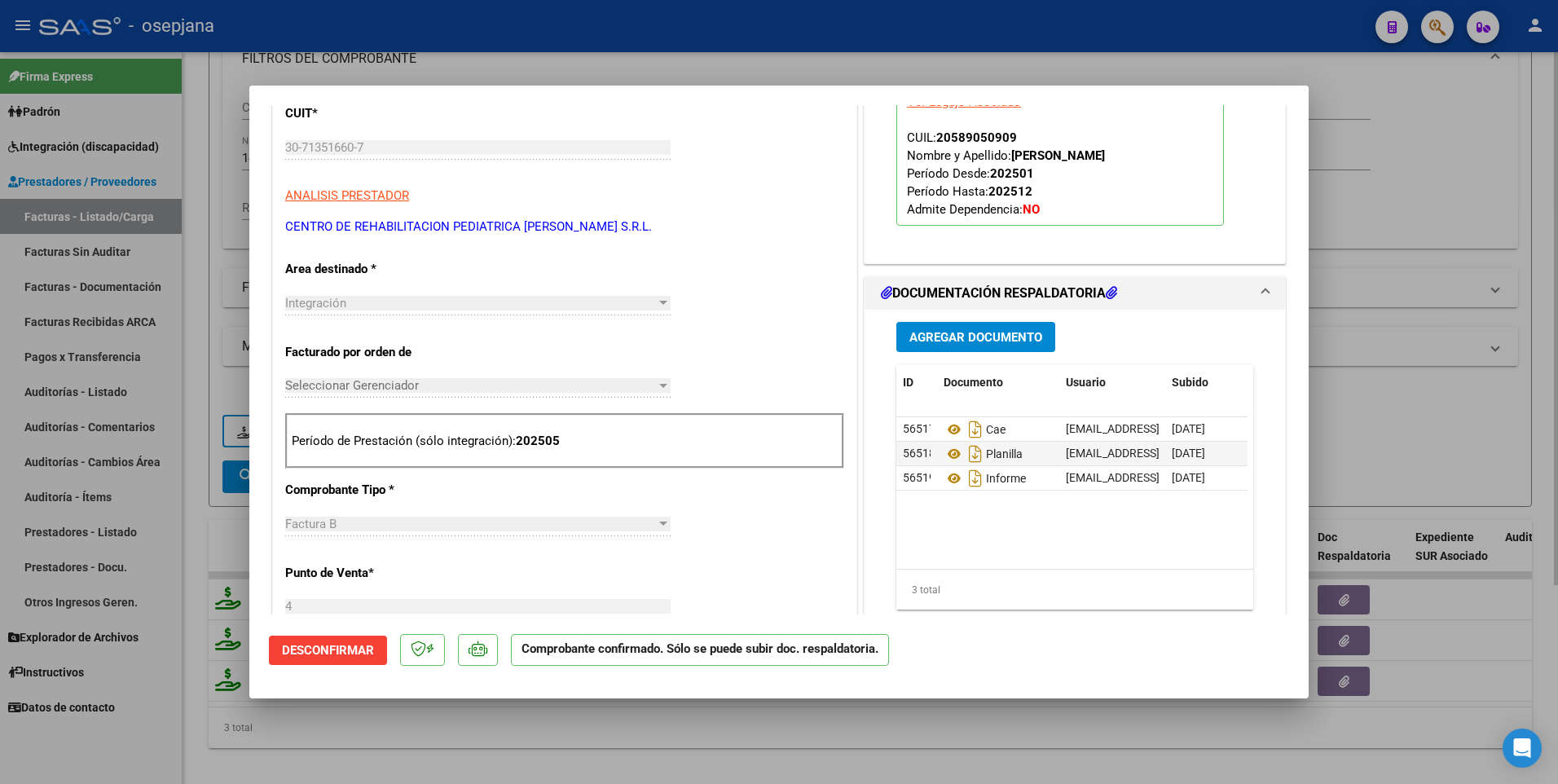
drag, startPoint x: 1374, startPoint y: 194, endPoint x: 1351, endPoint y: 204, distance: 25.1
click at [1374, 195] on div at bounding box center [779, 392] width 1558 height 784
type input "$ 0,00"
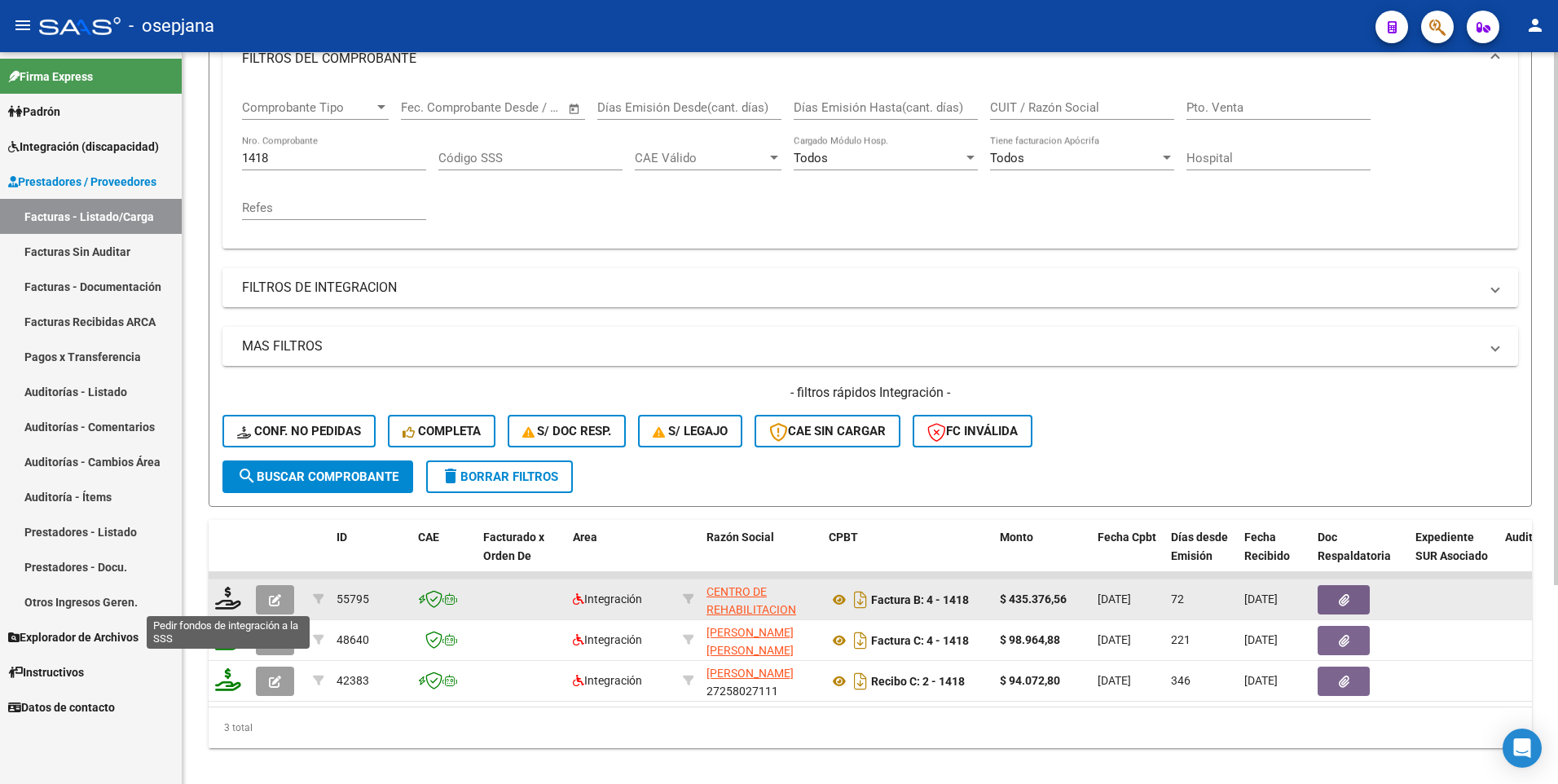
click at [232, 597] on icon at bounding box center [227, 597] width 26 height 22
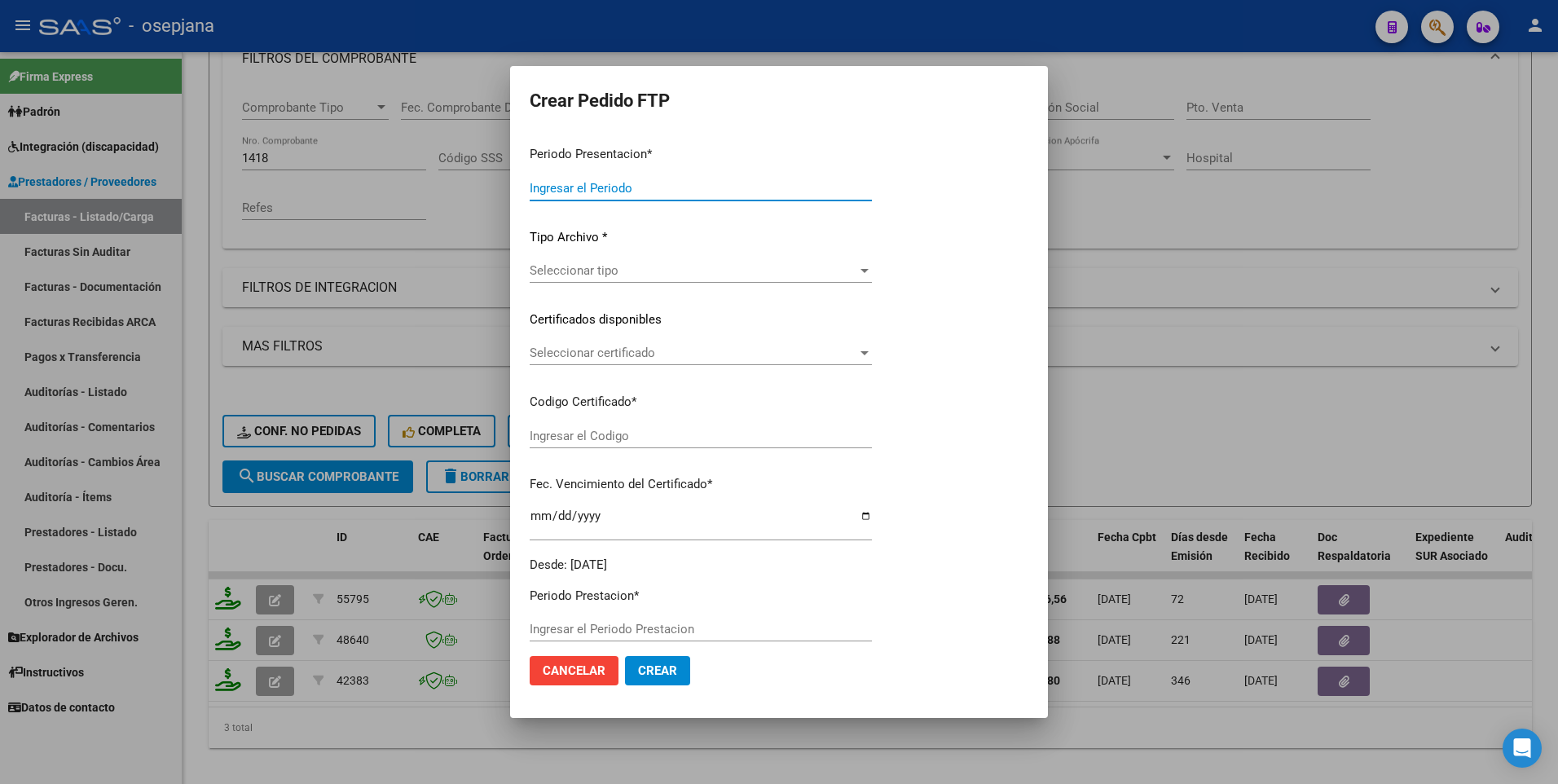
type input "202507"
type input "202505"
type input "$ 435.376,56"
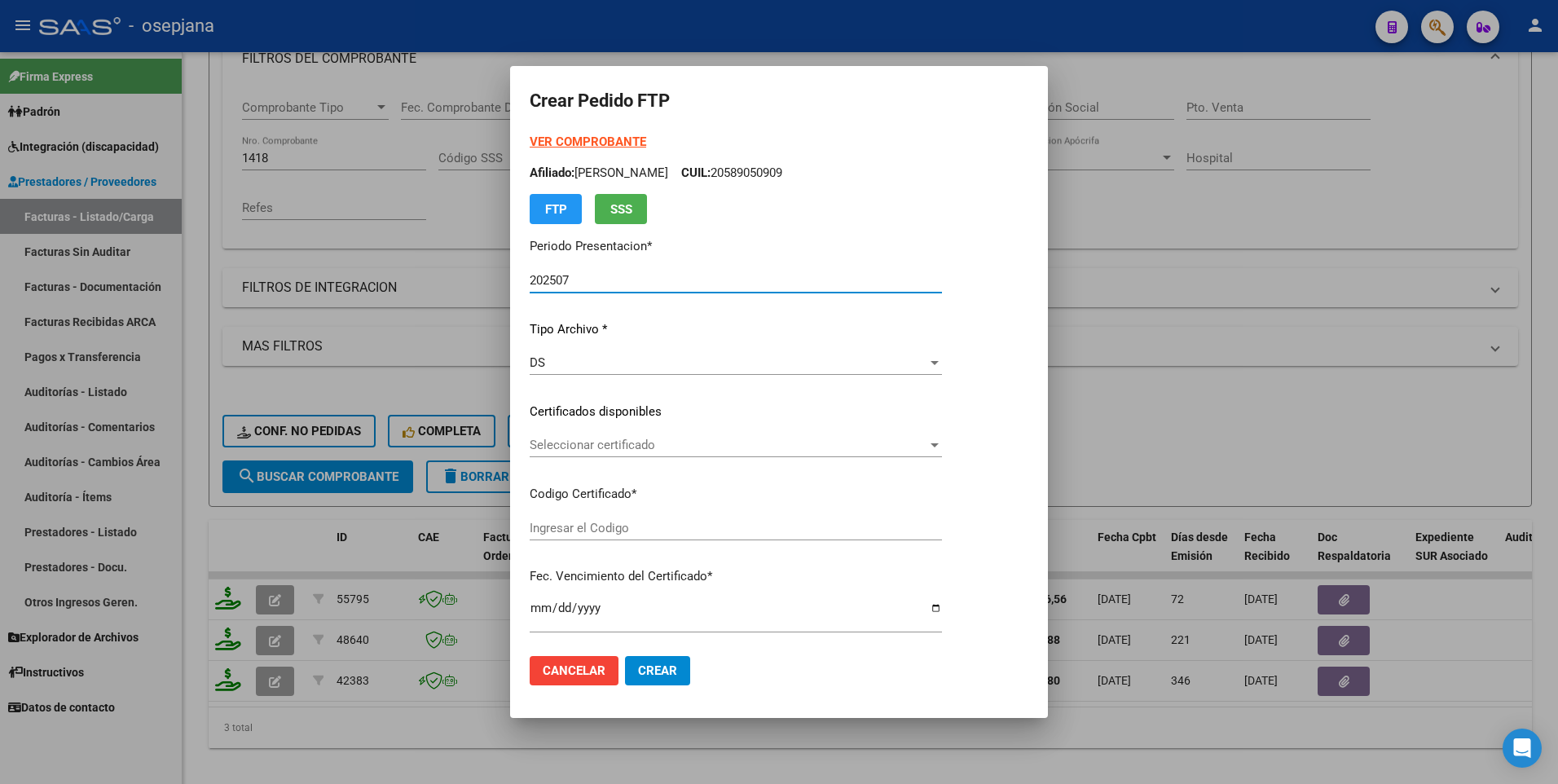
type input "ARG02000589050902025010220300102BSAS427"
type input "[DATE]"
click at [568, 443] on span "Seleccionar certificado" at bounding box center [728, 444] width 398 height 15
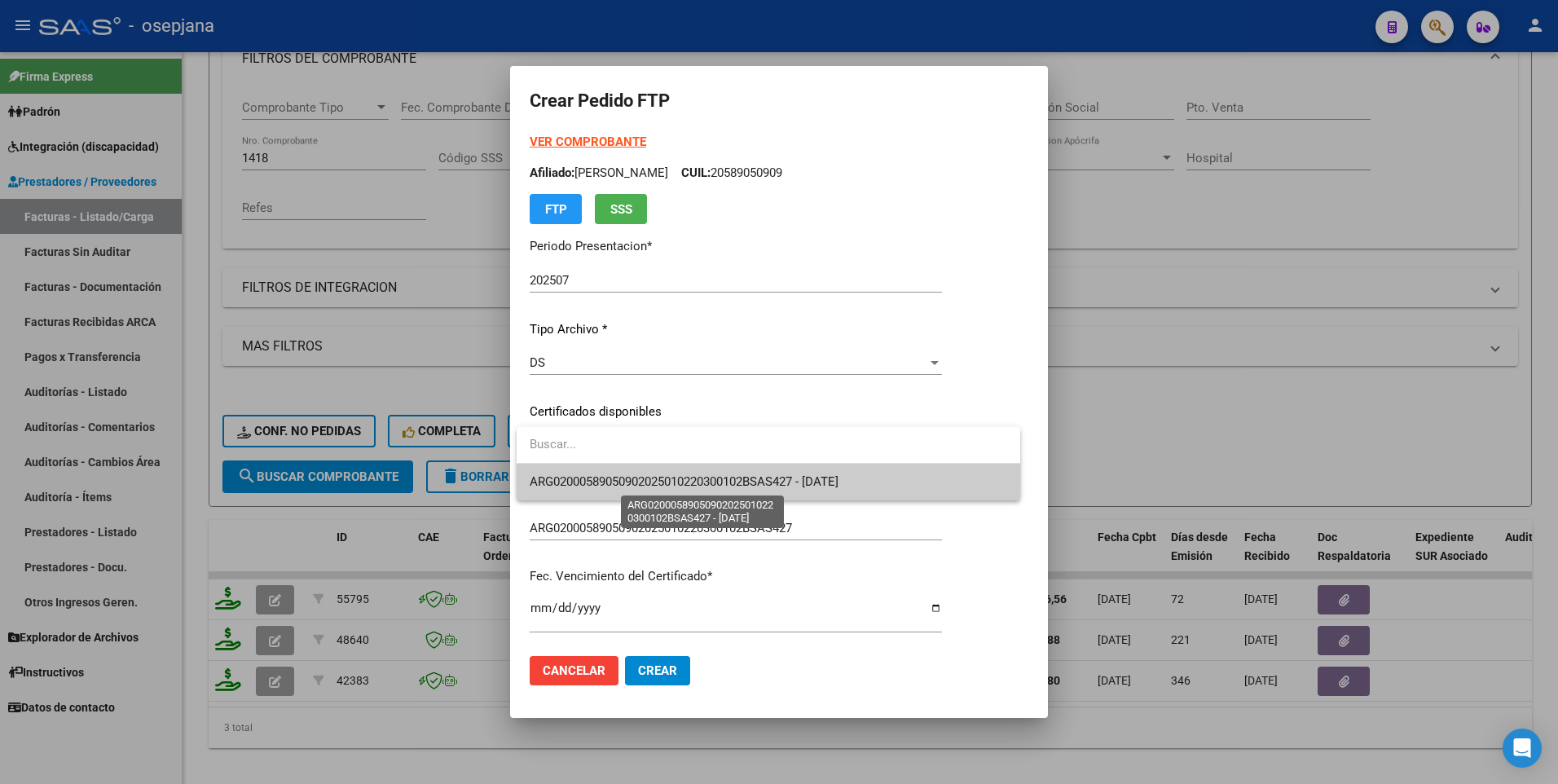
click at [567, 483] on span "ARG02000589050902025010220300102BSAS427 - [DATE]" at bounding box center [684, 481] width 309 height 15
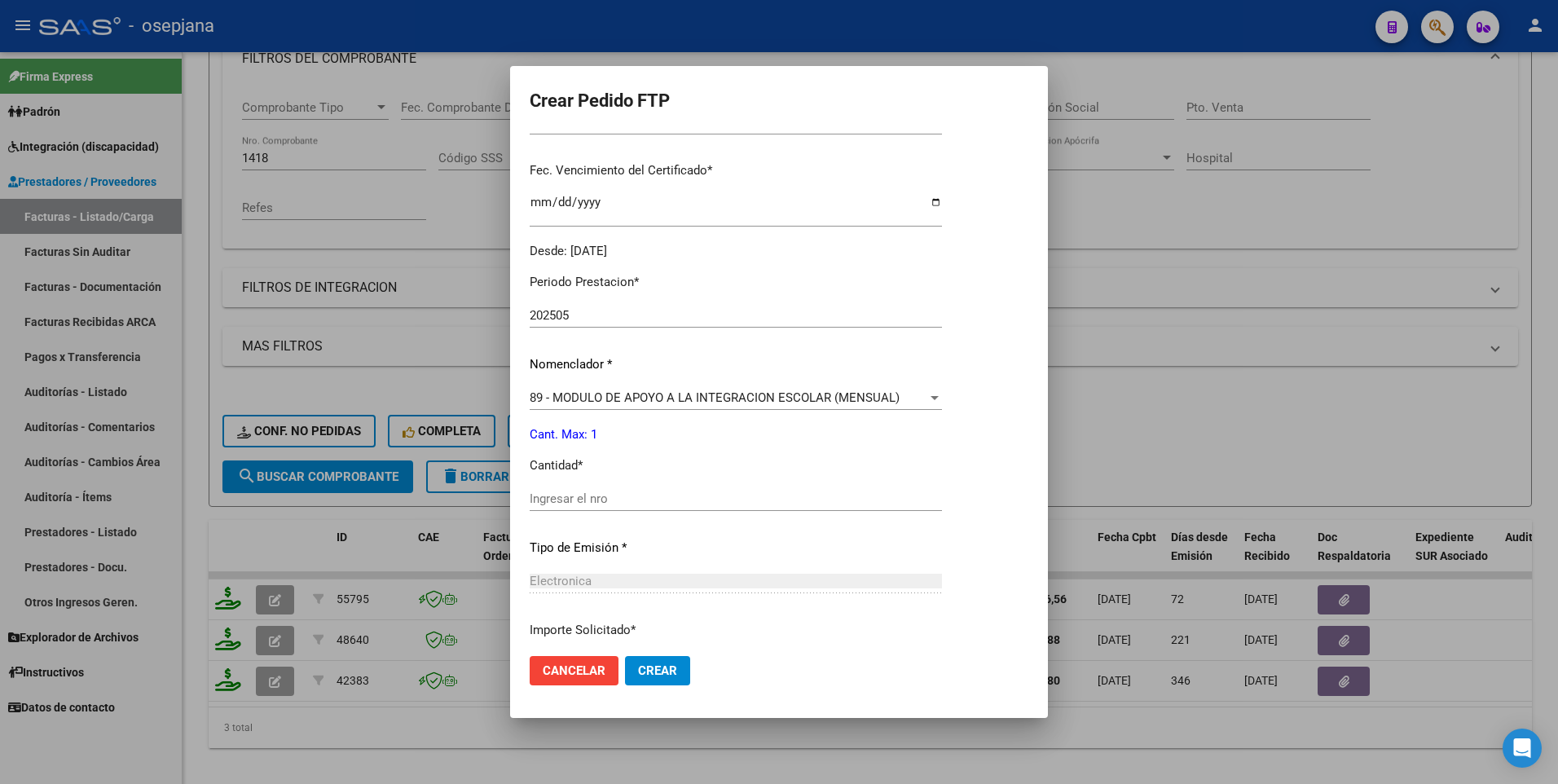
scroll to position [407, 0]
click at [570, 496] on input "Ingresar el nro" at bounding box center [736, 496] width 412 height 15
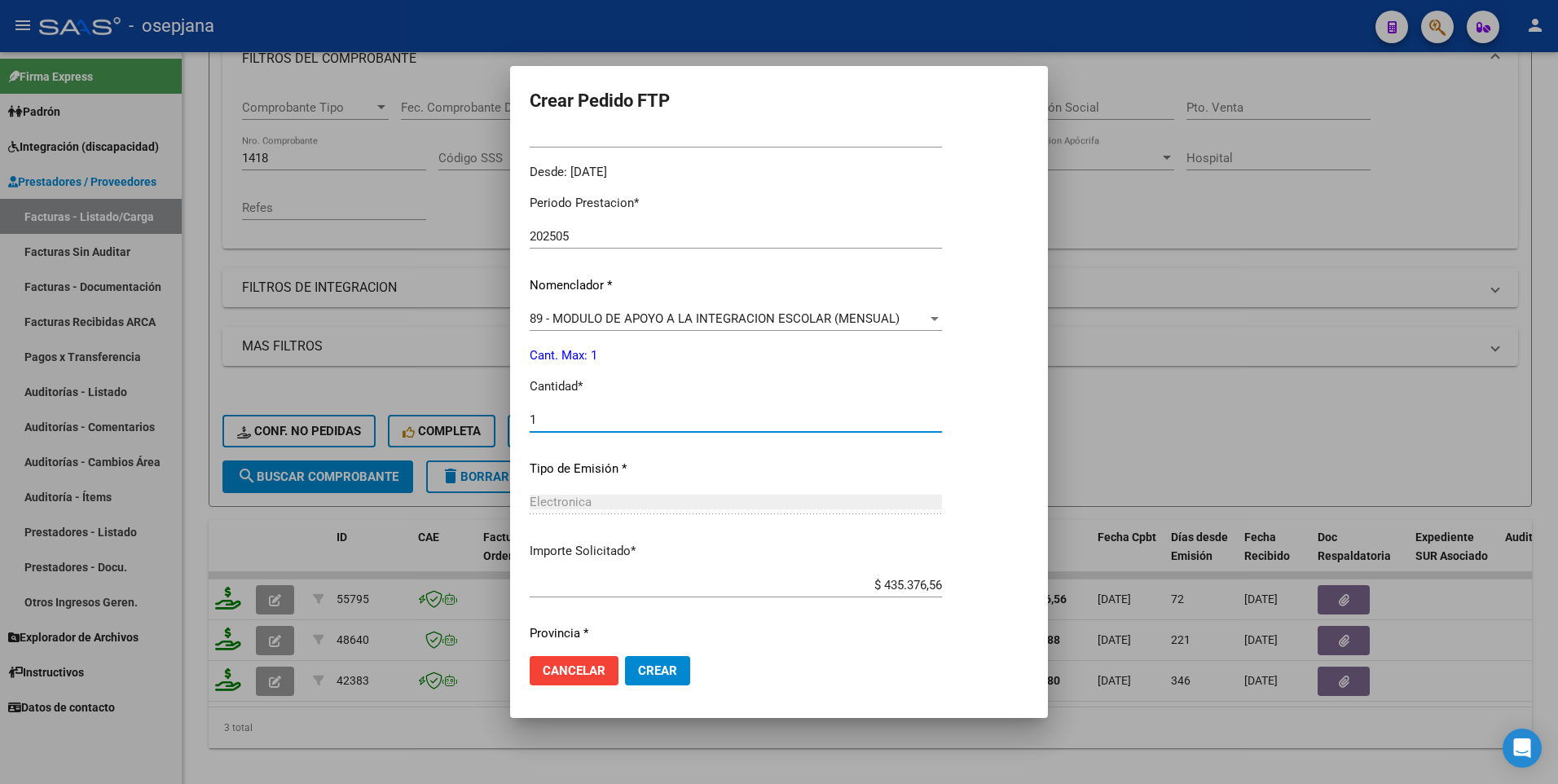
scroll to position [537, 0]
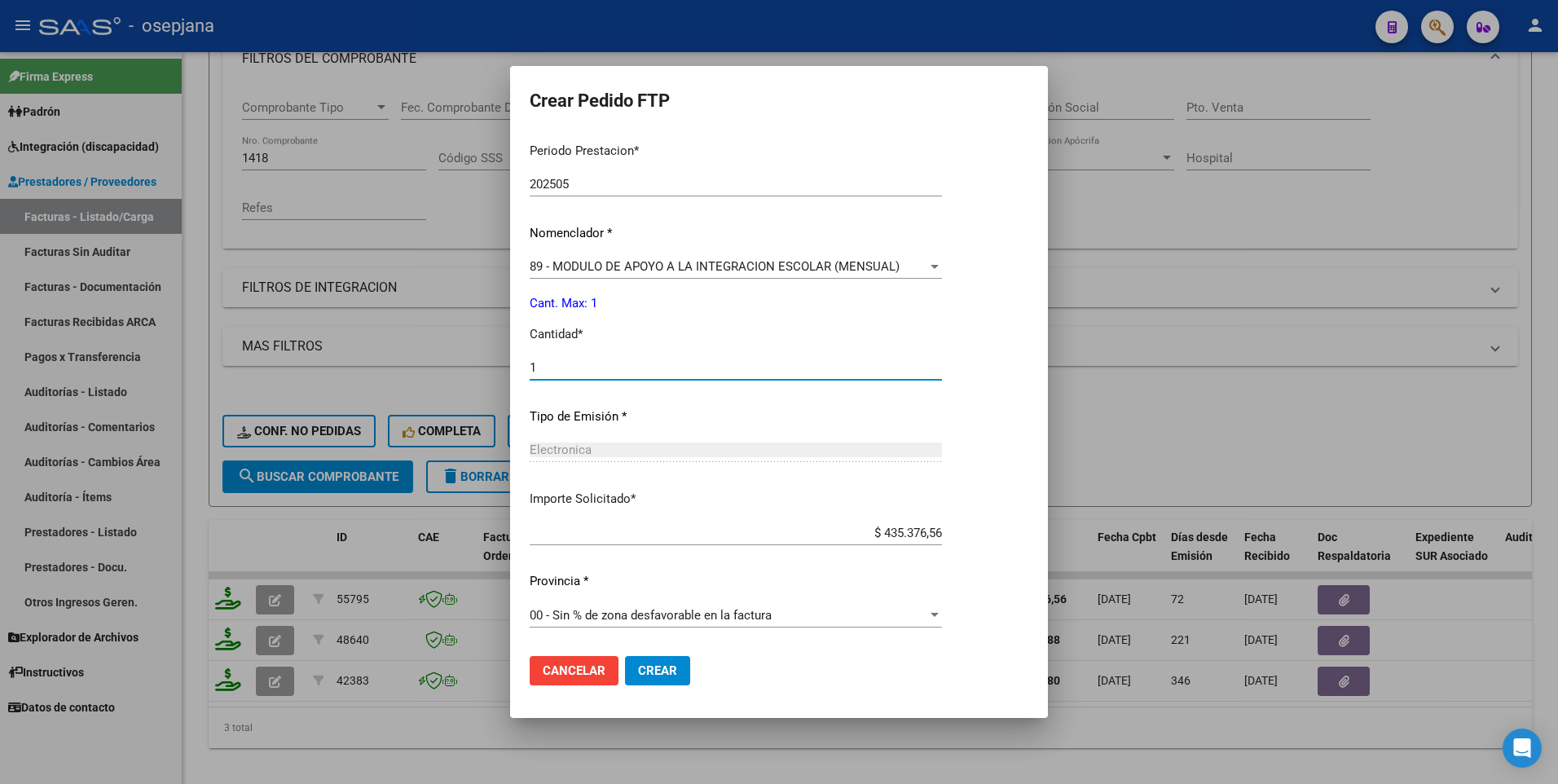
type input "1"
click at [656, 665] on span "Crear" at bounding box center [657, 669] width 39 height 15
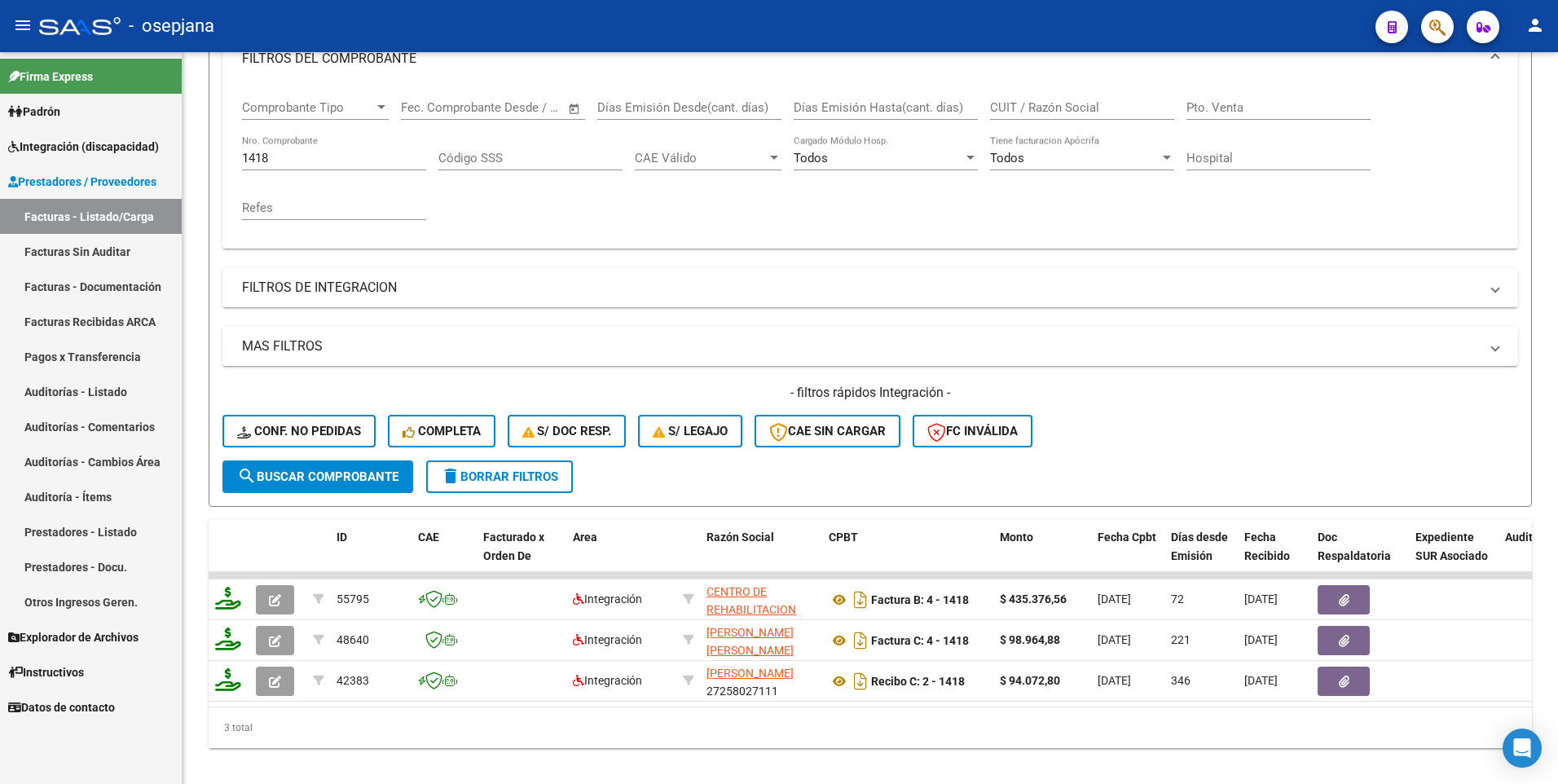
click at [1537, 23] on mat-icon "person" at bounding box center [1536, 25] width 19 height 19
click at [1499, 109] on button "exit_to_app Salir" at bounding box center [1502, 108] width 99 height 39
